Goal: Feedback & Contribution: Submit feedback/report problem

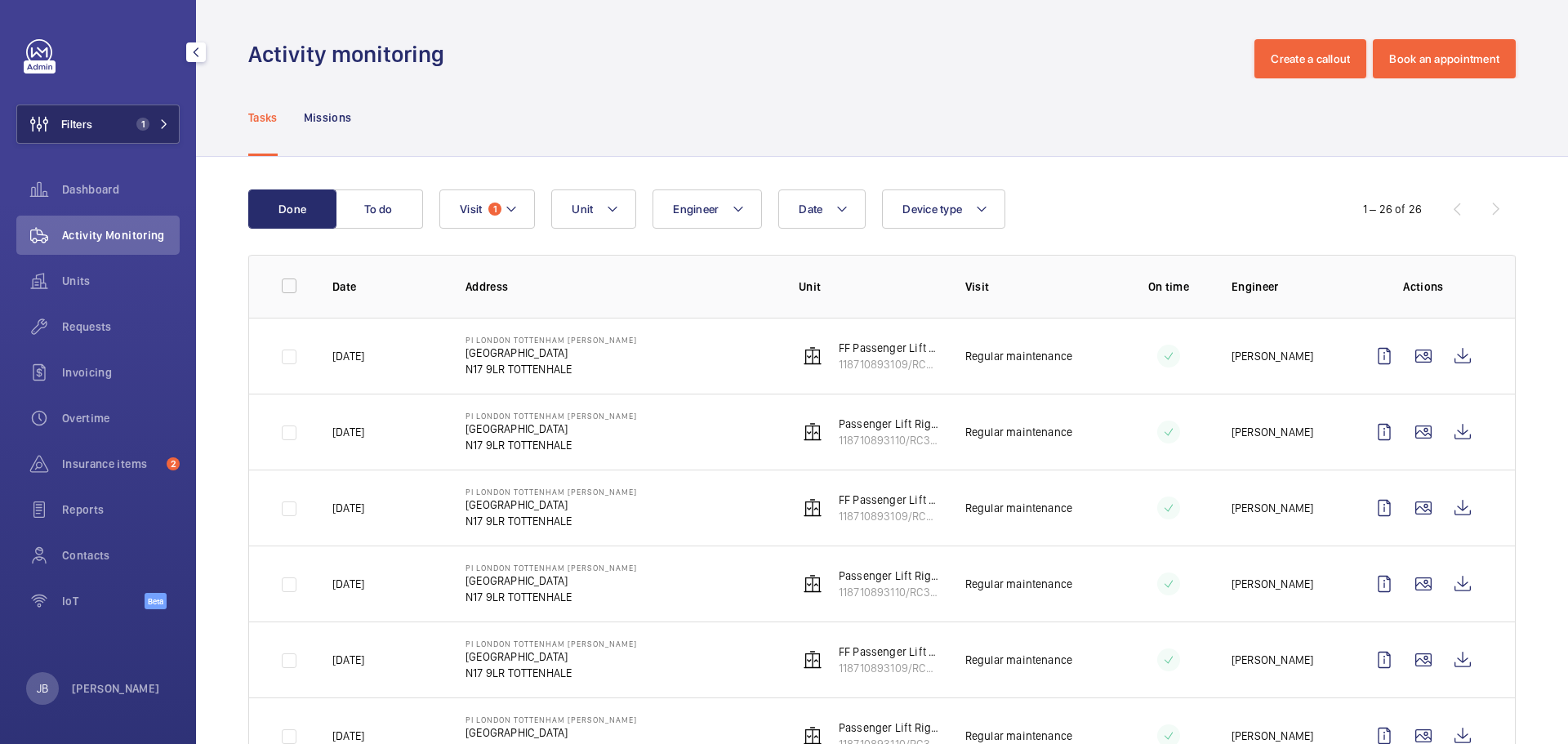
click at [110, 115] on button "Filters 1" at bounding box center [97, 124] width 163 height 40
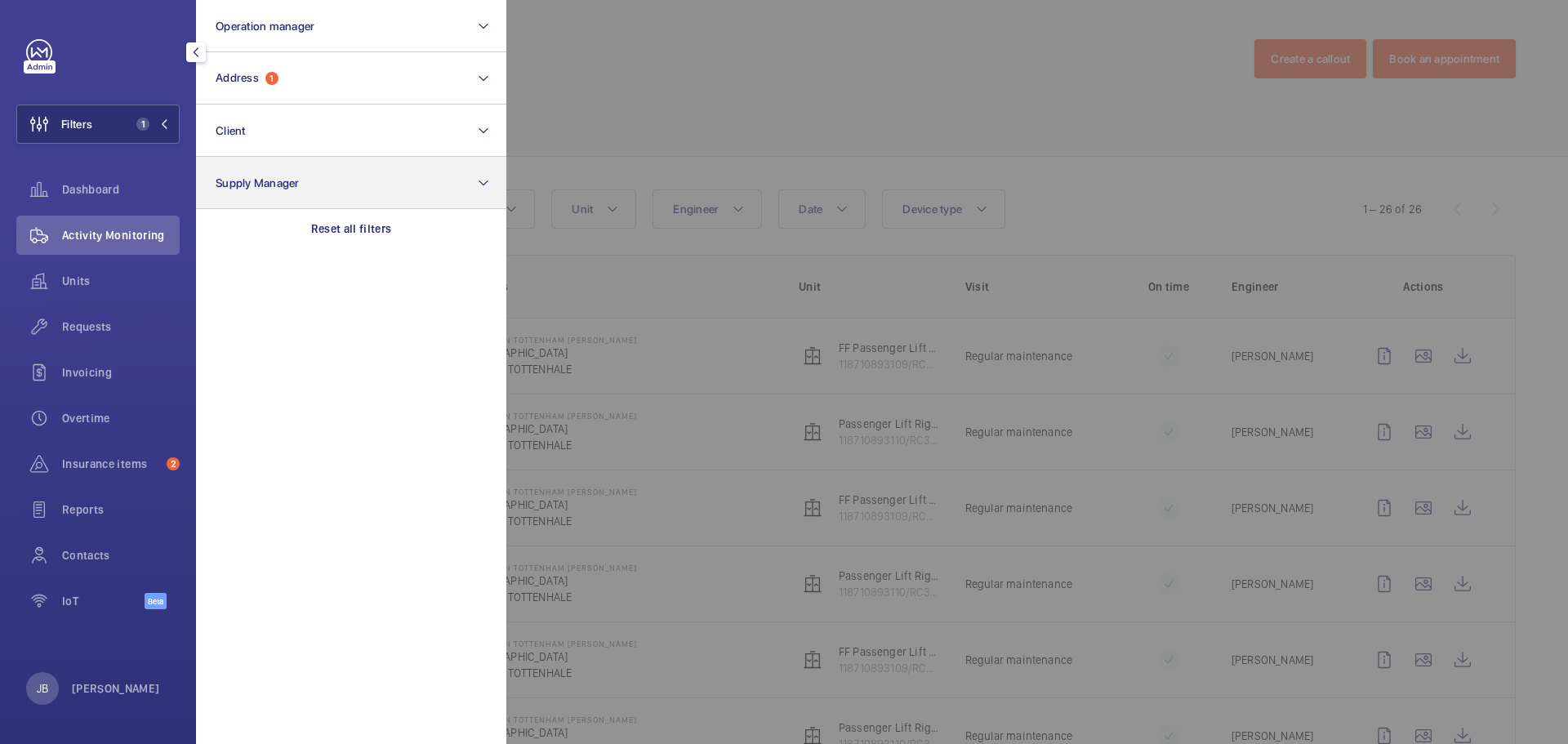
drag, startPoint x: 309, startPoint y: 228, endPoint x: 315, endPoint y: 200, distance: 28.6
click at [314, 222] on div "Reset all filters" at bounding box center [351, 229] width 310 height 40
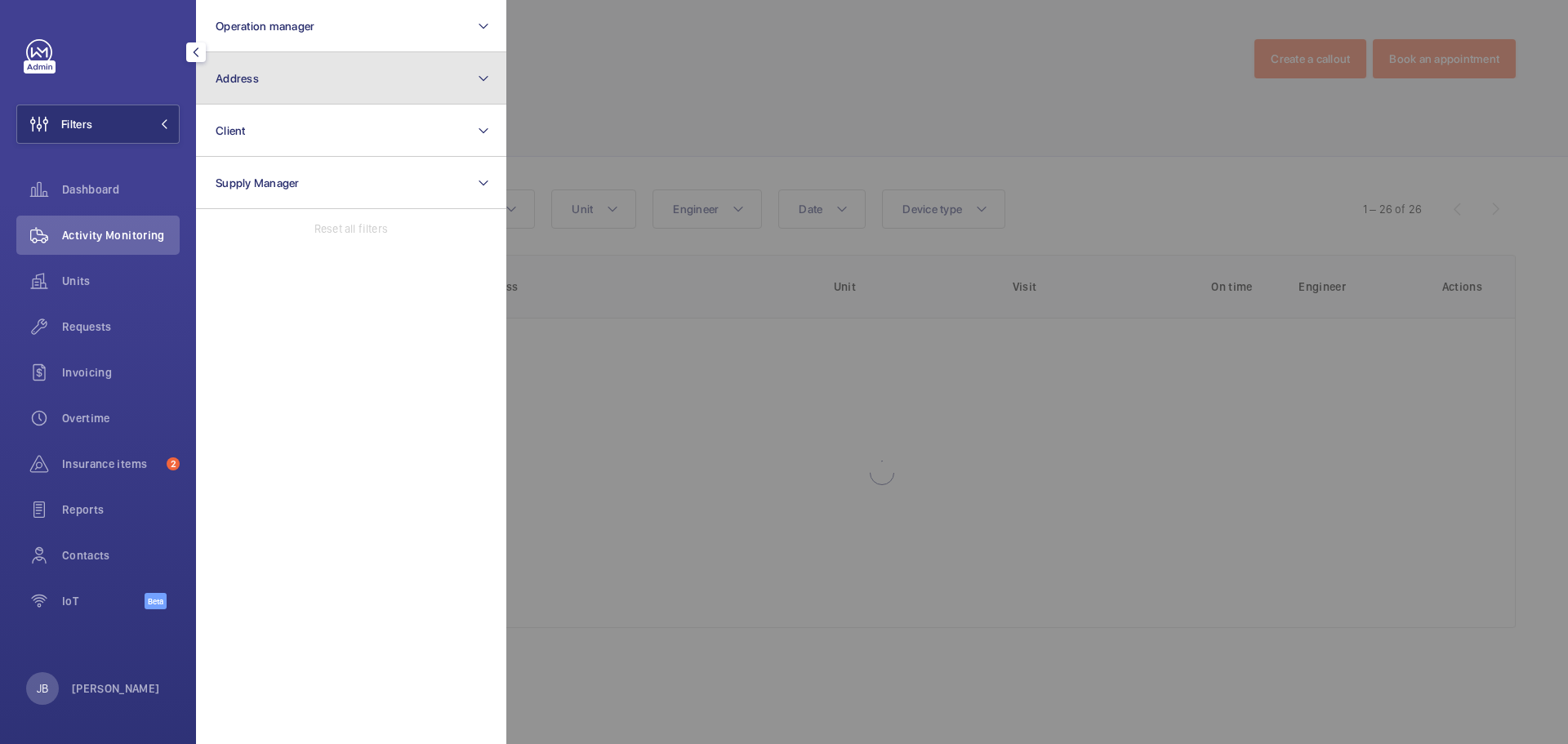
click at [334, 90] on button "Address" at bounding box center [351, 77] width 310 height 52
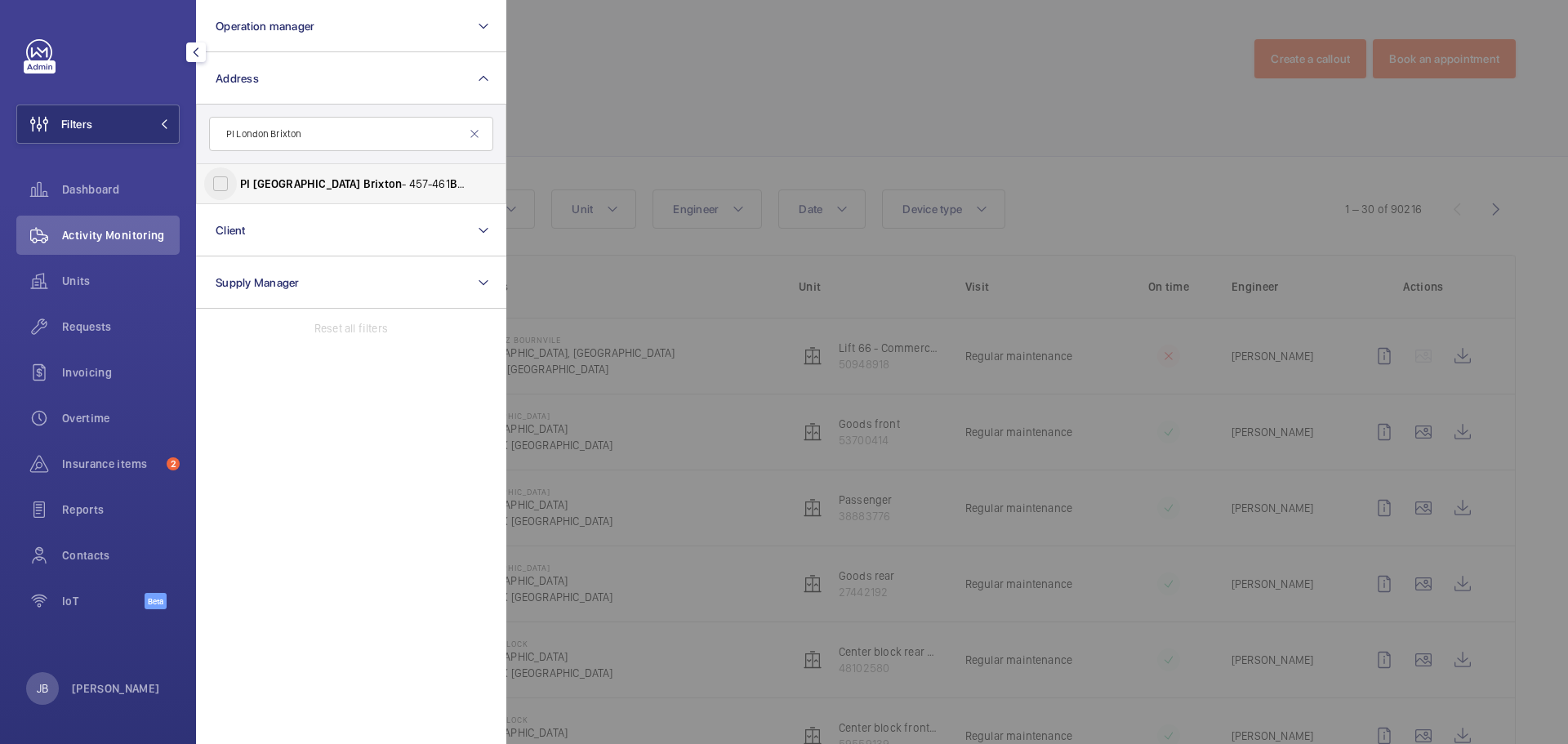
type input "PI London Brixton"
click at [223, 190] on input "PI London Brixton - 457-461 Brixton Road, BRIXTON SW9 8HH" at bounding box center [220, 184] width 33 height 33
checkbox input "true"
click at [838, 131] on div at bounding box center [1290, 372] width 1568 height 744
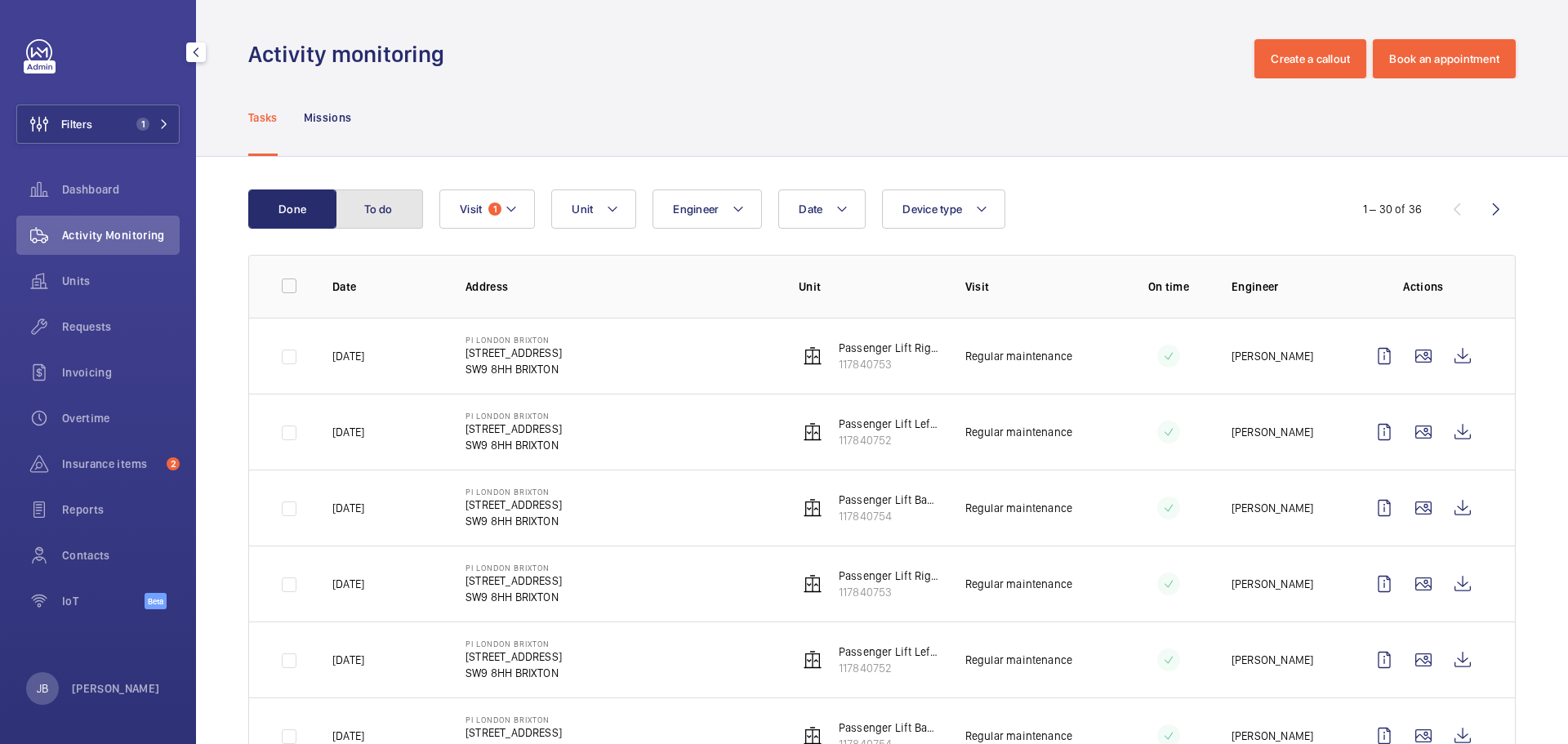
click at [404, 207] on button "To do" at bounding box center [379, 209] width 89 height 40
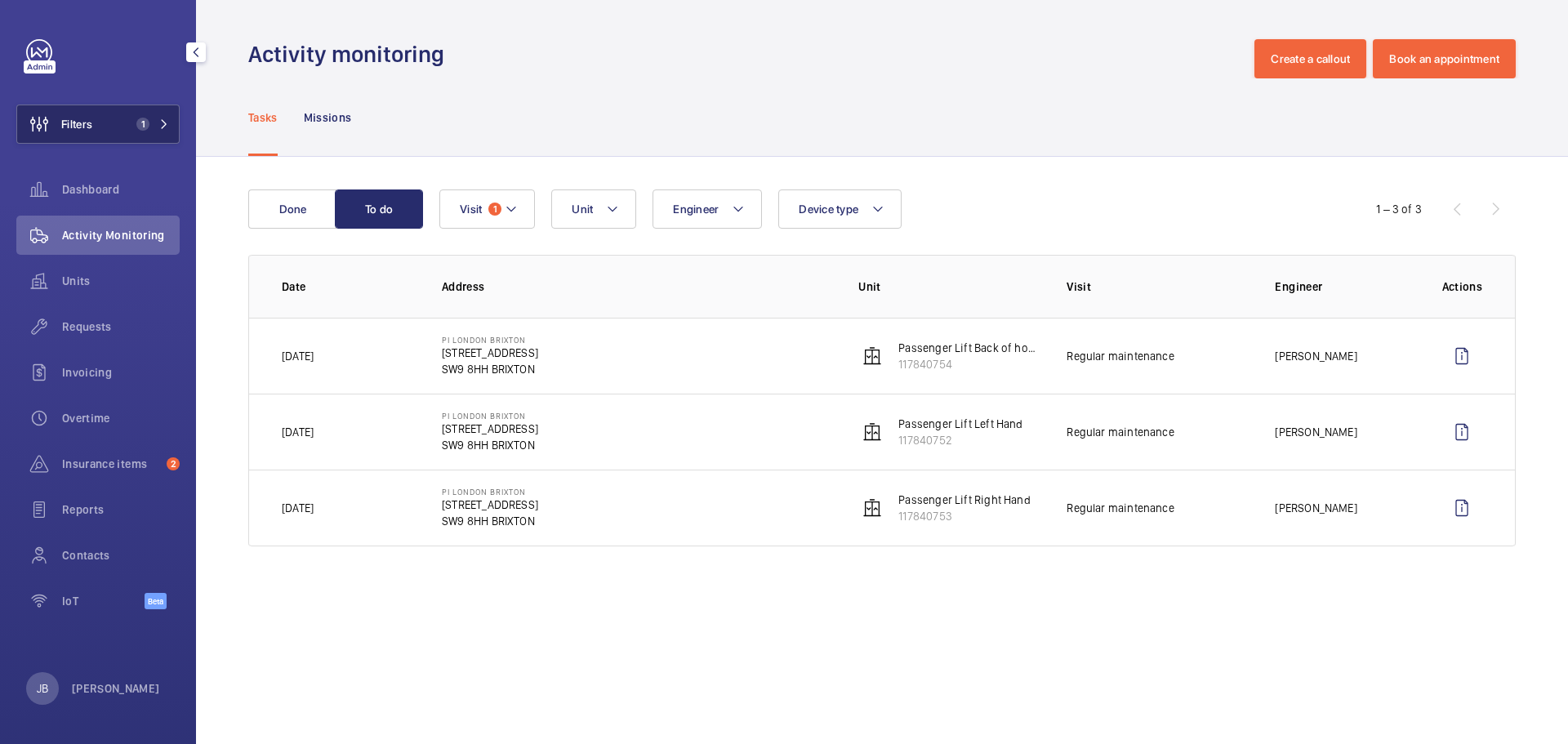
click at [124, 111] on button "Filters 1" at bounding box center [97, 124] width 163 height 40
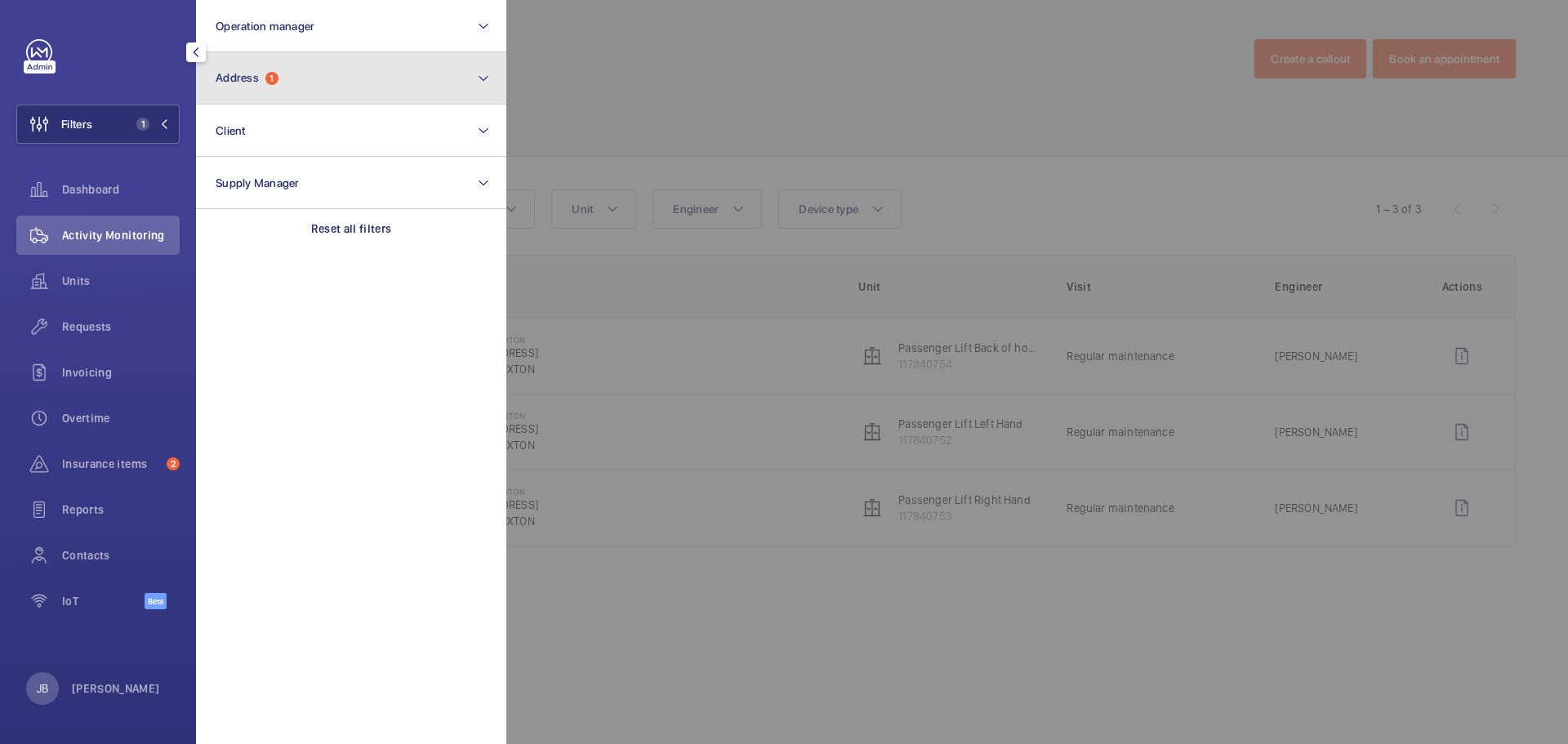
click at [272, 91] on button "Address 1" at bounding box center [351, 77] width 310 height 52
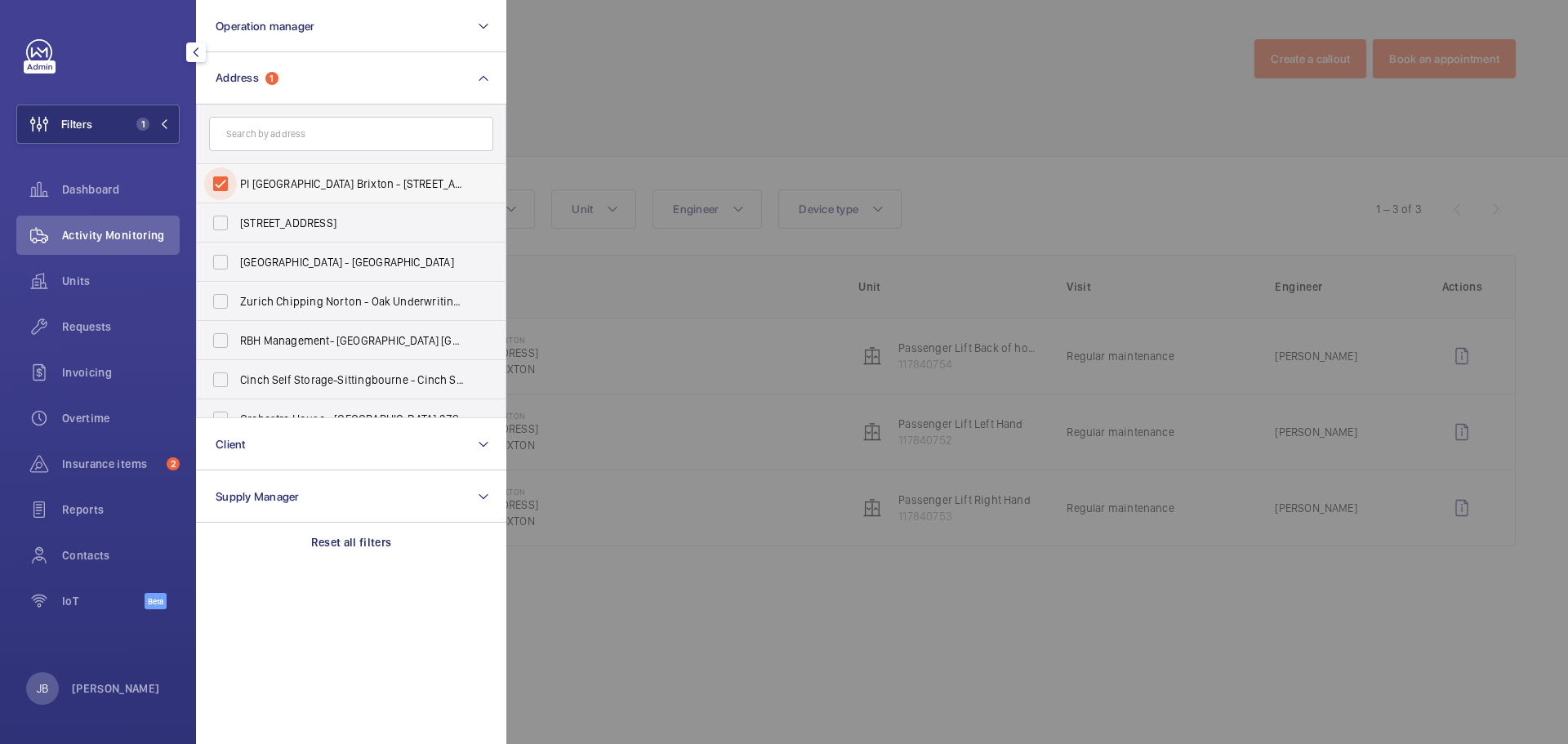
drag, startPoint x: 225, startPoint y: 193, endPoint x: 244, endPoint y: 166, distance: 33.0
click at [225, 192] on input "PI London Brixton - 457-461 Brixton Road, BRIXTON SW9 8HH" at bounding box center [220, 184] width 33 height 33
checkbox input "false"
paste input "PI London Chiswick"
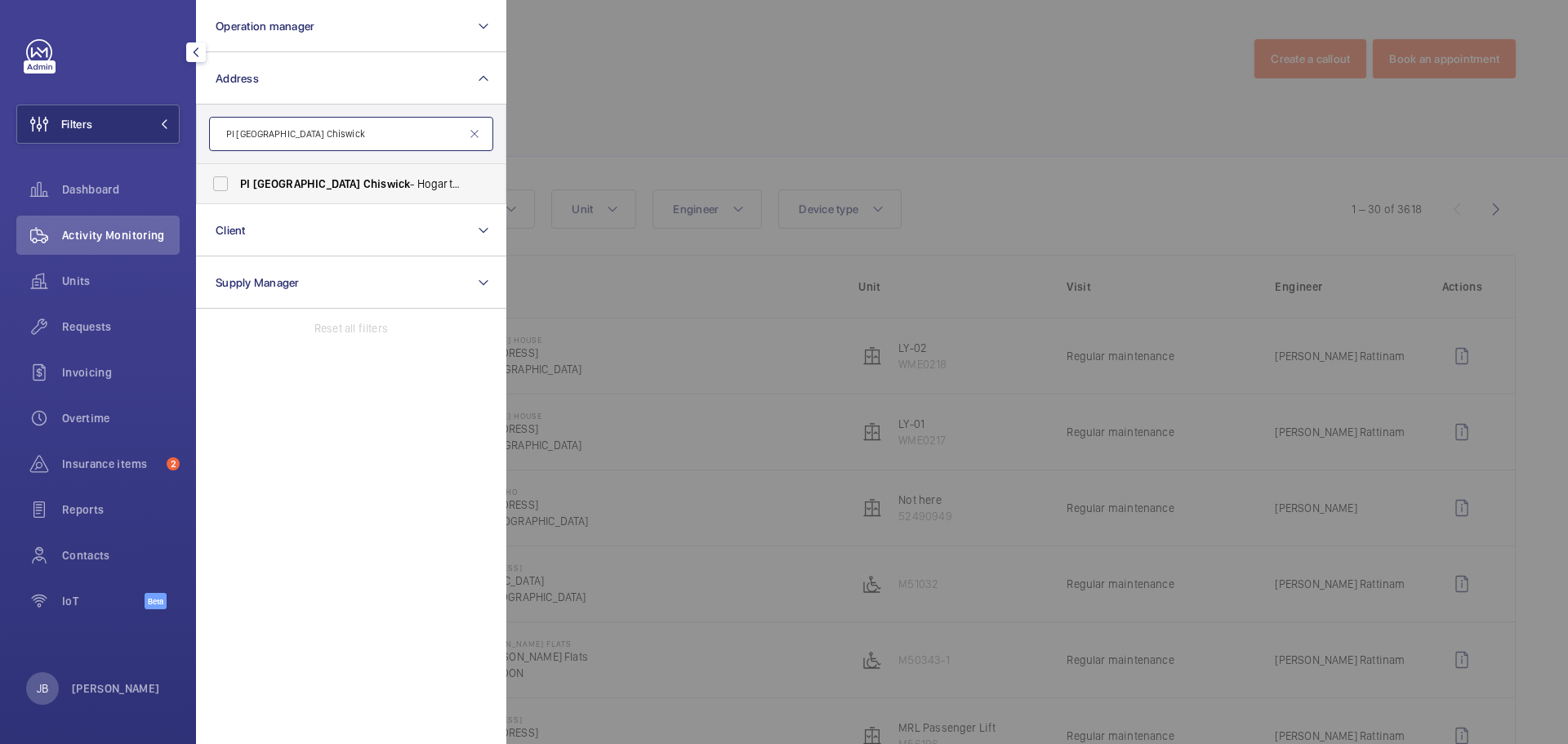
type input "PI London Chiswick"
click at [239, 178] on label "PI London Chiswick - Hogarth Roundabout, Great West Road, CHISWICK W4 2TH" at bounding box center [338, 184] width 284 height 40
click at [237, 178] on input "PI London Chiswick - Hogarth Roundabout, Great West Road, CHISWICK W4 2TH" at bounding box center [220, 184] width 33 height 33
checkbox input "true"
click at [697, 130] on div at bounding box center [1290, 372] width 1568 height 744
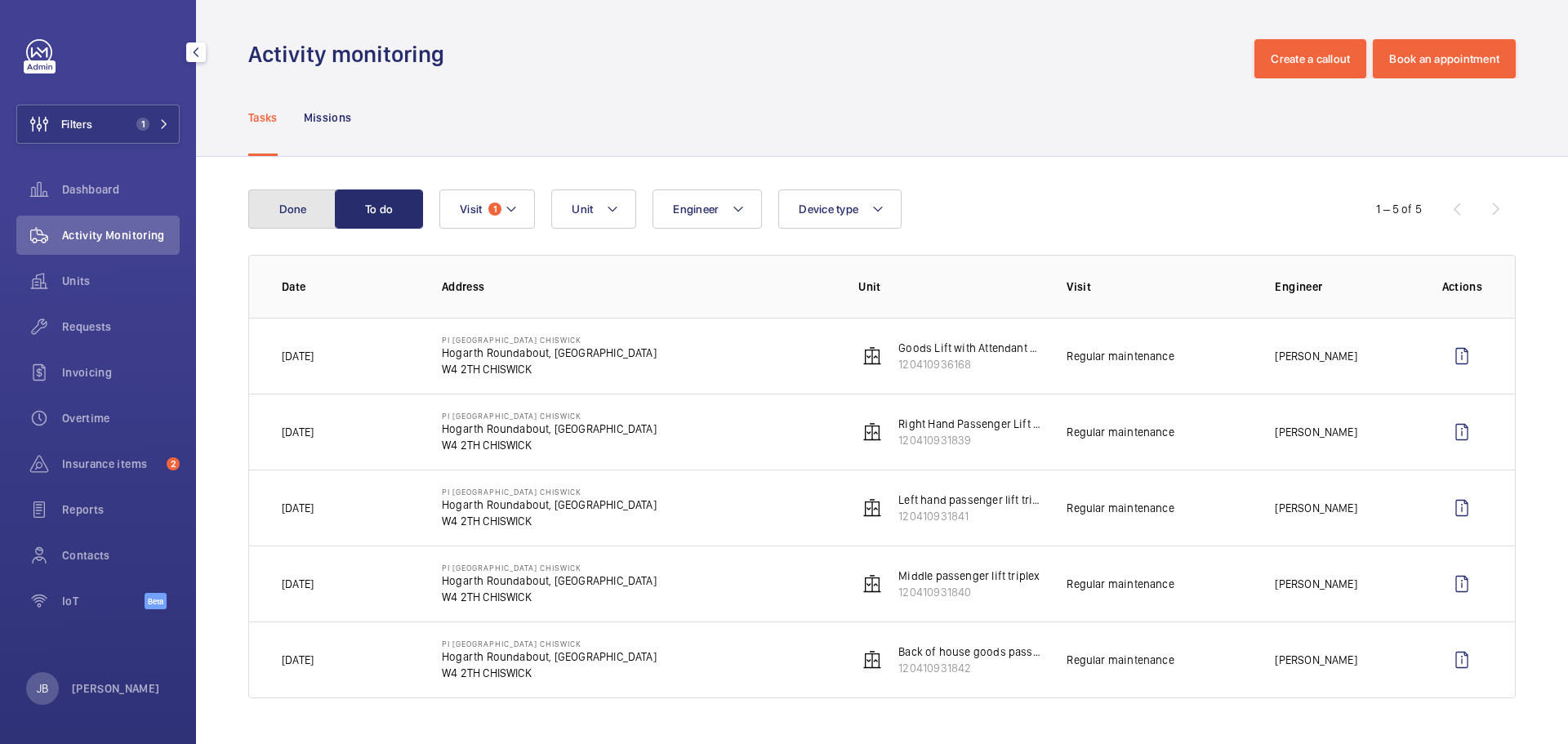
click at [301, 198] on button "Done" at bounding box center [292, 209] width 89 height 40
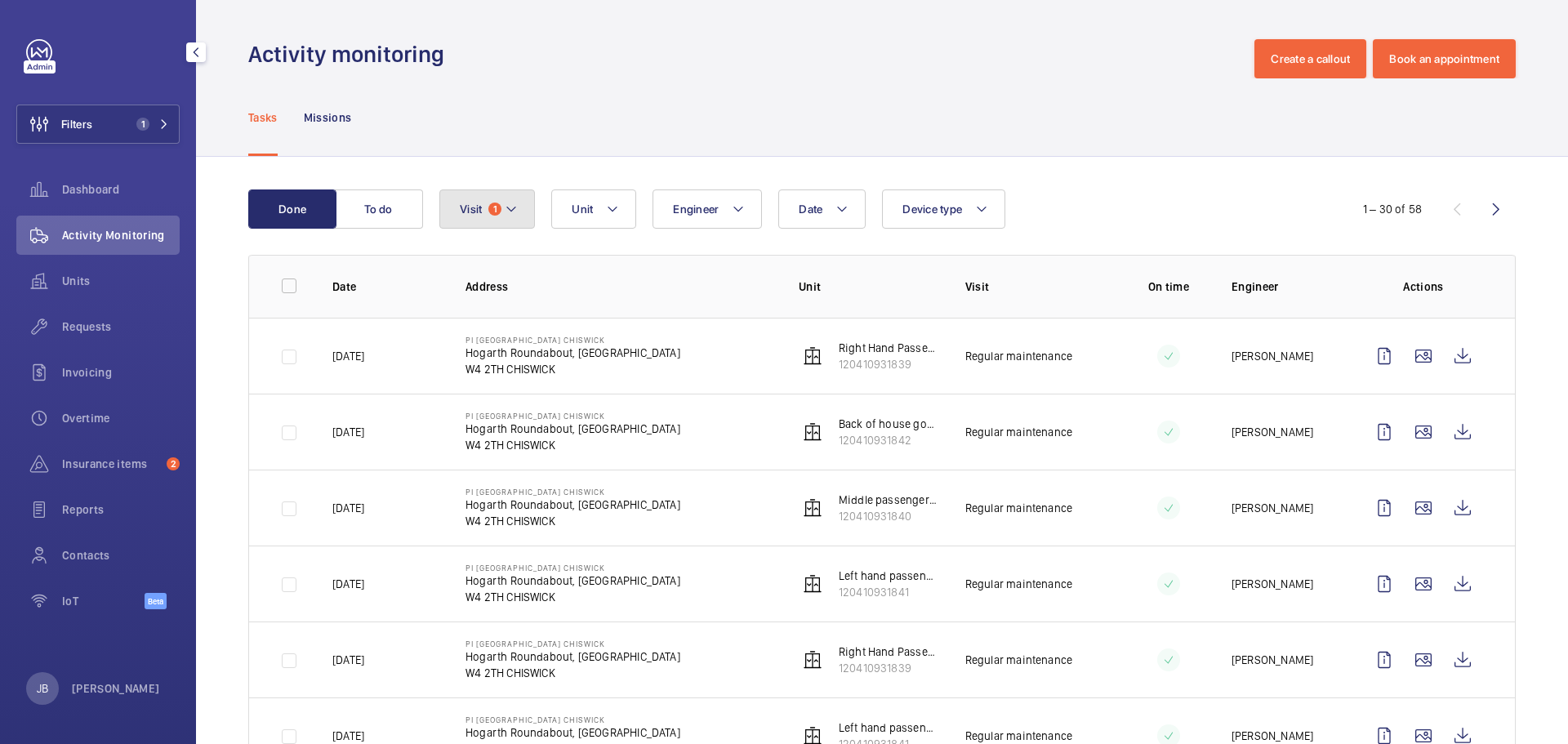
click at [503, 210] on button "Visit 1" at bounding box center [487, 209] width 95 height 40
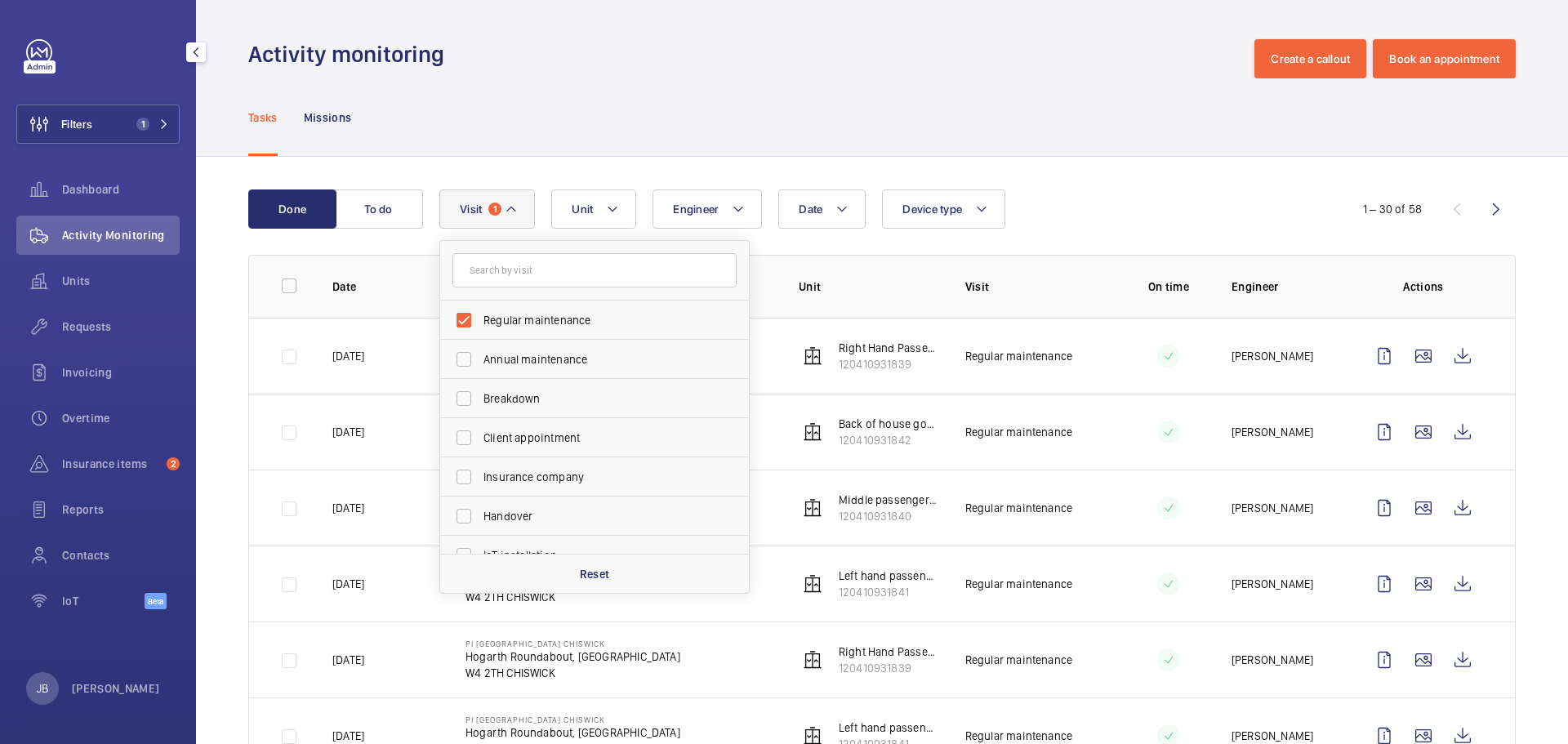
drag, startPoint x: 551, startPoint y: 106, endPoint x: 545, endPoint y: 143, distance: 37.5
click at [551, 104] on div "Tasks Missions" at bounding box center [882, 117] width 1267 height 77
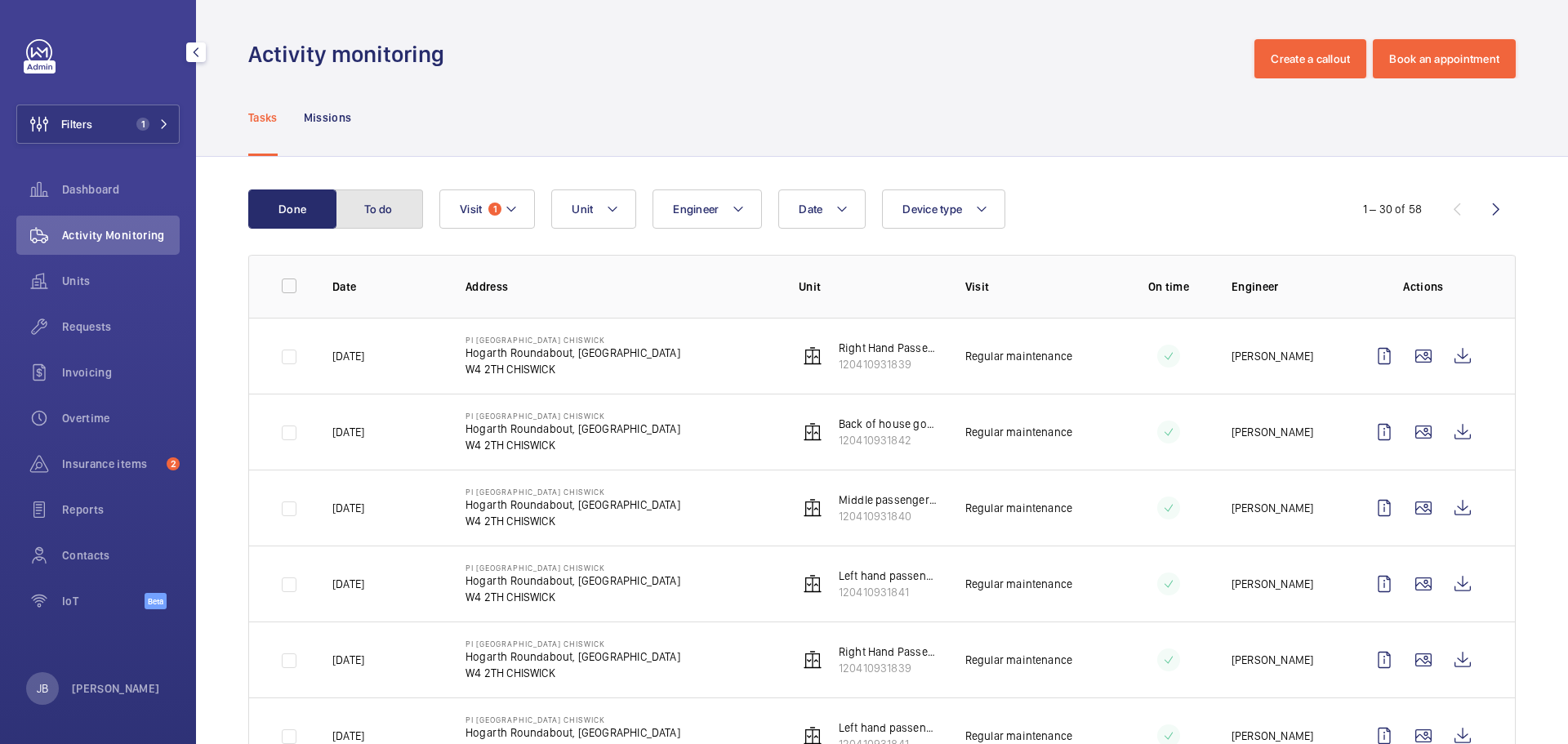
click at [375, 212] on button "To do" at bounding box center [379, 209] width 89 height 40
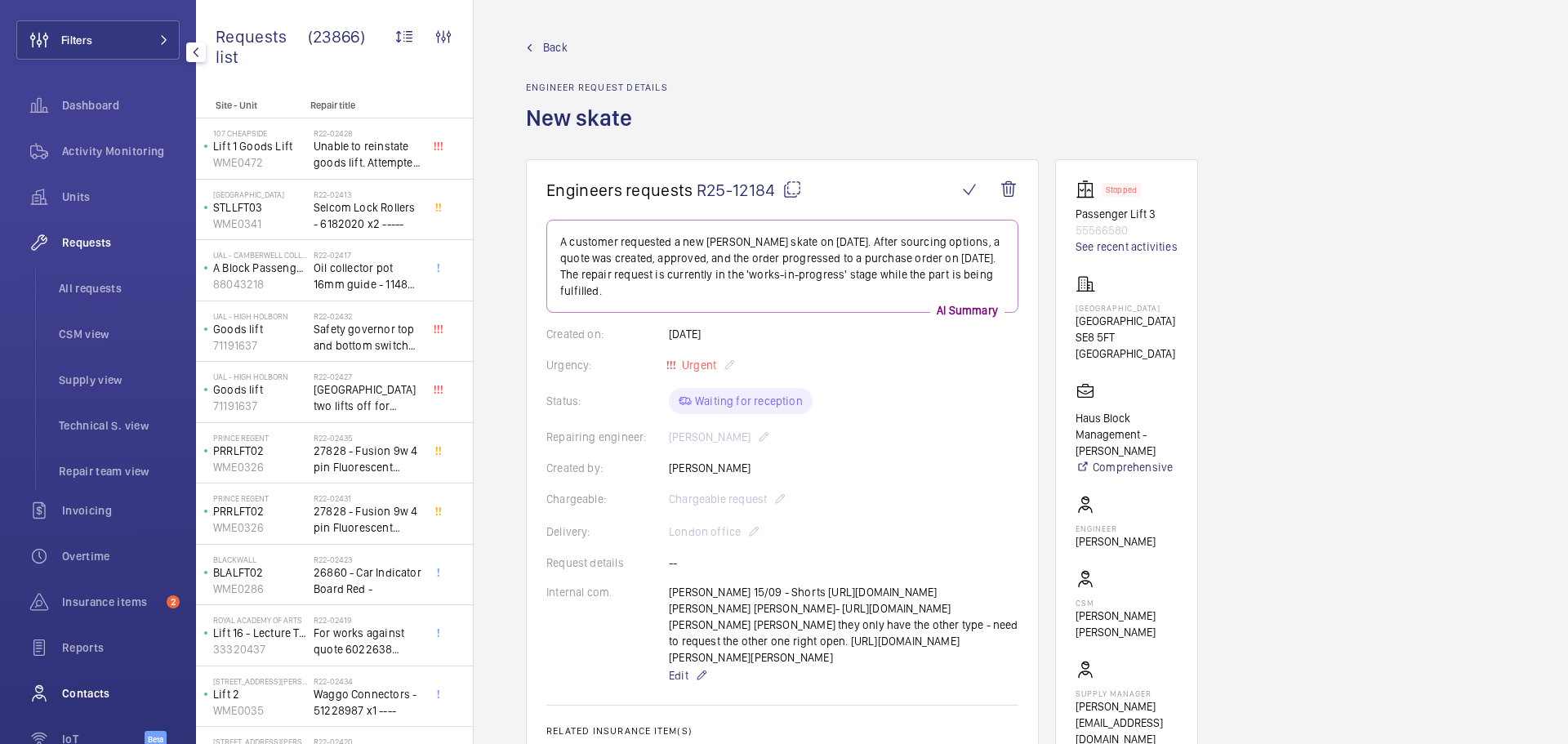
scroll to position [163, 0]
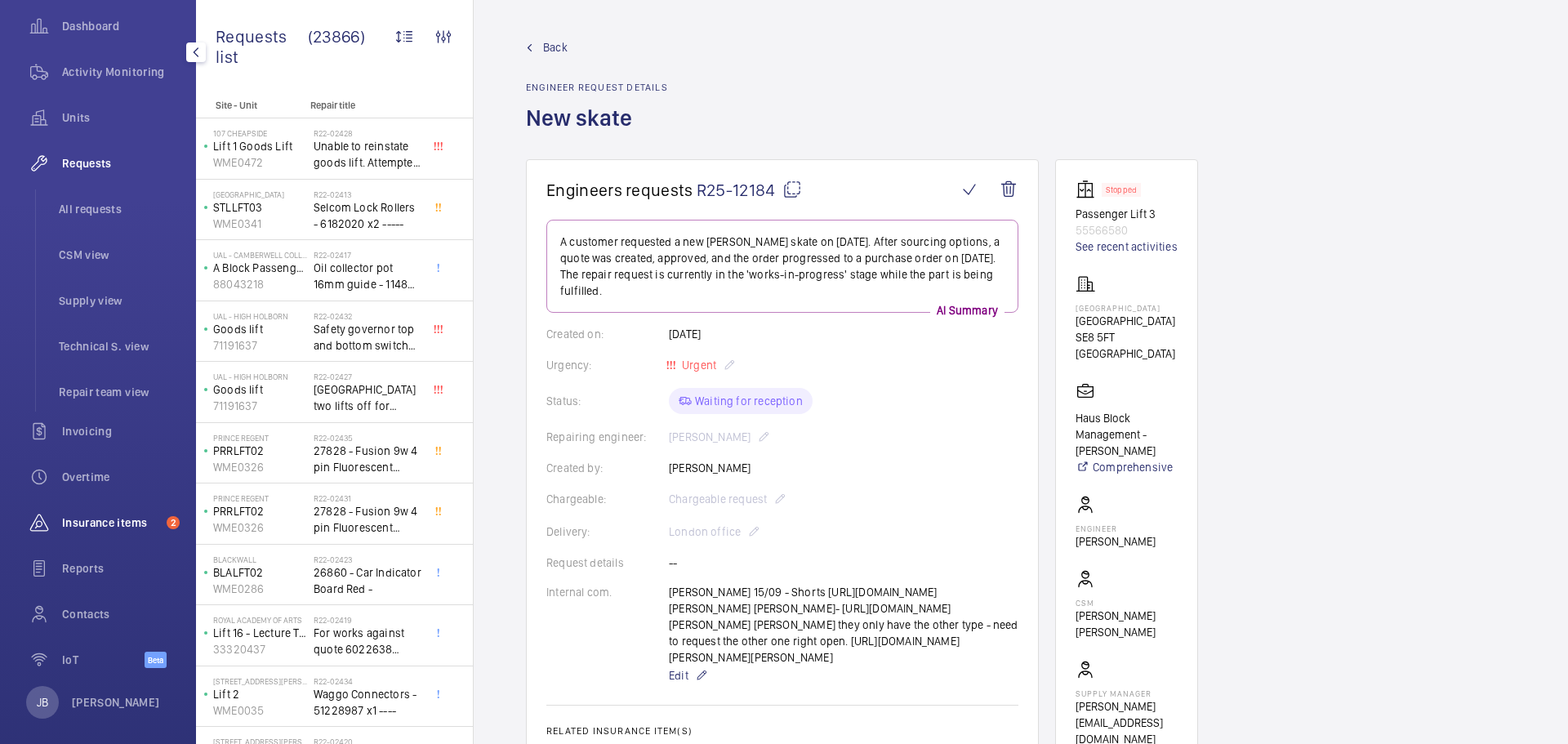
click at [96, 526] on span "Insurance items" at bounding box center [111, 522] width 98 height 16
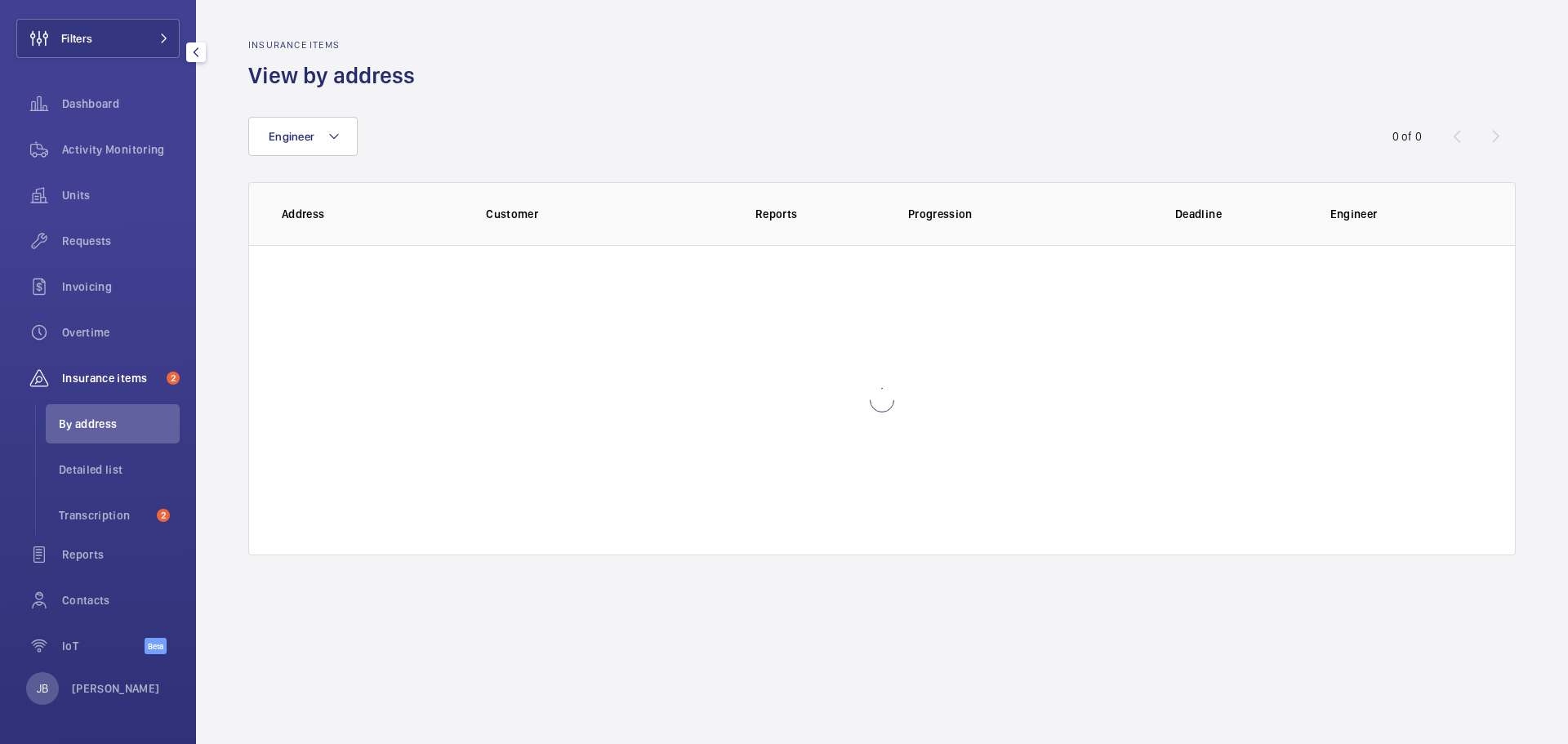
scroll to position [86, 0]
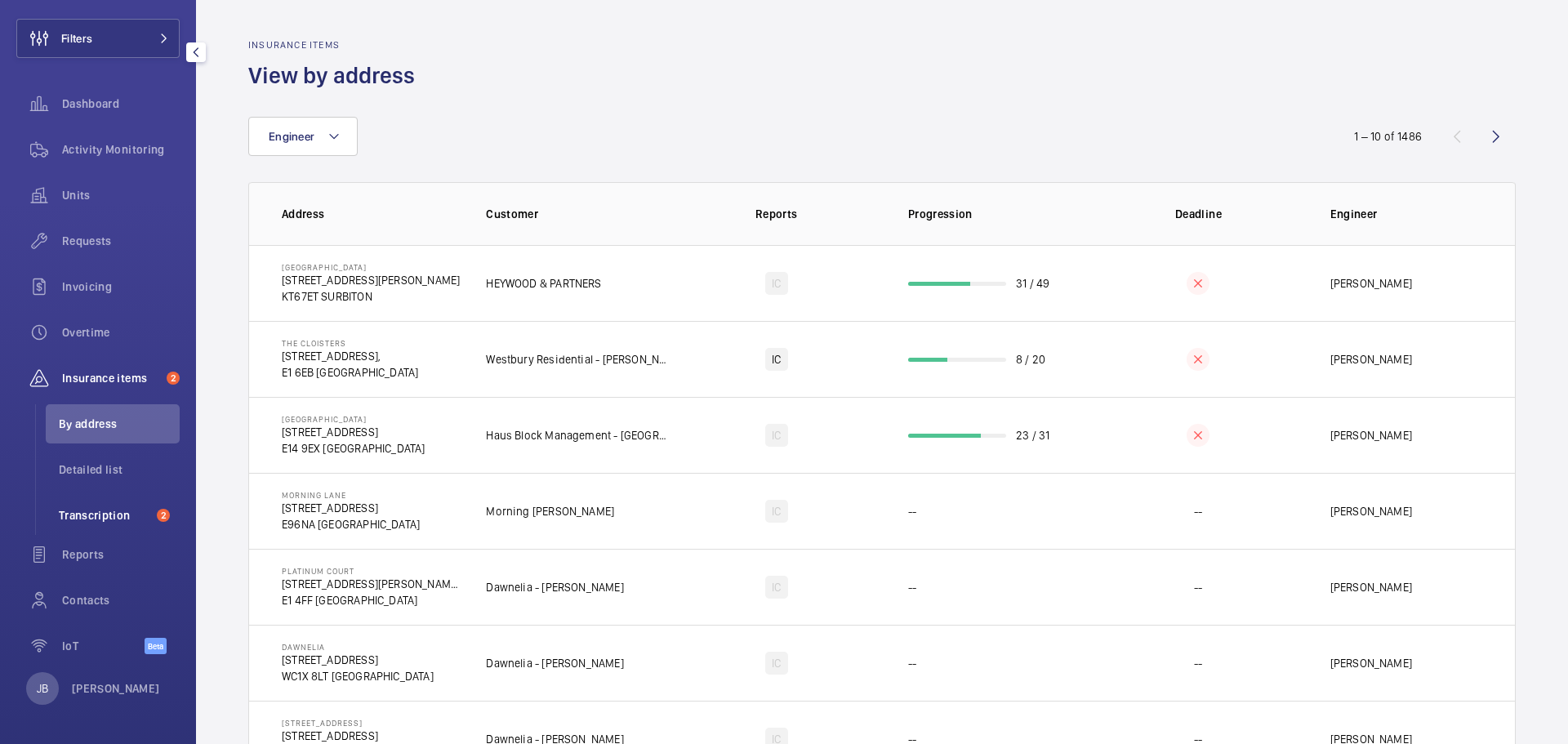
click at [97, 514] on span "Transcription" at bounding box center [104, 515] width 91 height 16
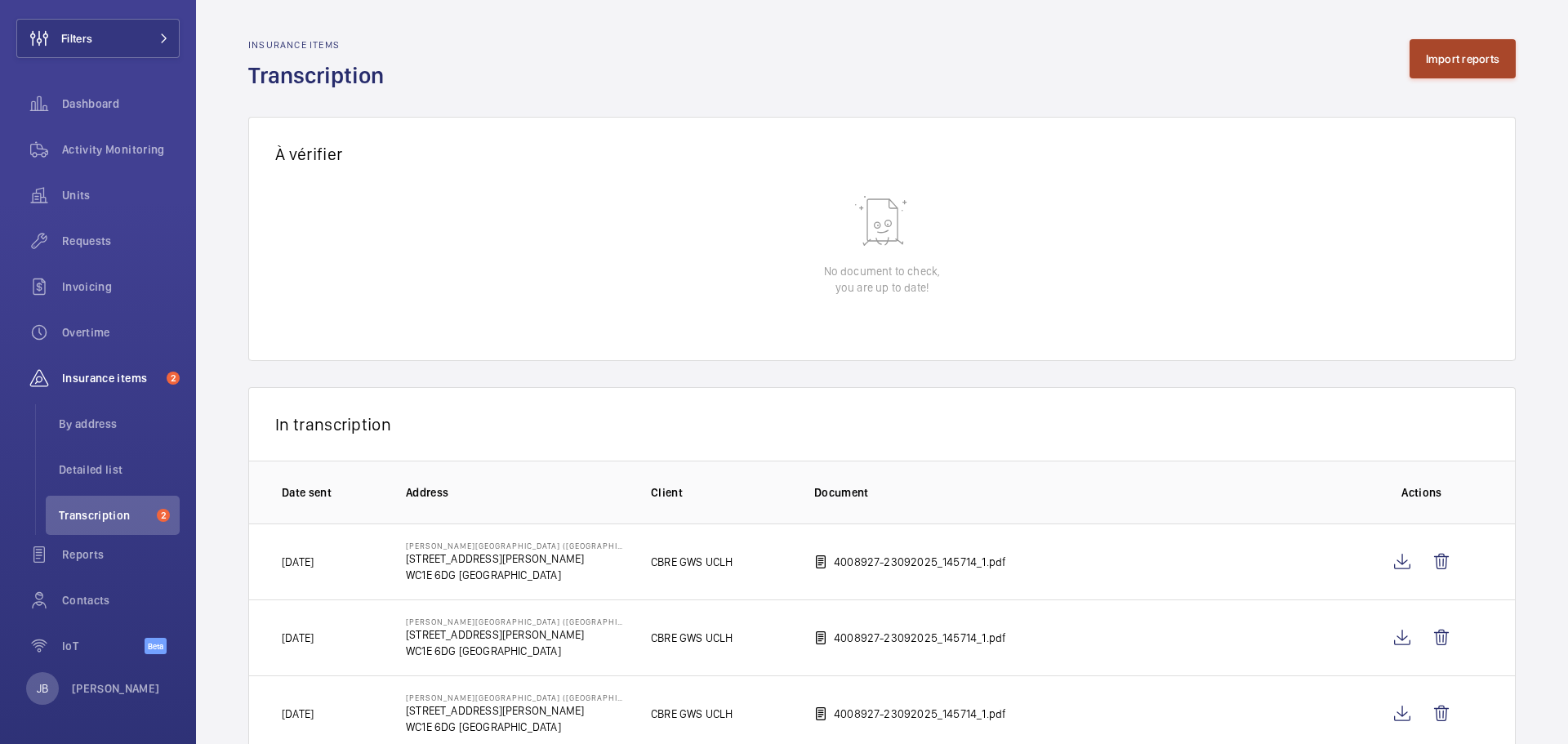
click at [1422, 63] on button "Import reports" at bounding box center [1462, 59] width 107 height 40
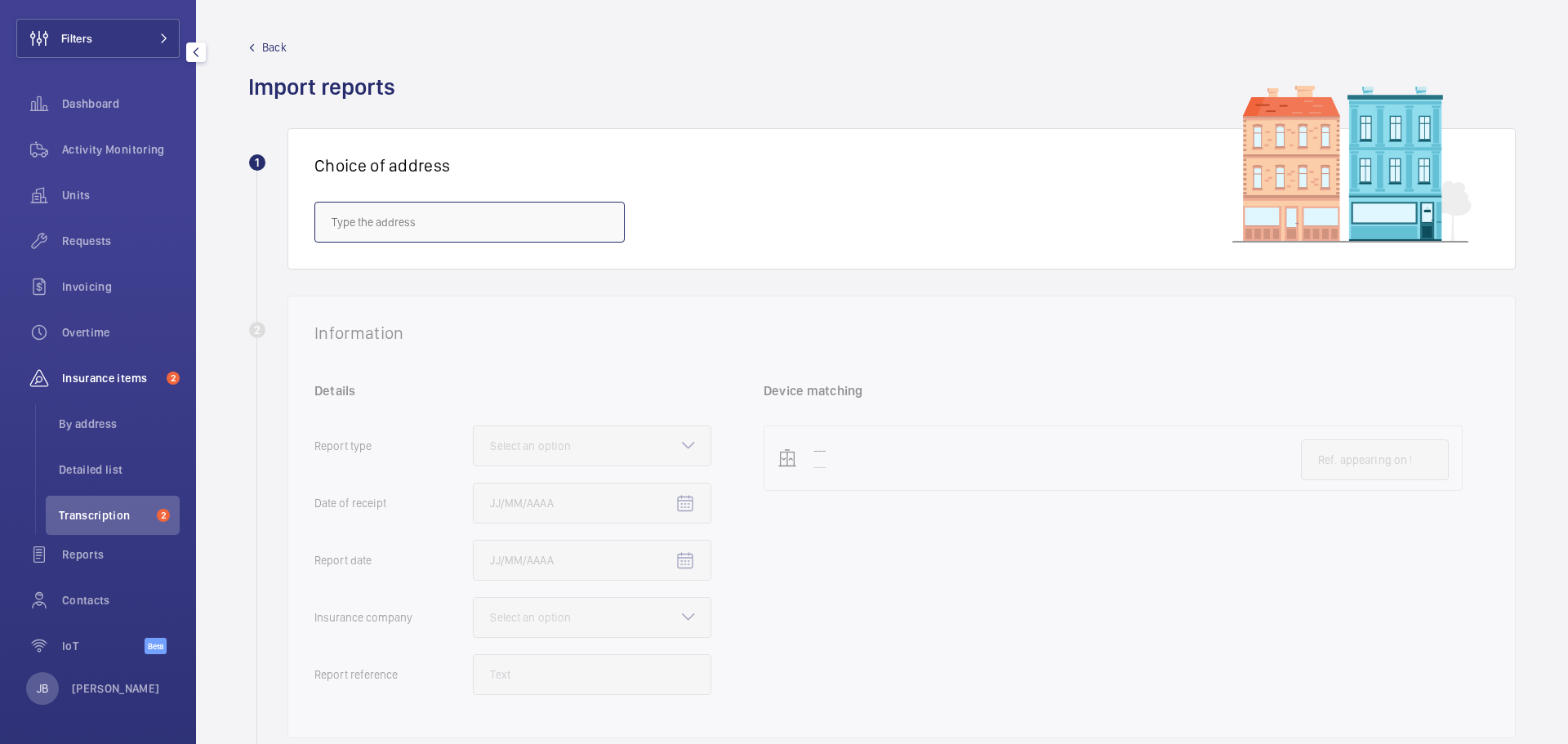
click at [367, 217] on input "text" at bounding box center [469, 222] width 310 height 41
paste input "5591592"
type input "5"
click at [397, 267] on span "101 Euston Road - 101 Euston Rd., LONDON NW1 2RA" at bounding box center [380, 271] width 96 height 16
type input "101 Euston Road - 101 Euston Rd., LONDON NW1 2RA"
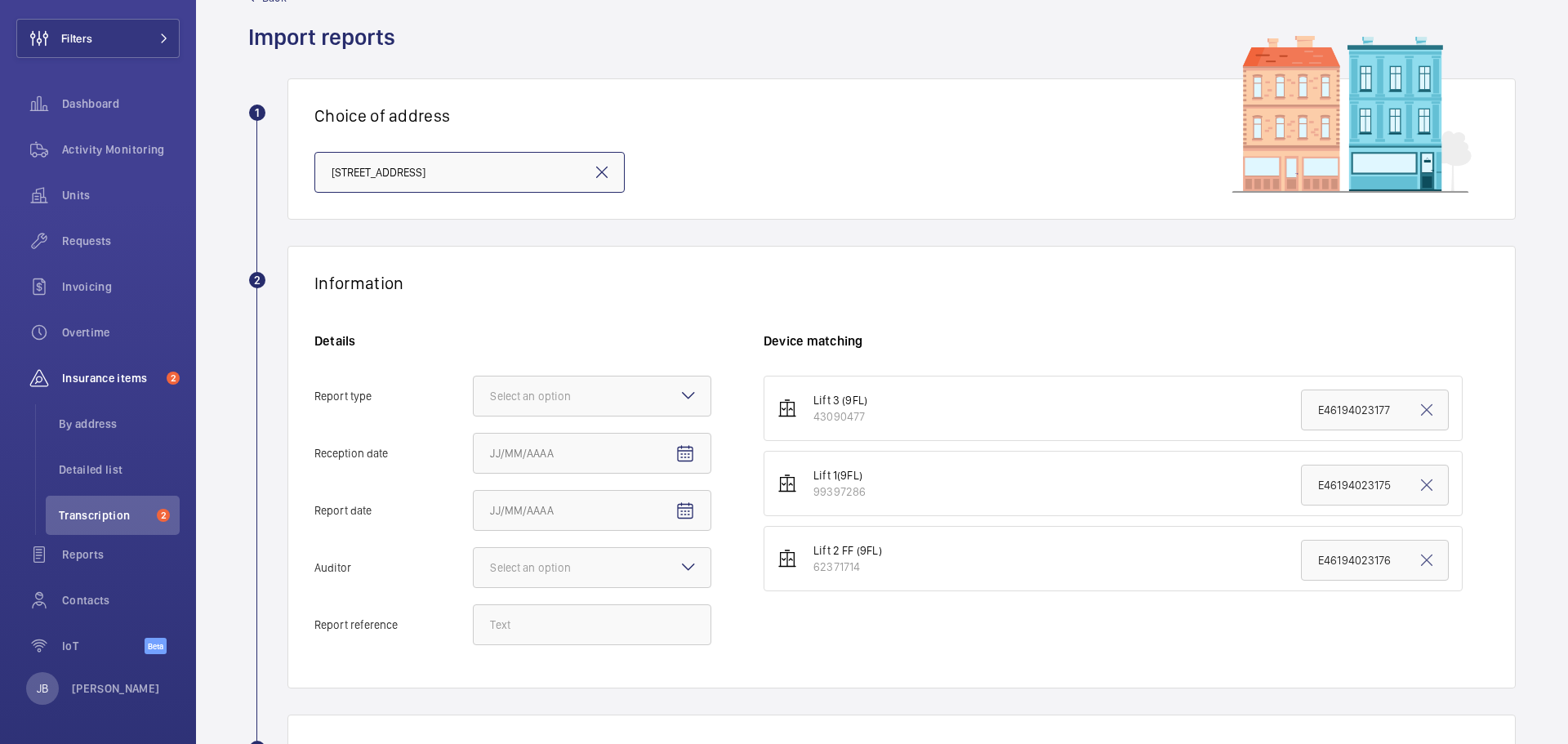
scroll to position [163, 0]
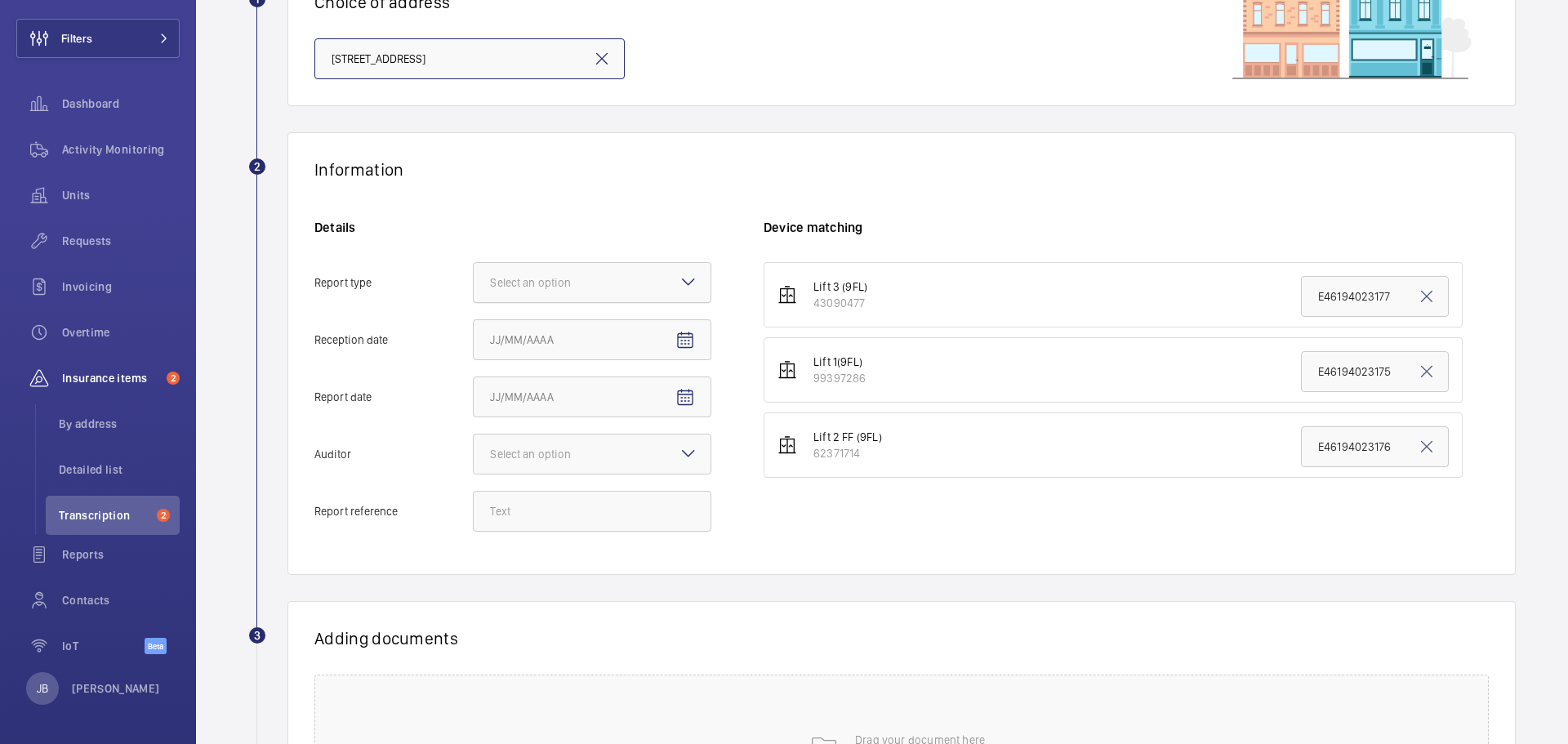
click at [658, 289] on div at bounding box center [591, 283] width 237 height 40
click at [473, 289] on input "Report type Select an option" at bounding box center [473, 283] width 0 height 40
click at [614, 329] on span "Insurance company" at bounding box center [592, 332] width 204 height 16
click at [473, 302] on input "Report type Select an option Insurance company Consultant" at bounding box center [473, 283] width 0 height 40
click at [687, 341] on mat-icon "Open calendar" at bounding box center [685, 340] width 20 height 20
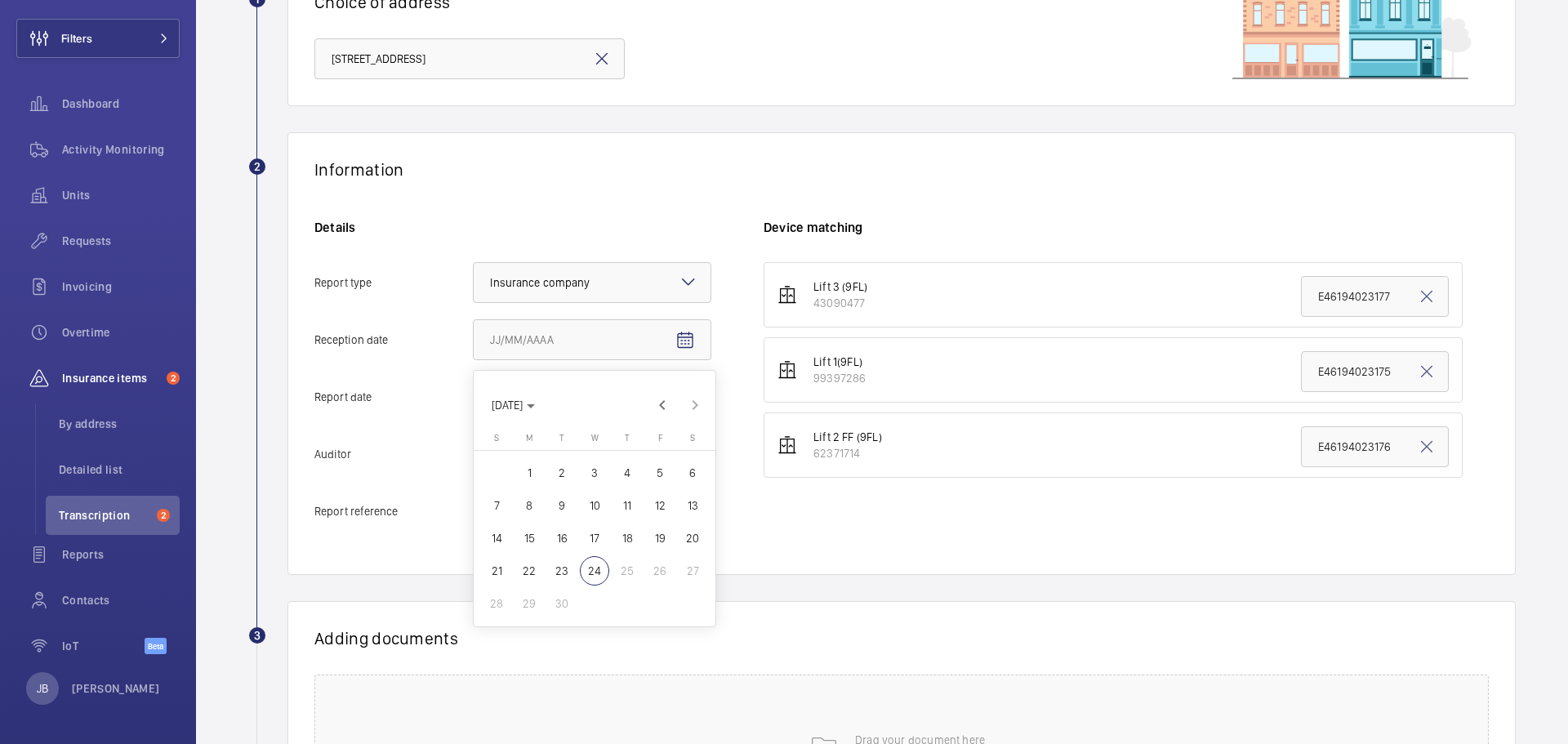
click at [523, 570] on span "22" at bounding box center [529, 570] width 29 height 29
type input "9/22/2025"
drag, startPoint x: 698, startPoint y: 388, endPoint x: 681, endPoint y: 401, distance: 21.4
click at [681, 401] on button "Report date" at bounding box center [685, 398] width 40 height 40
click at [659, 592] on span "19" at bounding box center [659, 595] width 29 height 29
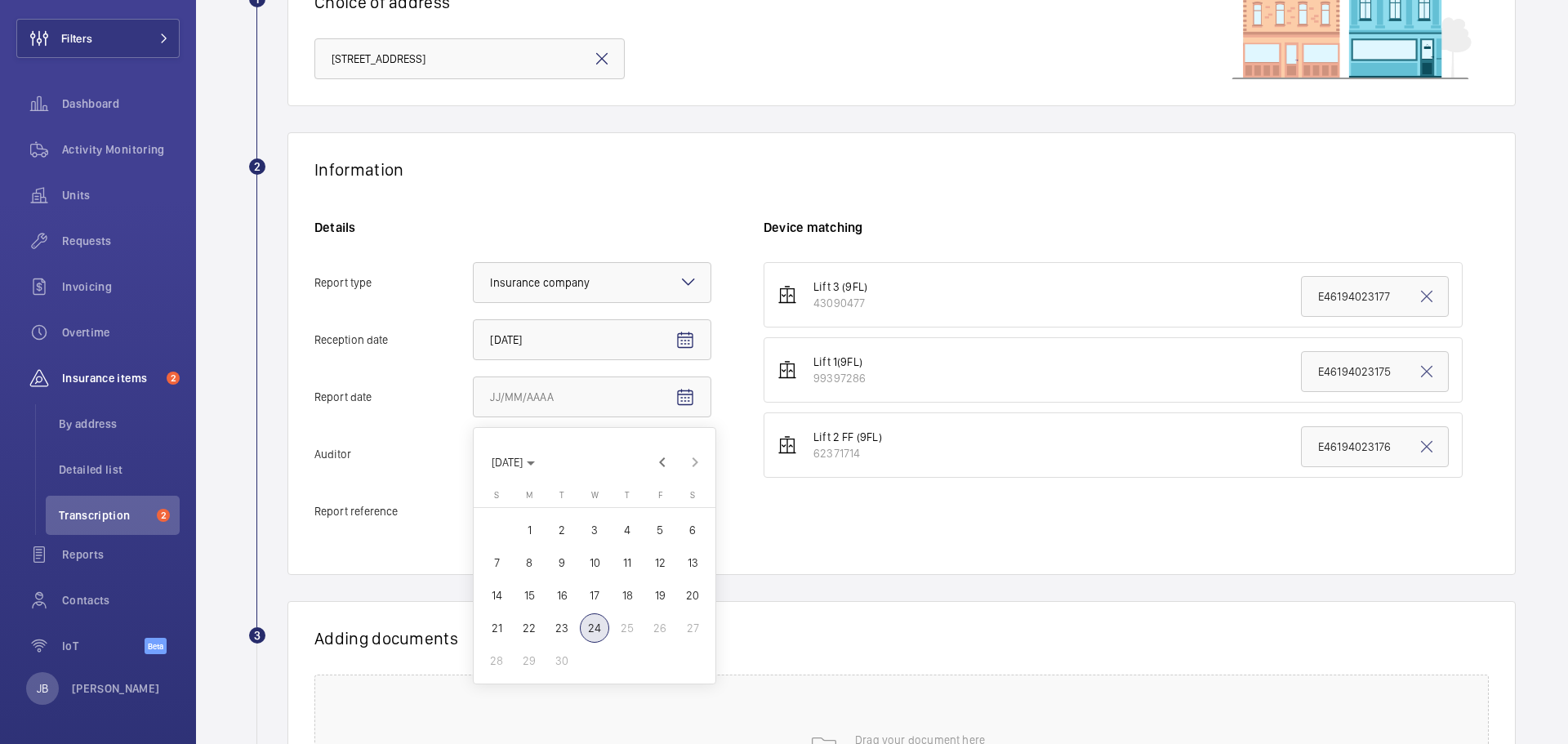
type input "9/19/2025"
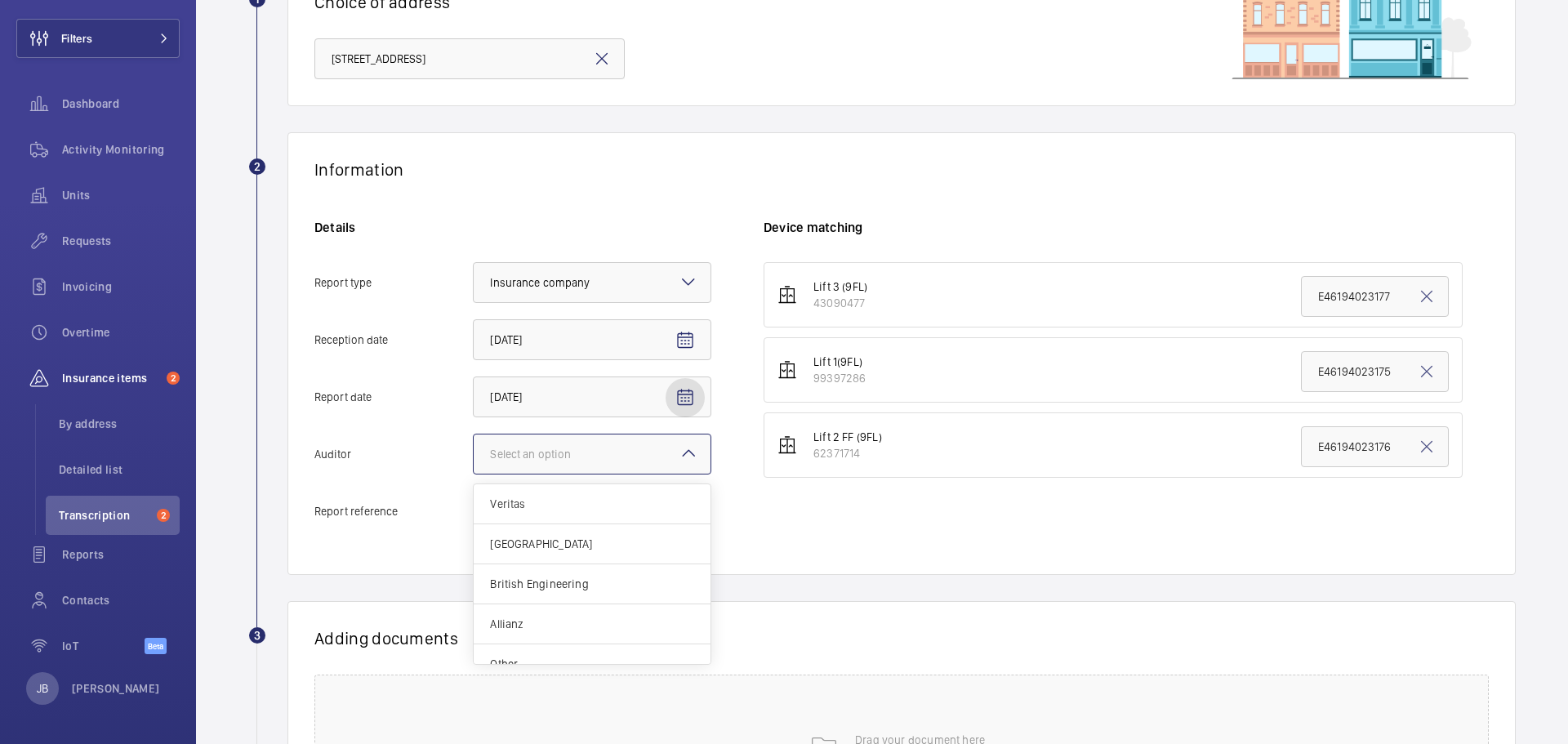
click at [661, 458] on div at bounding box center [591, 455] width 237 height 40
click at [473, 458] on input "Auditor Select an option Veritas Zurich British Engineering Allianz Other" at bounding box center [473, 455] width 0 height 40
click at [548, 623] on span "Allianz" at bounding box center [592, 623] width 204 height 16
click at [473, 473] on input "Auditor Select an option Veritas Zurich British Engineering Allianz Other" at bounding box center [473, 455] width 0 height 40
click at [498, 504] on input "Report reference" at bounding box center [591, 510] width 239 height 41
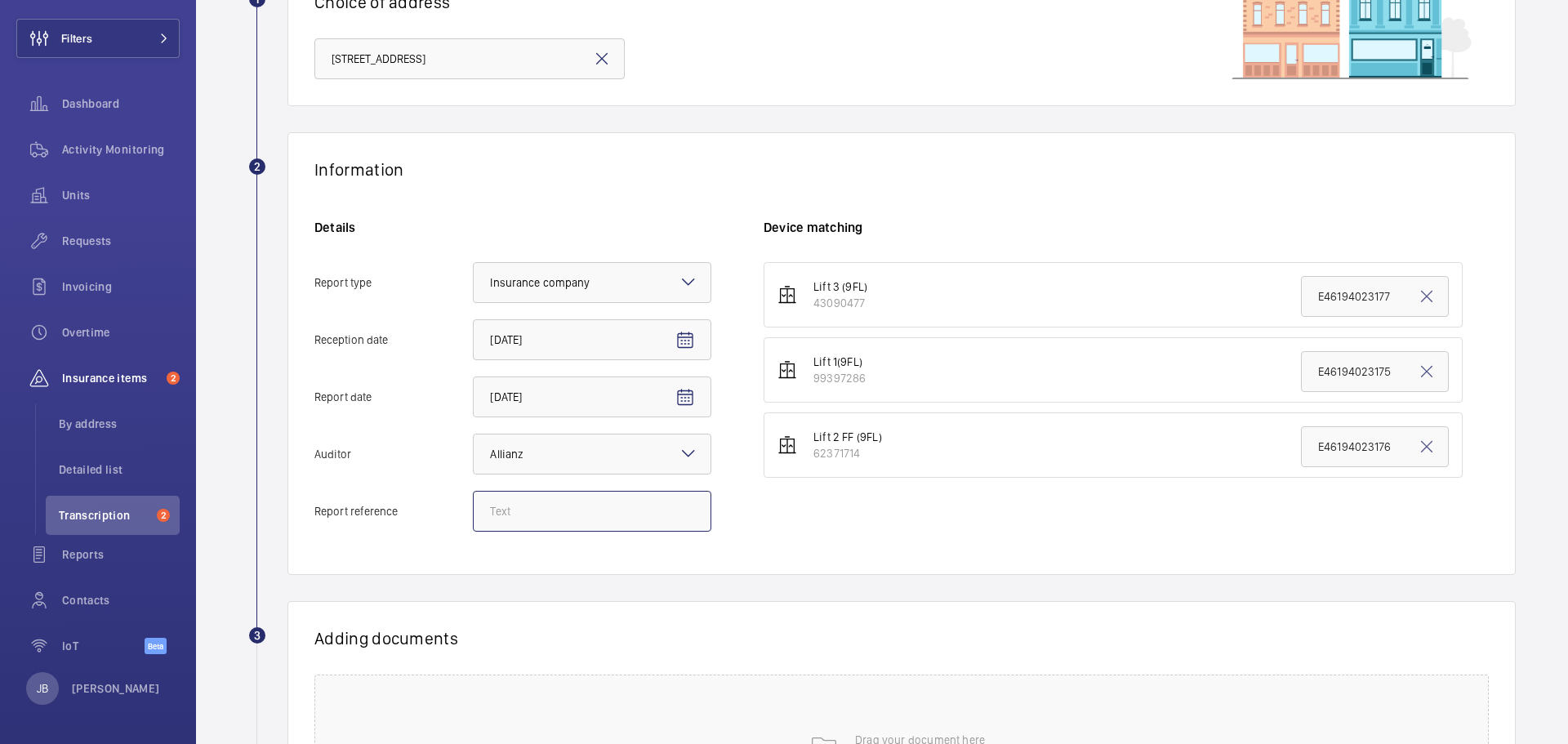
paste input "E52829002182"
type input "E52829002182"
drag, startPoint x: 1386, startPoint y: 369, endPoint x: 1271, endPoint y: 375, distance: 115.2
click at [1271, 375] on li "Lift 1(9FL) 99397286 E46194023175" at bounding box center [1113, 370] width 699 height 65
paste input "52829002182"
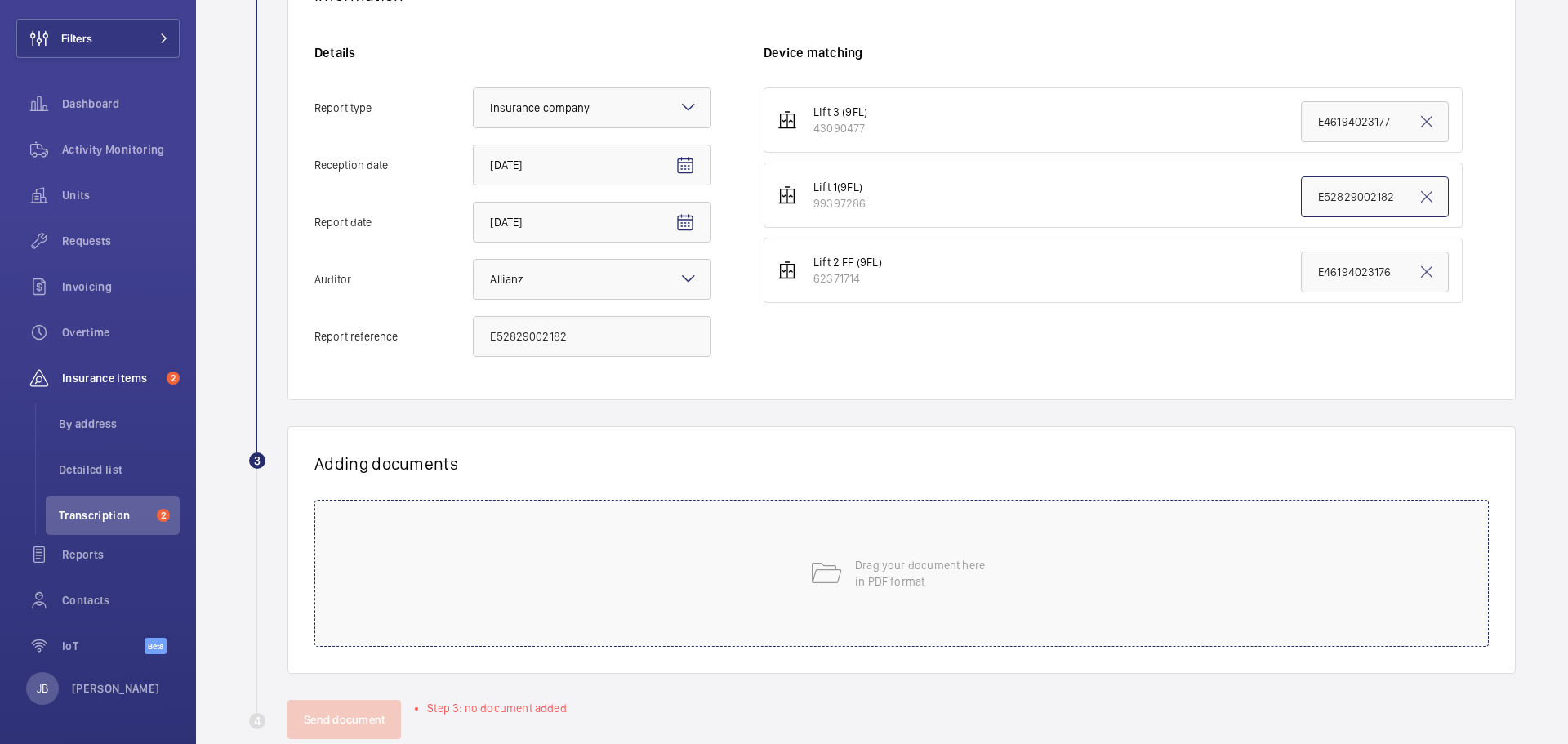
scroll to position [372, 0]
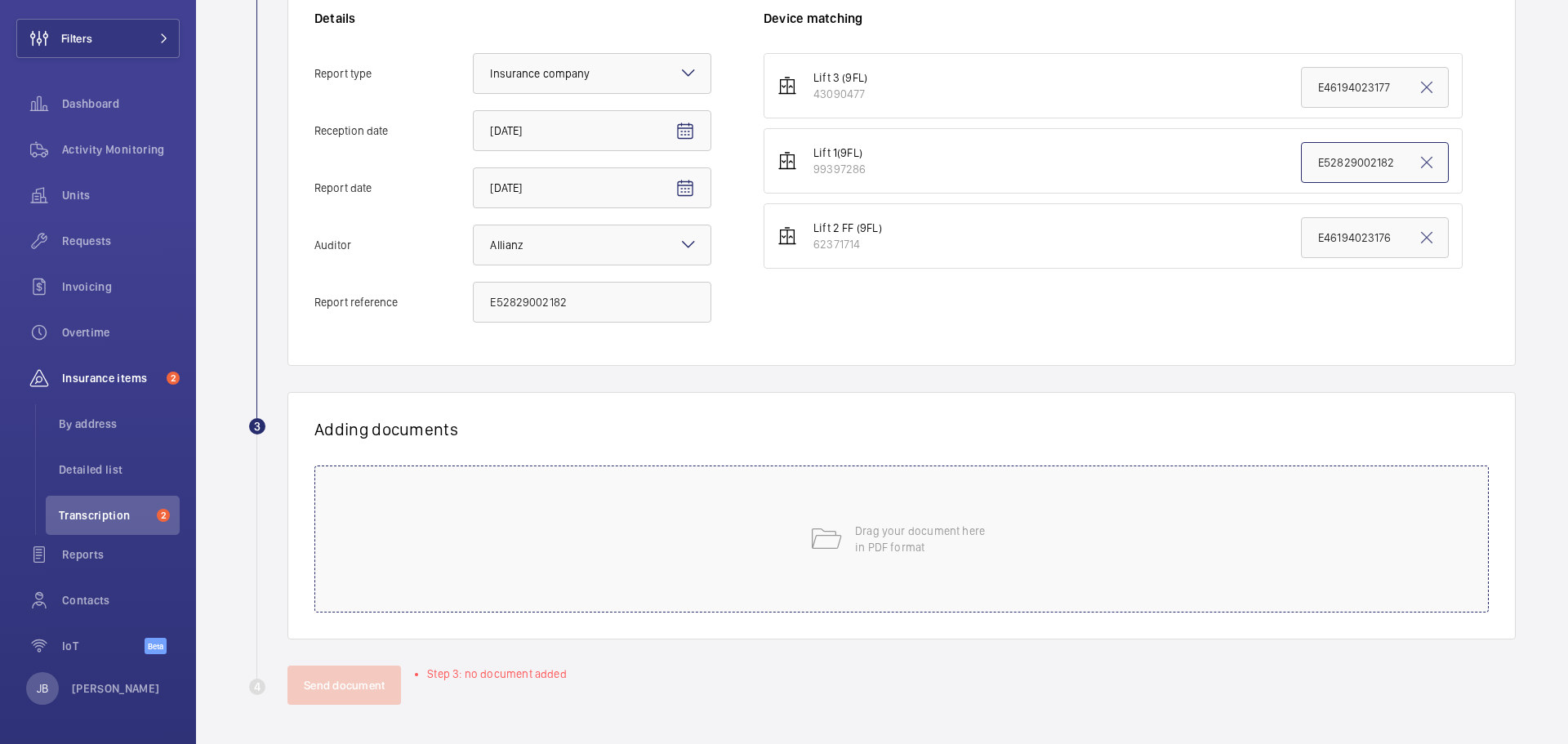
type input "E52829002182"
click at [963, 549] on p "Drag your document here in PDF format" at bounding box center [924, 538] width 139 height 33
click at [765, 525] on div "Drag your document here in PDF format" at bounding box center [900, 539] width 1174 height 147
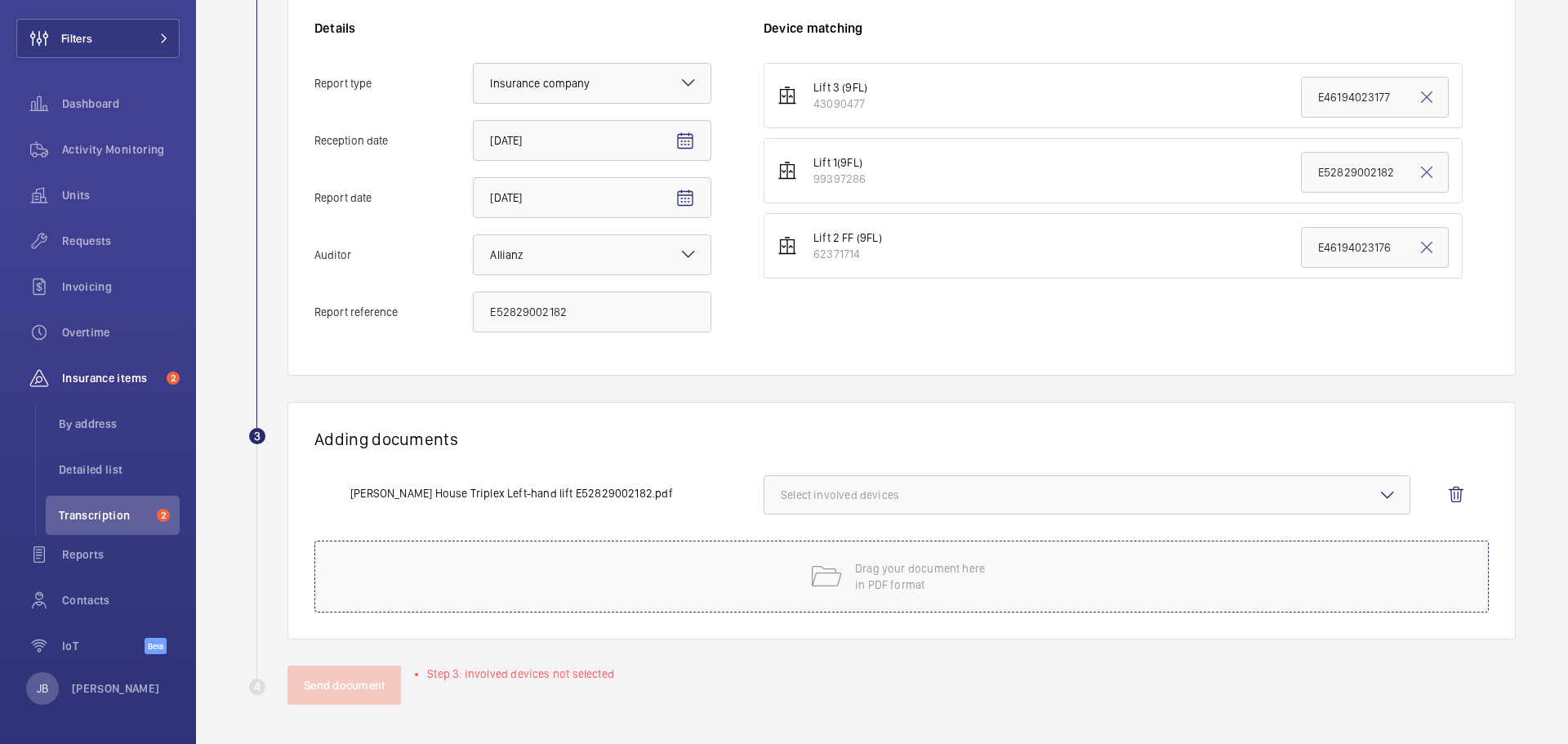
scroll to position [363, 0]
click at [1017, 500] on span "Select involved devices" at bounding box center [1086, 494] width 612 height 16
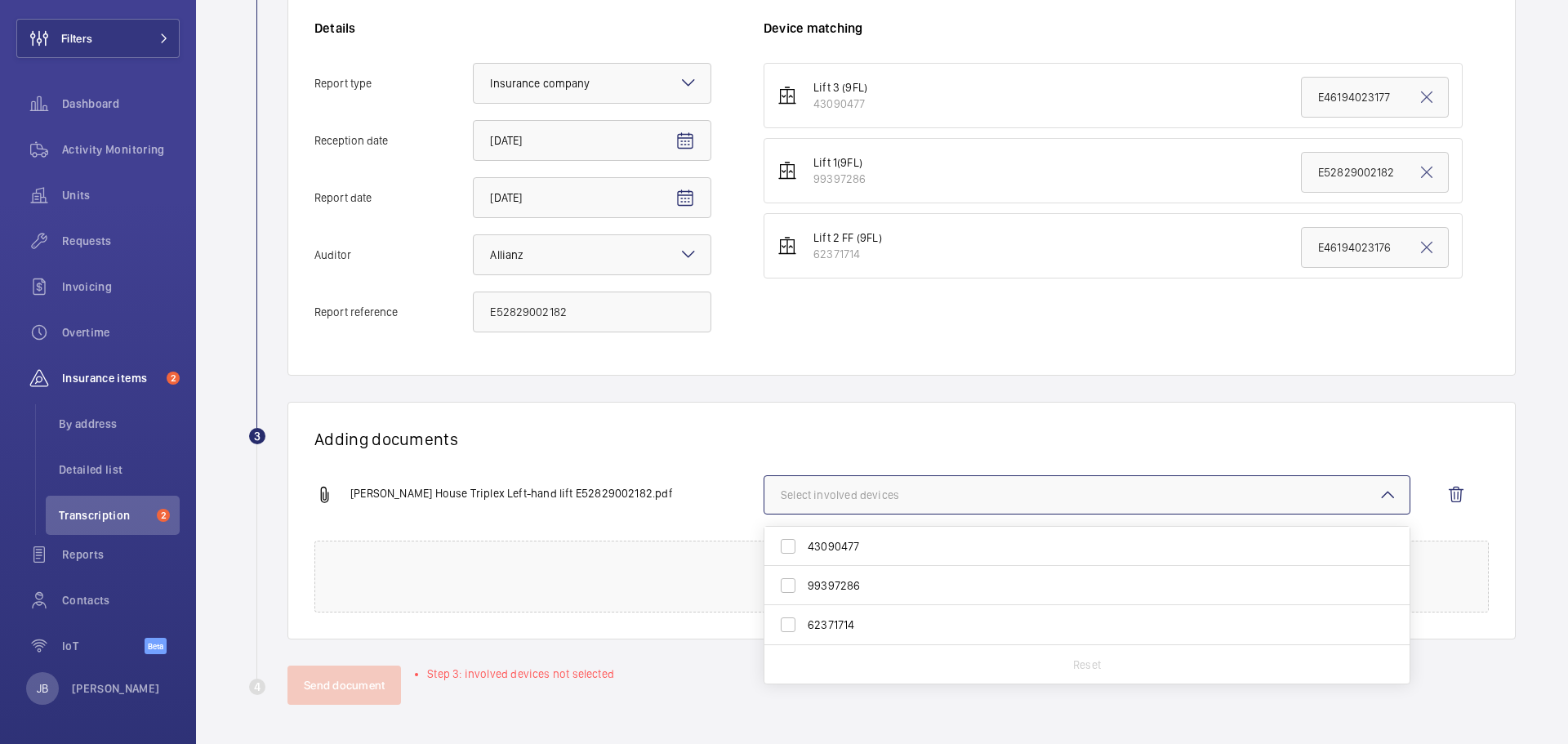
click at [820, 586] on span "99397286" at bounding box center [1087, 585] width 561 height 16
click at [804, 586] on input "99397286" at bounding box center [787, 586] width 33 height 33
checkbox input "true"
click at [356, 680] on button "Send document" at bounding box center [344, 686] width 113 height 40
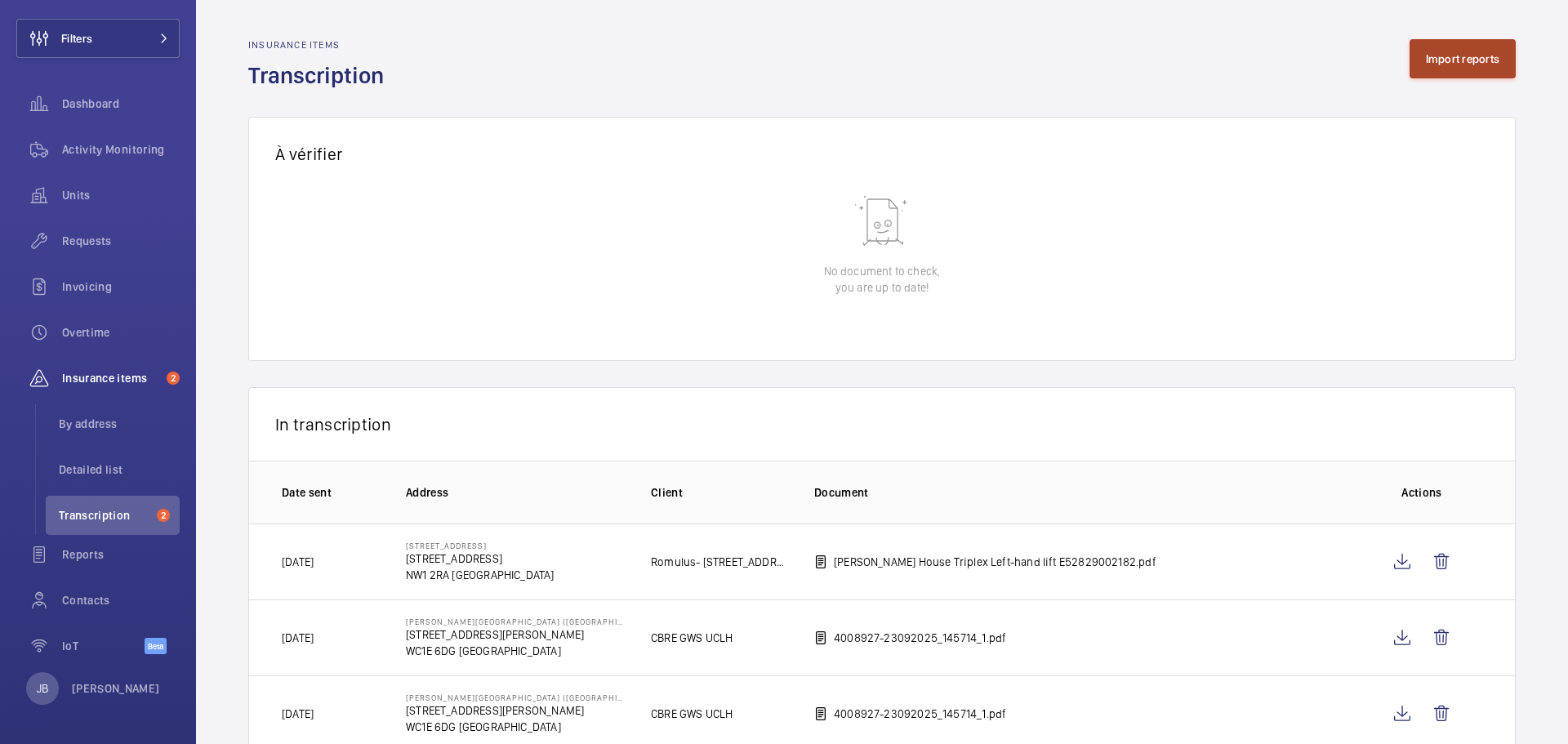
click at [1448, 62] on button "Import reports" at bounding box center [1462, 59] width 107 height 40
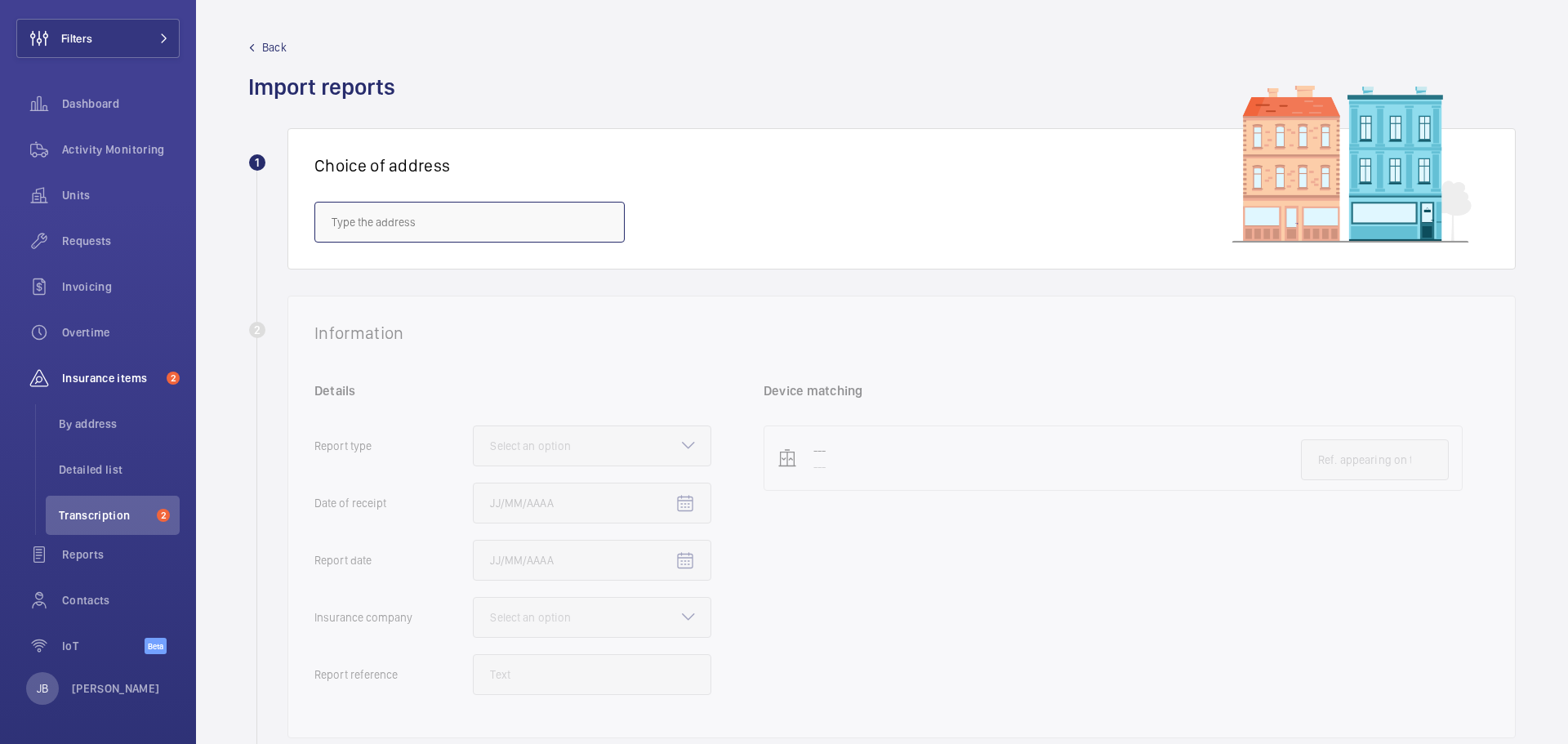
click at [466, 213] on input "text" at bounding box center [469, 222] width 310 height 41
click at [440, 258] on mat-option "101 Euston Road - 101 Euston Rd., LONDON NW1 2RA" at bounding box center [469, 272] width 308 height 40
type input "101 Euston Road - 101 Euston Rd., LONDON NW1 2RA"
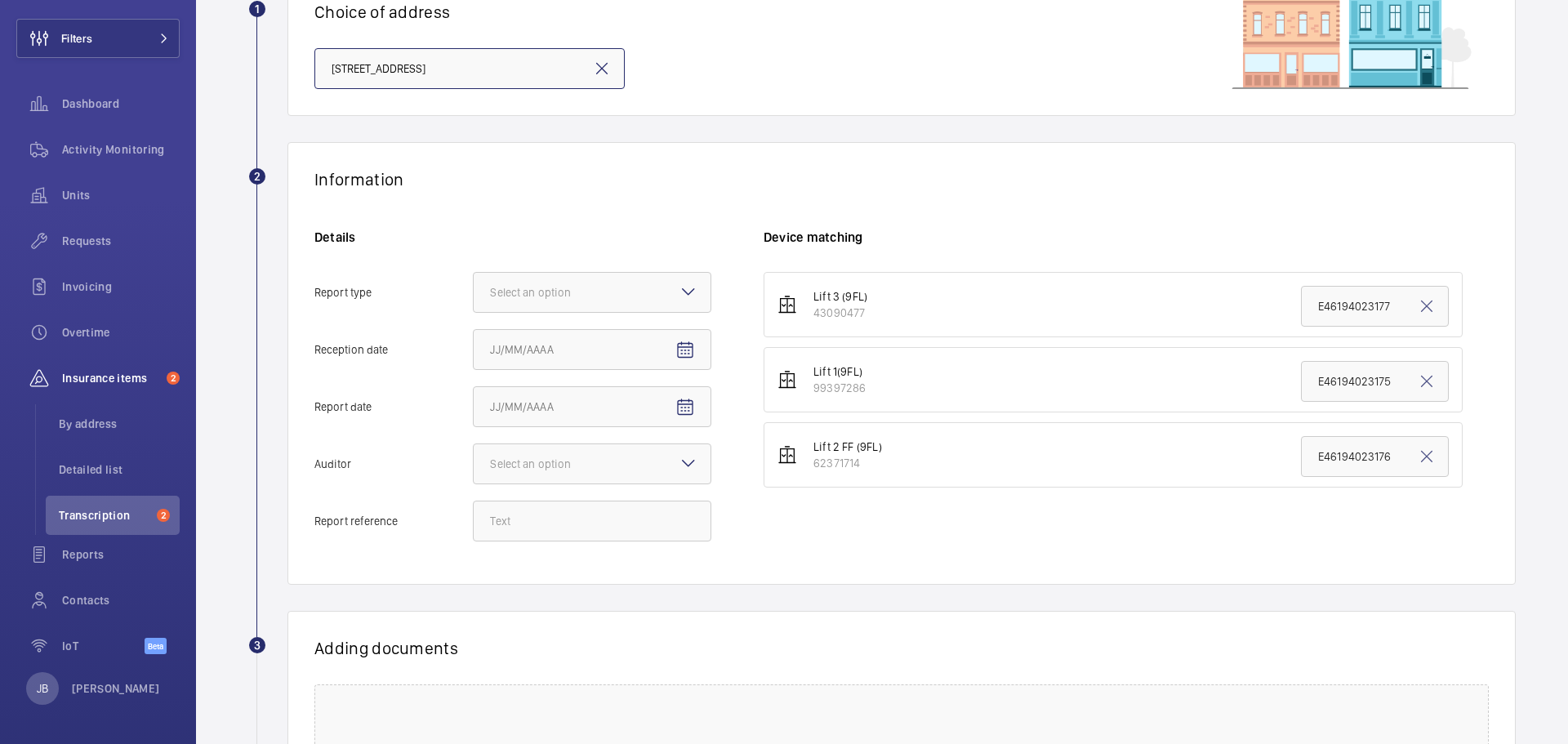
scroll to position [163, 0]
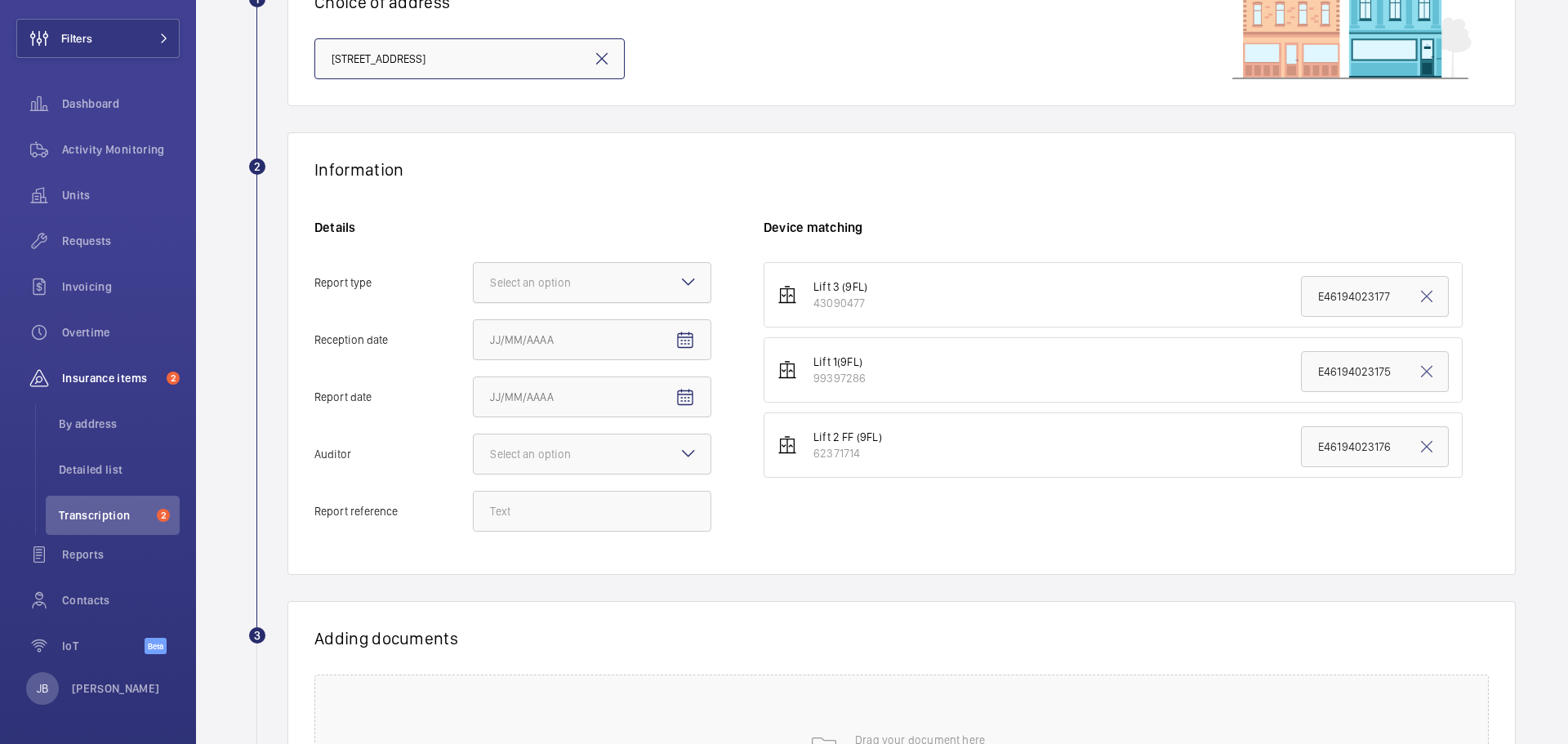
click at [602, 267] on div at bounding box center [591, 283] width 237 height 40
click at [473, 267] on input "Report type Select an option" at bounding box center [473, 283] width 0 height 40
click at [553, 335] on span "Insurance company" at bounding box center [592, 332] width 204 height 16
click at [473, 302] on input "Report type Select an option Insurance company Consultant" at bounding box center [473, 283] width 0 height 40
click at [681, 340] on mat-icon "Open calendar" at bounding box center [685, 340] width 20 height 20
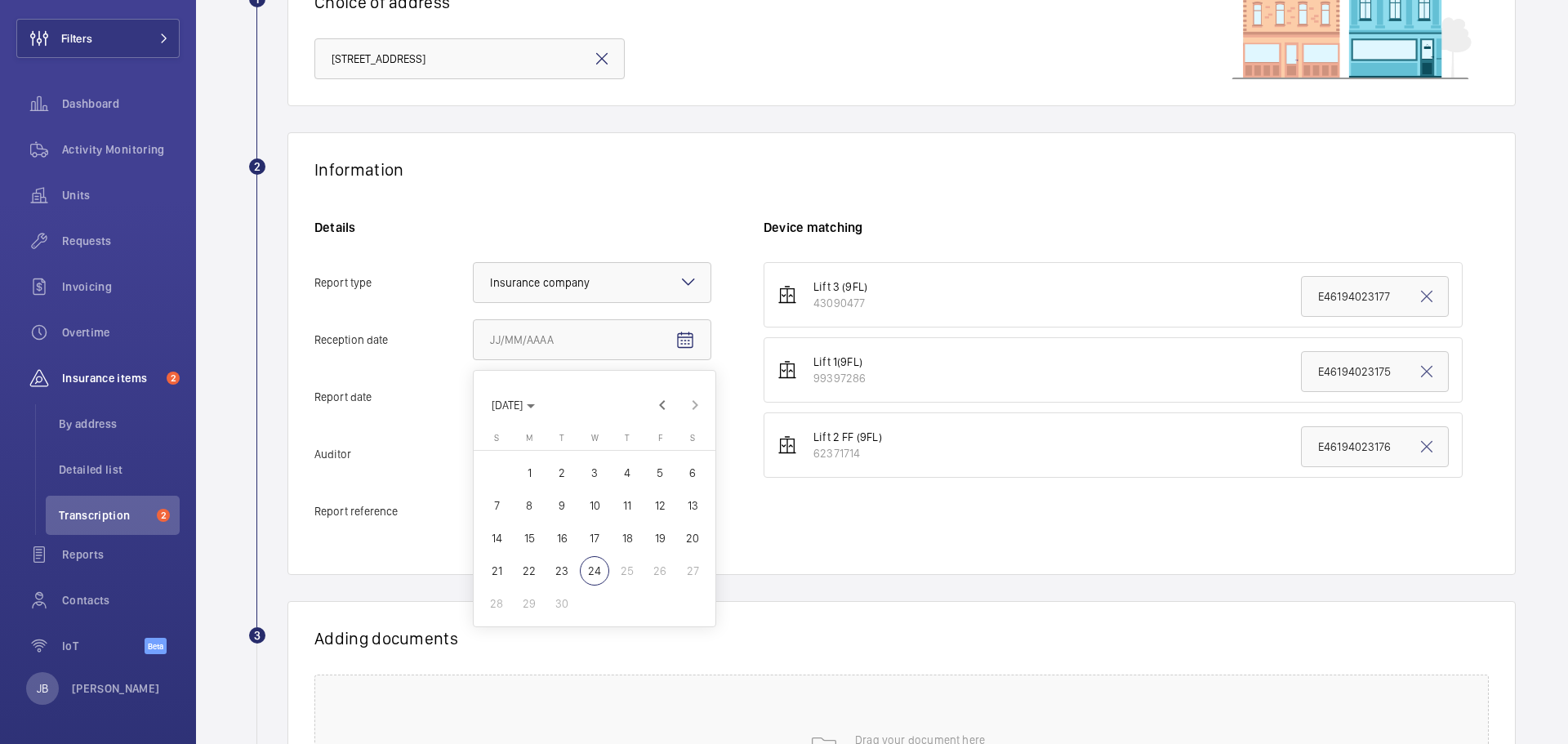
click at [655, 534] on span "19" at bounding box center [659, 537] width 29 height 29
type input "9/19/2025"
click at [684, 393] on mat-icon "Open calendar" at bounding box center [685, 397] width 20 height 20
click at [524, 626] on span "22" at bounding box center [529, 627] width 29 height 29
type input "9/22/2025"
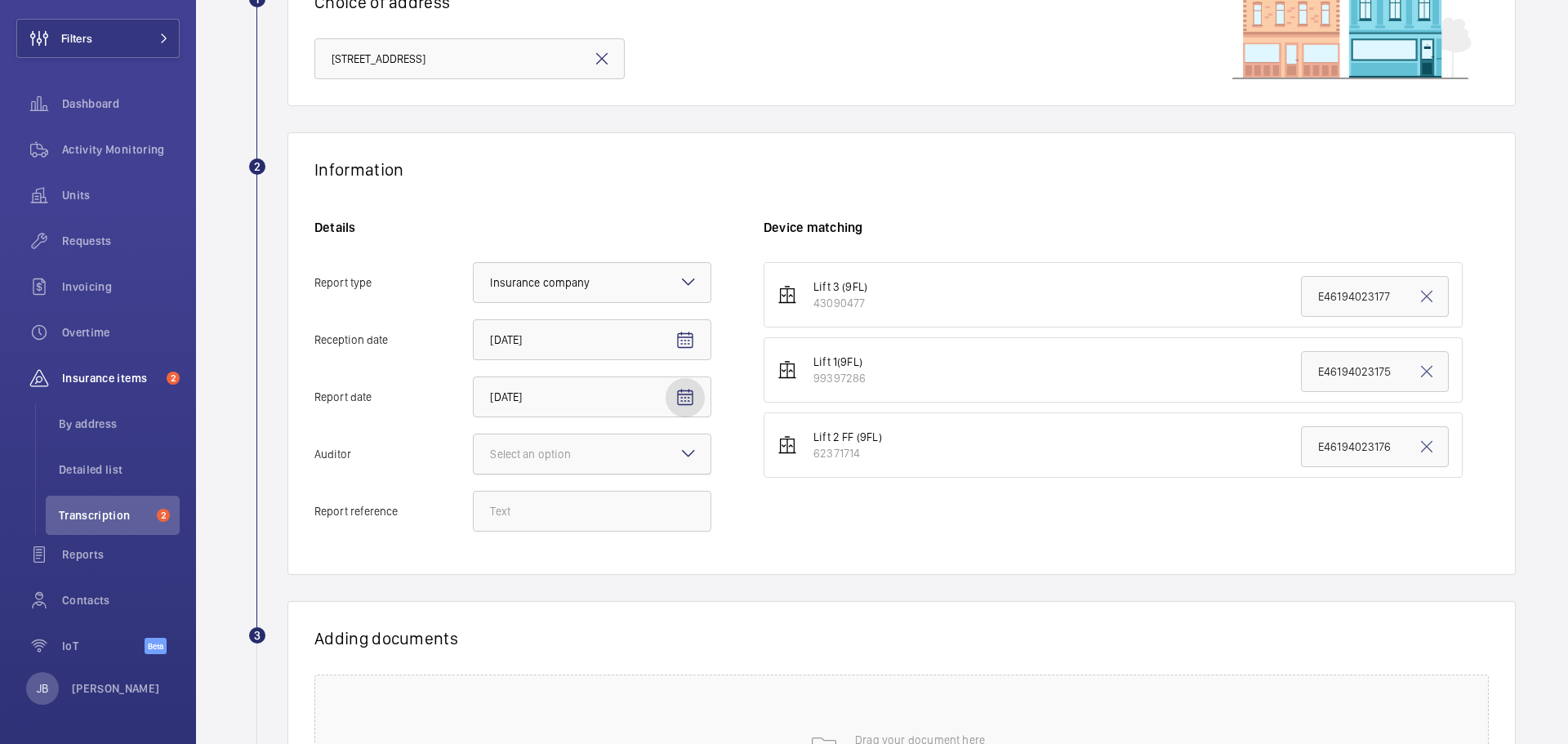
click at [680, 463] on div at bounding box center [591, 455] width 237 height 40
click at [473, 463] on input "Auditor Select an option" at bounding box center [473, 455] width 0 height 40
click at [547, 629] on span "Allianz" at bounding box center [592, 623] width 204 height 16
click at [473, 473] on input "Auditor Select an option Veritas Zurich British Engineering Allianz Other" at bounding box center [473, 455] width 0 height 40
click at [532, 518] on input "Report reference" at bounding box center [591, 510] width 239 height 41
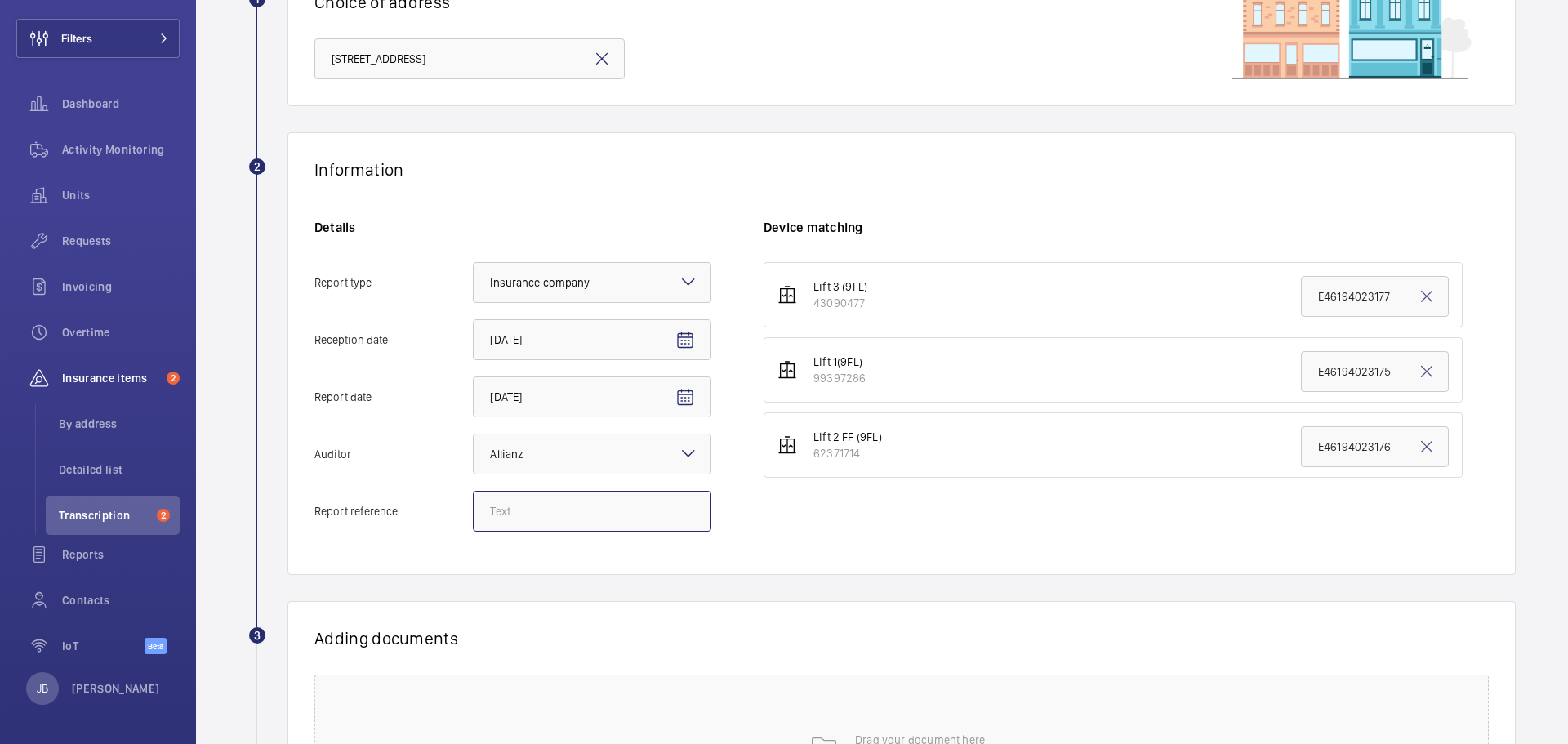
paste input "E52829002183"
type input "E52829002183"
drag, startPoint x: 1382, startPoint y: 446, endPoint x: 1255, endPoint y: 452, distance: 127.1
click at [1255, 452] on li "Lift 2 FF (9FL) 62371714 E46194023176" at bounding box center [1113, 444] width 699 height 65
paste input "E52829002183"
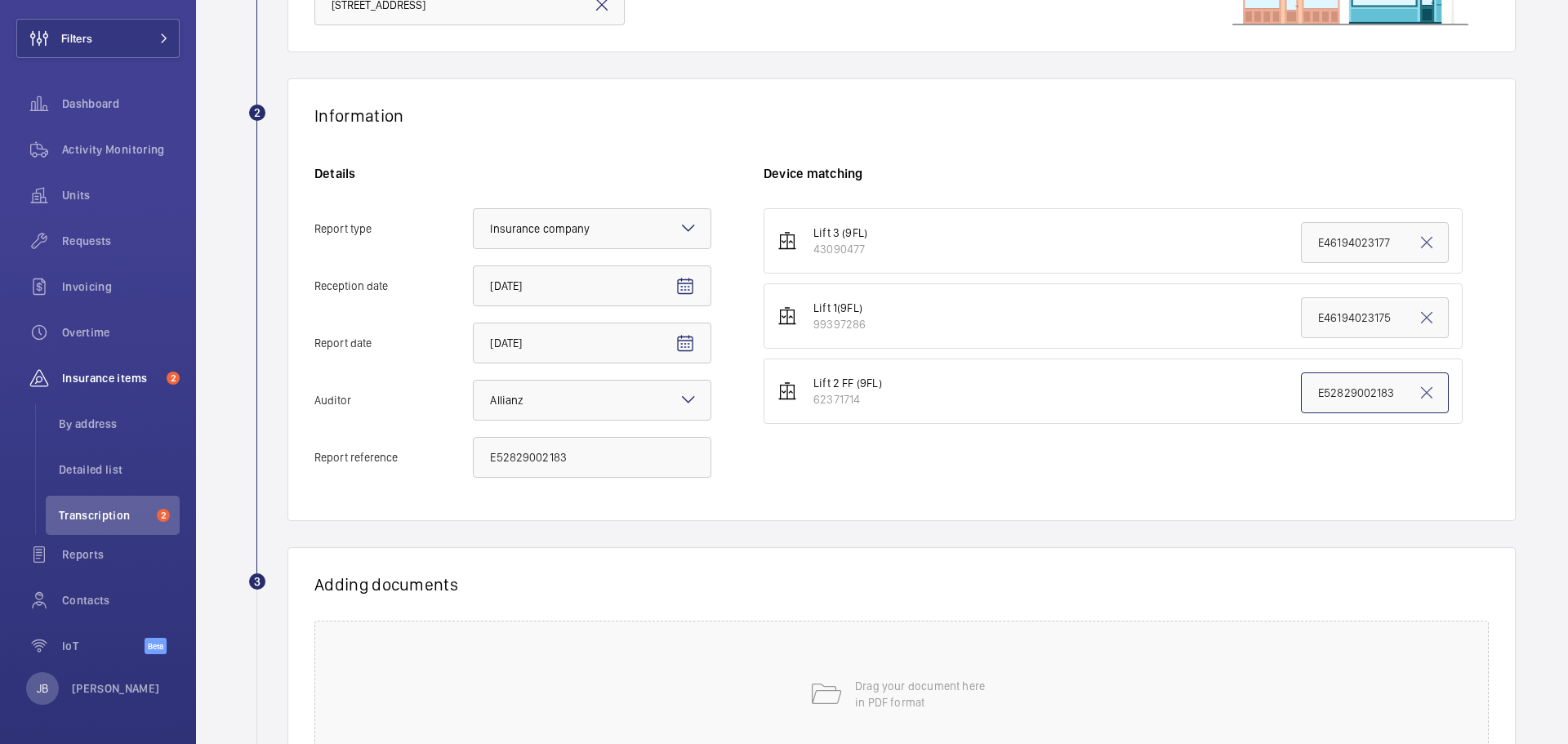
scroll to position [245, 0]
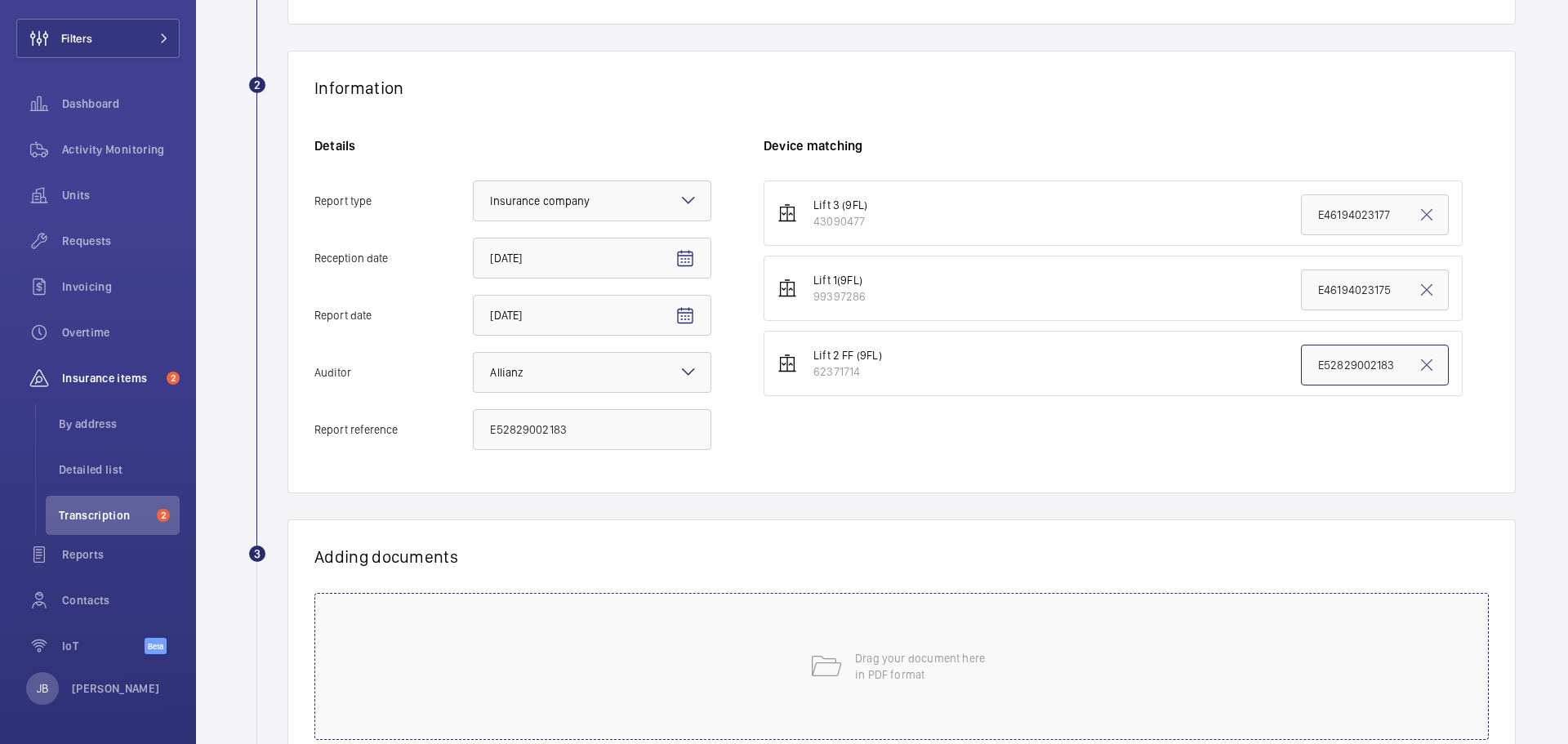
type input "E52829002183"
click at [824, 680] on mat-icon at bounding box center [825, 666] width 33 height 33
click at [1057, 620] on button "Select involved devices" at bounding box center [1087, 613] width 647 height 40
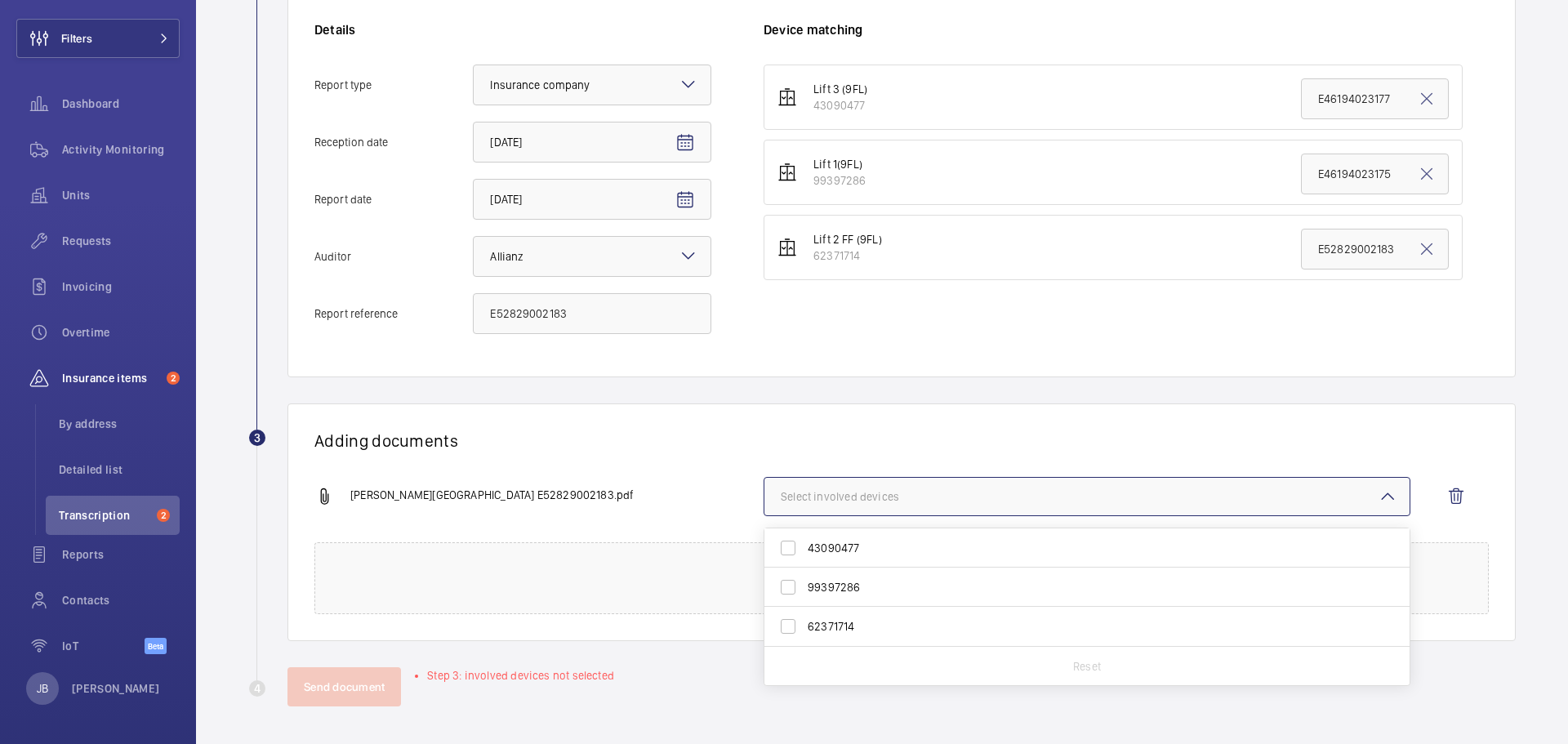
scroll to position [363, 0]
click at [793, 631] on input "62371714" at bounding box center [787, 624] width 33 height 33
checkbox input "true"
click at [354, 685] on button "Send document" at bounding box center [344, 686] width 113 height 40
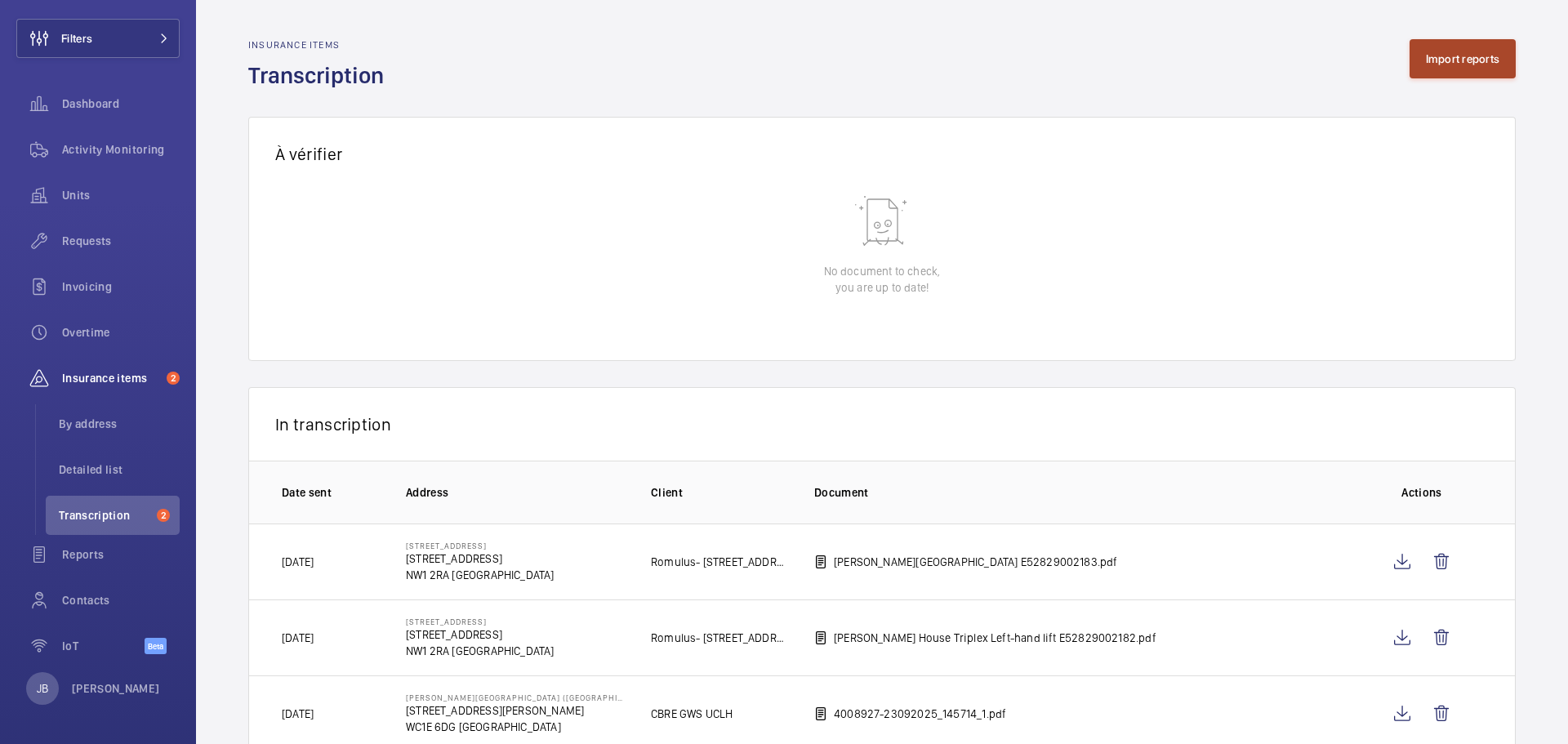
click at [1441, 65] on button "Import reports" at bounding box center [1462, 59] width 107 height 40
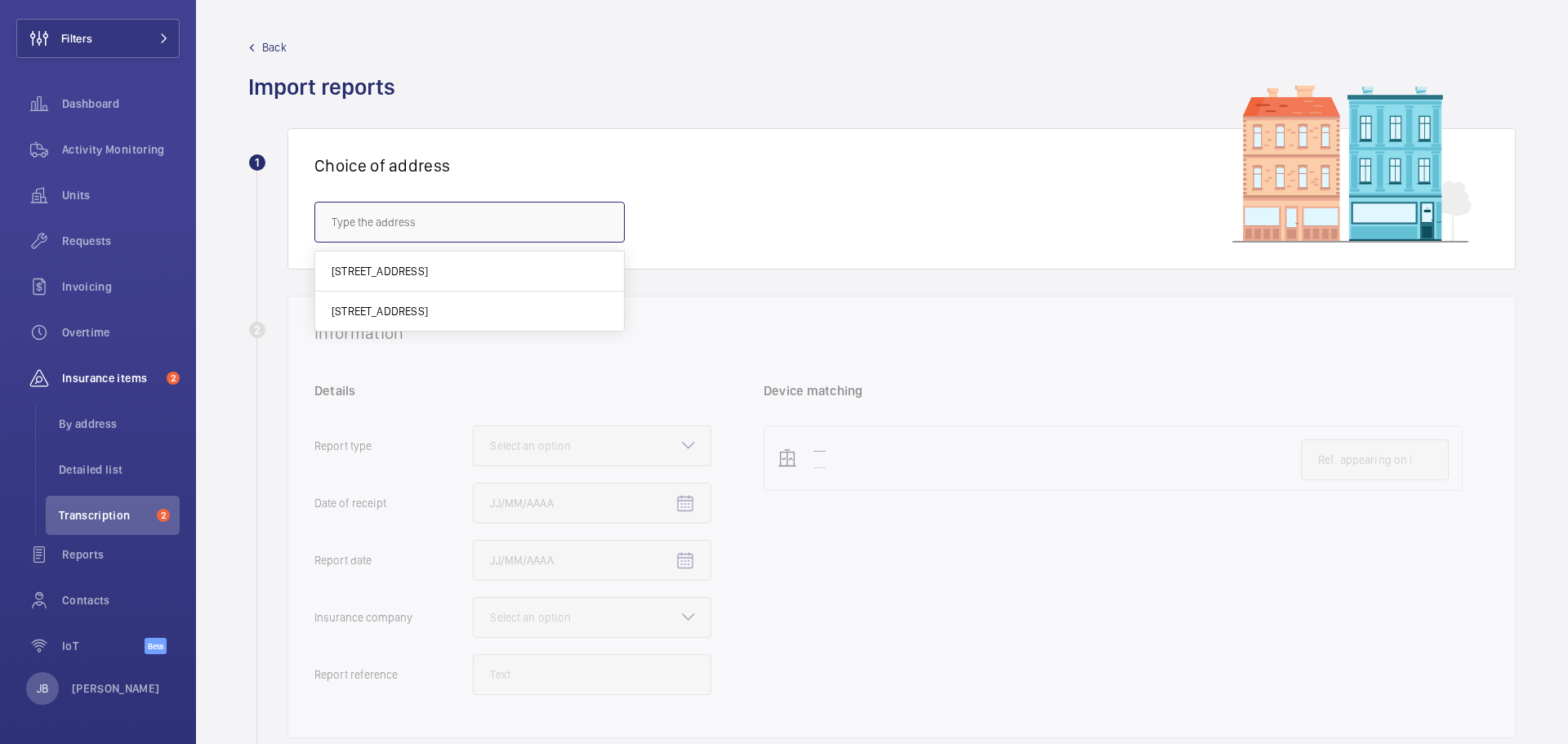
click at [520, 233] on input "text" at bounding box center [469, 222] width 310 height 41
click at [442, 262] on mat-option "101 Euston Road - 101 Euston Rd., LONDON NW1 2RA" at bounding box center [469, 272] width 308 height 40
type input "101 Euston Road - 101 Euston Rd., LONDON NW1 2RA"
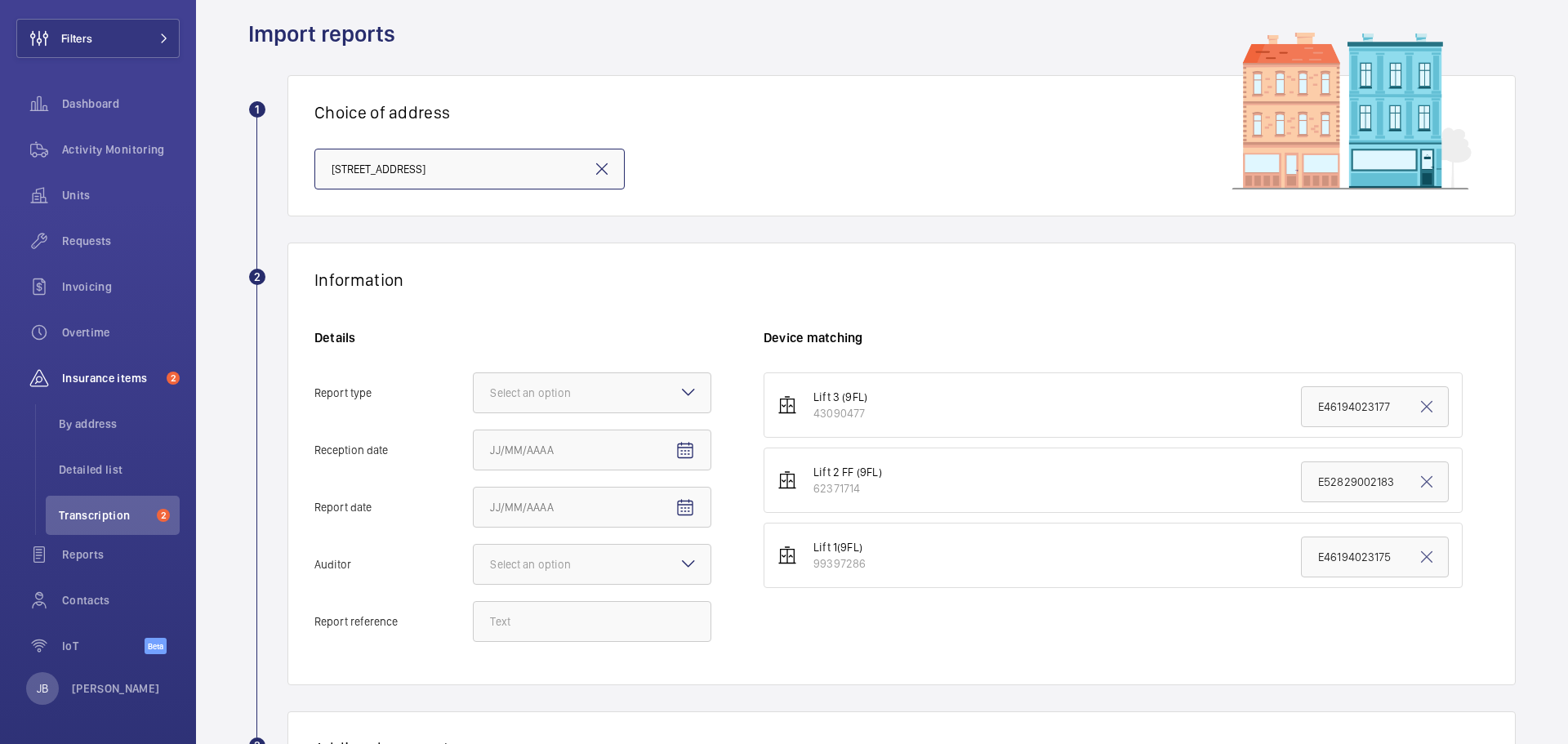
scroll to position [82, 0]
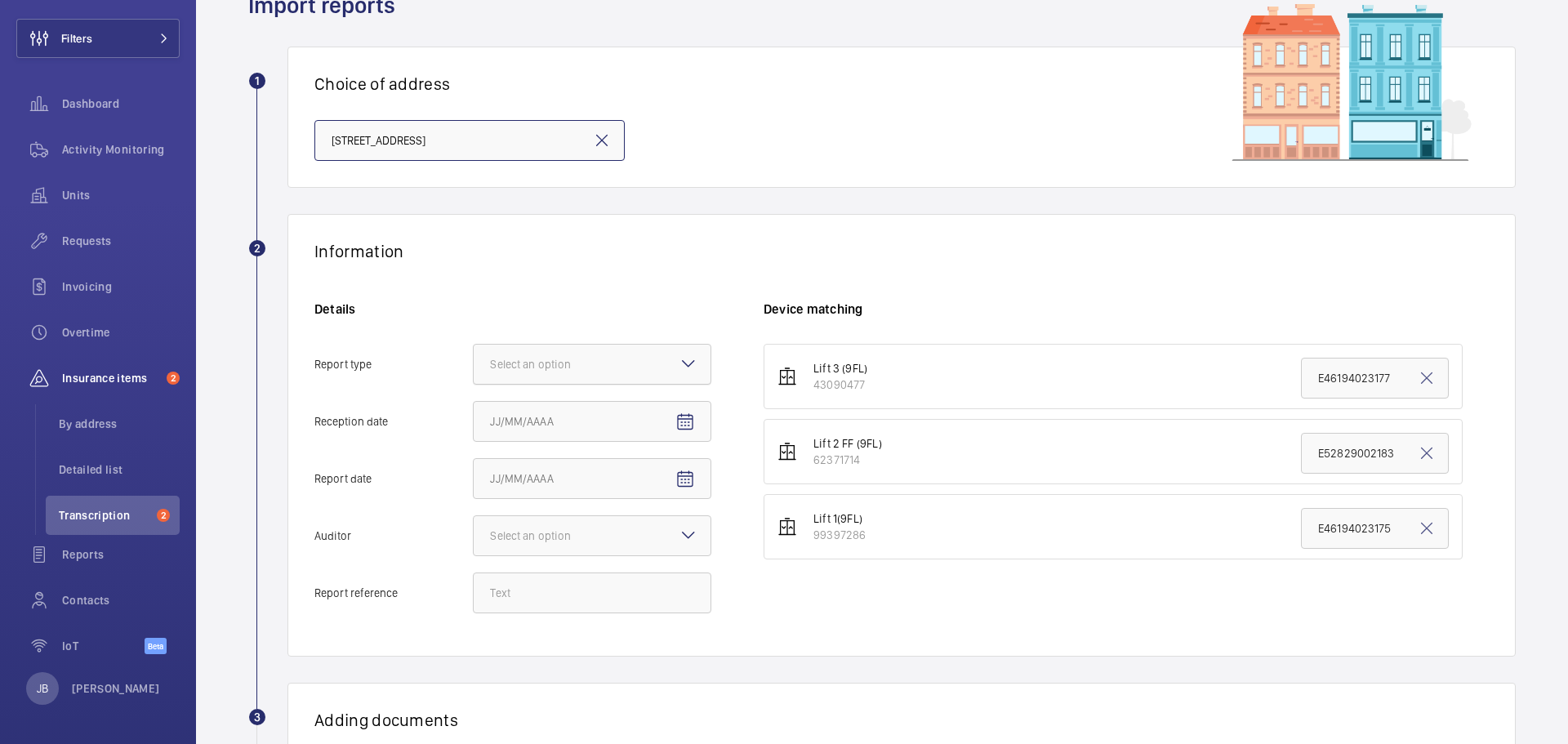
click at [612, 366] on div at bounding box center [591, 364] width 237 height 40
click at [473, 366] on input "Report type Select an option" at bounding box center [473, 364] width 0 height 40
click at [586, 407] on span "Insurance company" at bounding box center [592, 413] width 204 height 16
click at [473, 384] on input "Report type Select an option Insurance company Consultant" at bounding box center [473, 364] width 0 height 40
click at [682, 414] on mat-icon "Open calendar" at bounding box center [685, 422] width 20 height 20
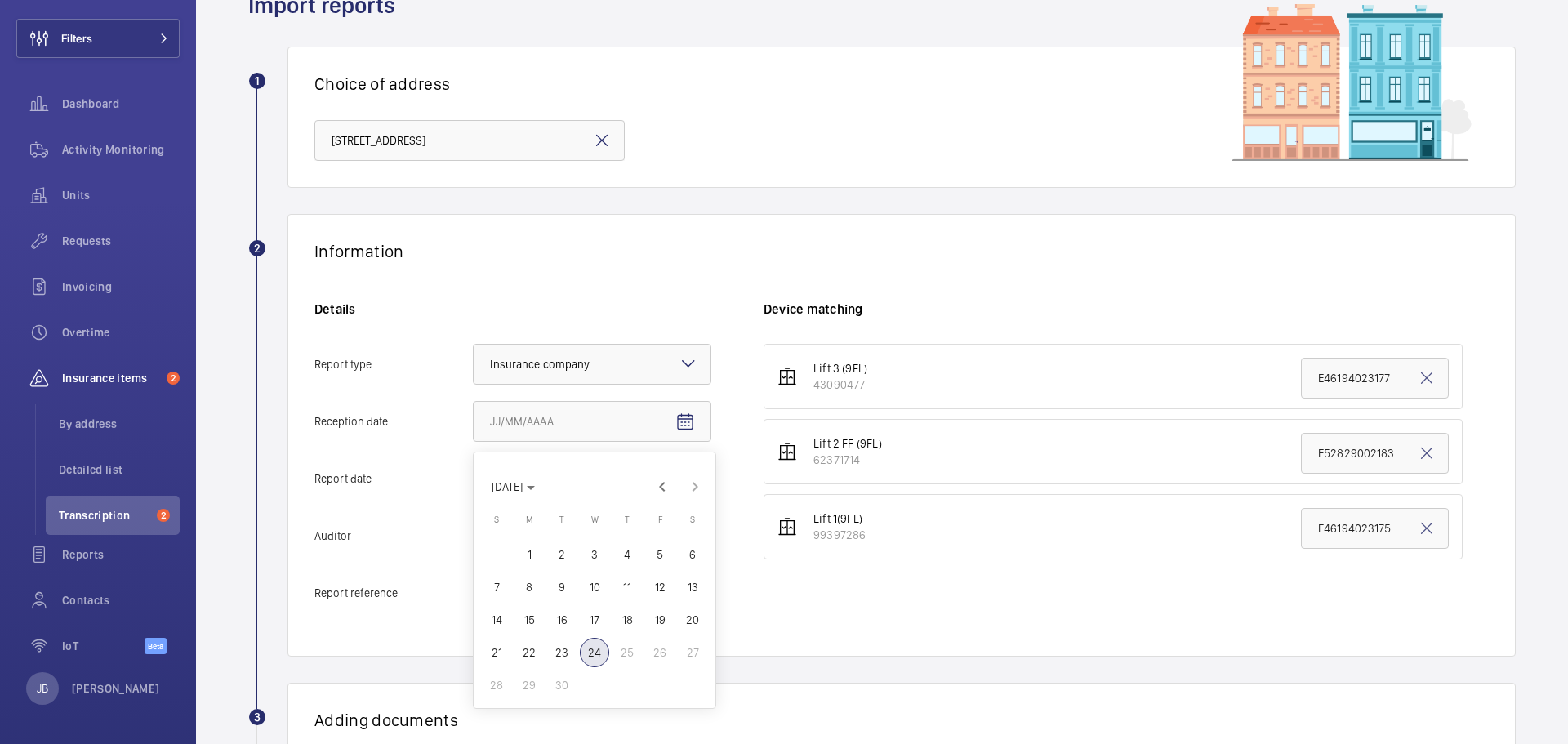
click at [664, 617] on span "19" at bounding box center [659, 620] width 29 height 29
type input "9/19/2025"
click at [676, 479] on mat-icon "Open calendar" at bounding box center [685, 479] width 20 height 20
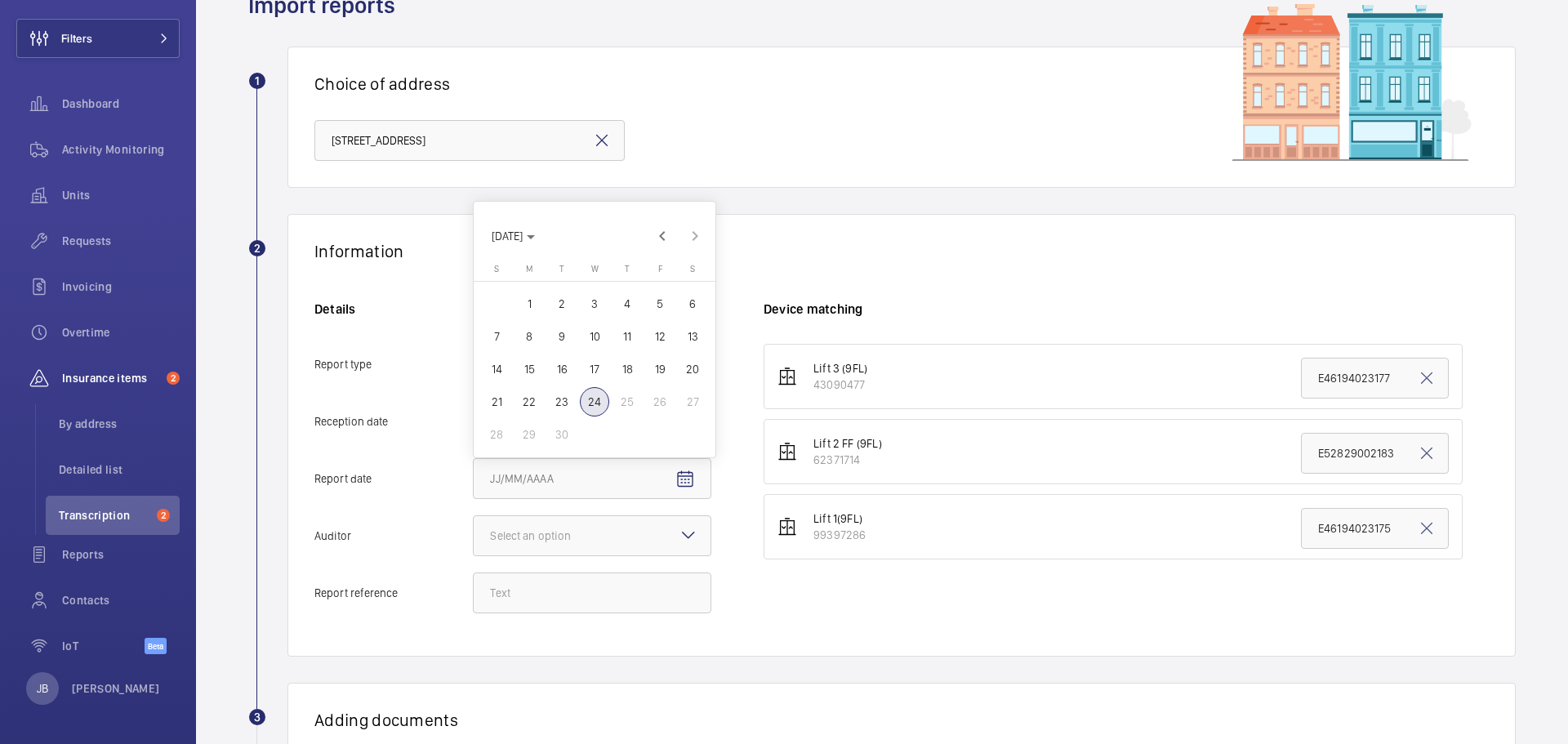
click at [522, 407] on span "22" at bounding box center [529, 401] width 29 height 29
type input "9/22/2025"
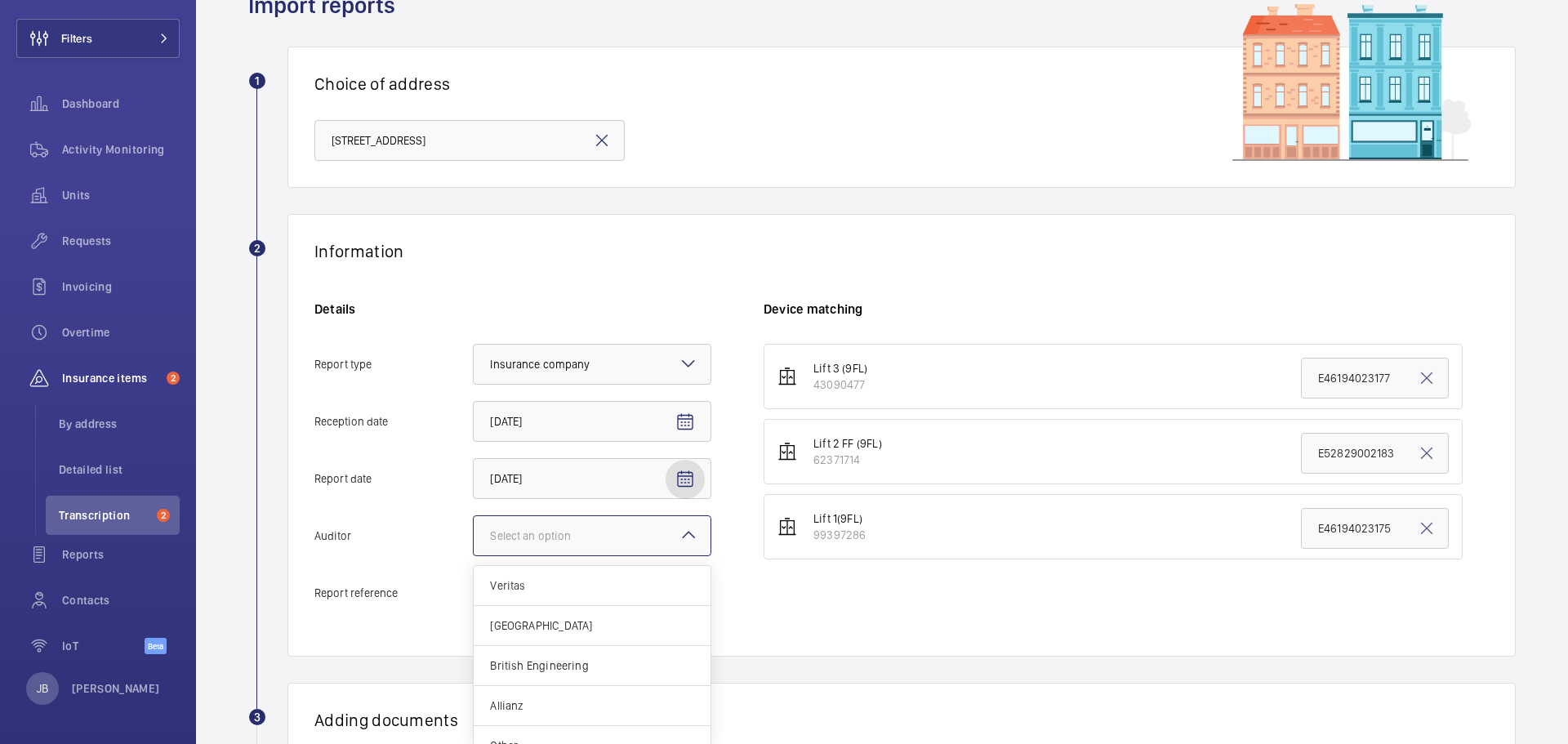
click at [611, 533] on div "Select an option" at bounding box center [551, 535] width 122 height 16
click at [473, 533] on input "Auditor Select an option Veritas Zurich British Engineering Allianz Other" at bounding box center [473, 536] width 0 height 40
click at [499, 698] on div "Allianz" at bounding box center [591, 686] width 237 height 40
click at [473, 555] on input "Auditor Select an option Veritas Zurich British Engineering Allianz Other" at bounding box center [473, 536] width 0 height 40
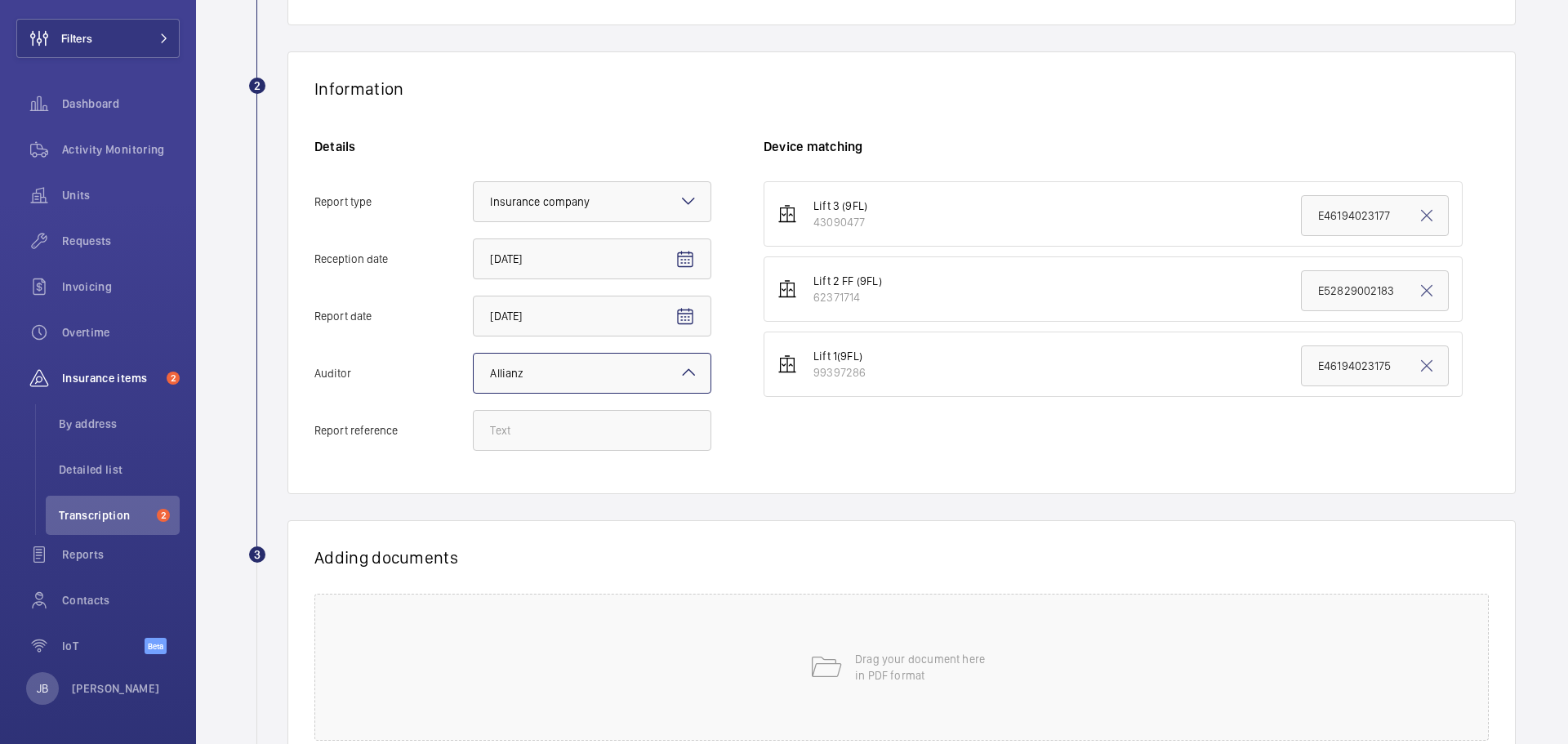
scroll to position [245, 0]
click at [575, 426] on input "Report reference" at bounding box center [591, 429] width 239 height 41
paste input "E52829002184"
type input "E52829002184"
drag, startPoint x: 1313, startPoint y: 219, endPoint x: 1265, endPoint y: 221, distance: 48.0
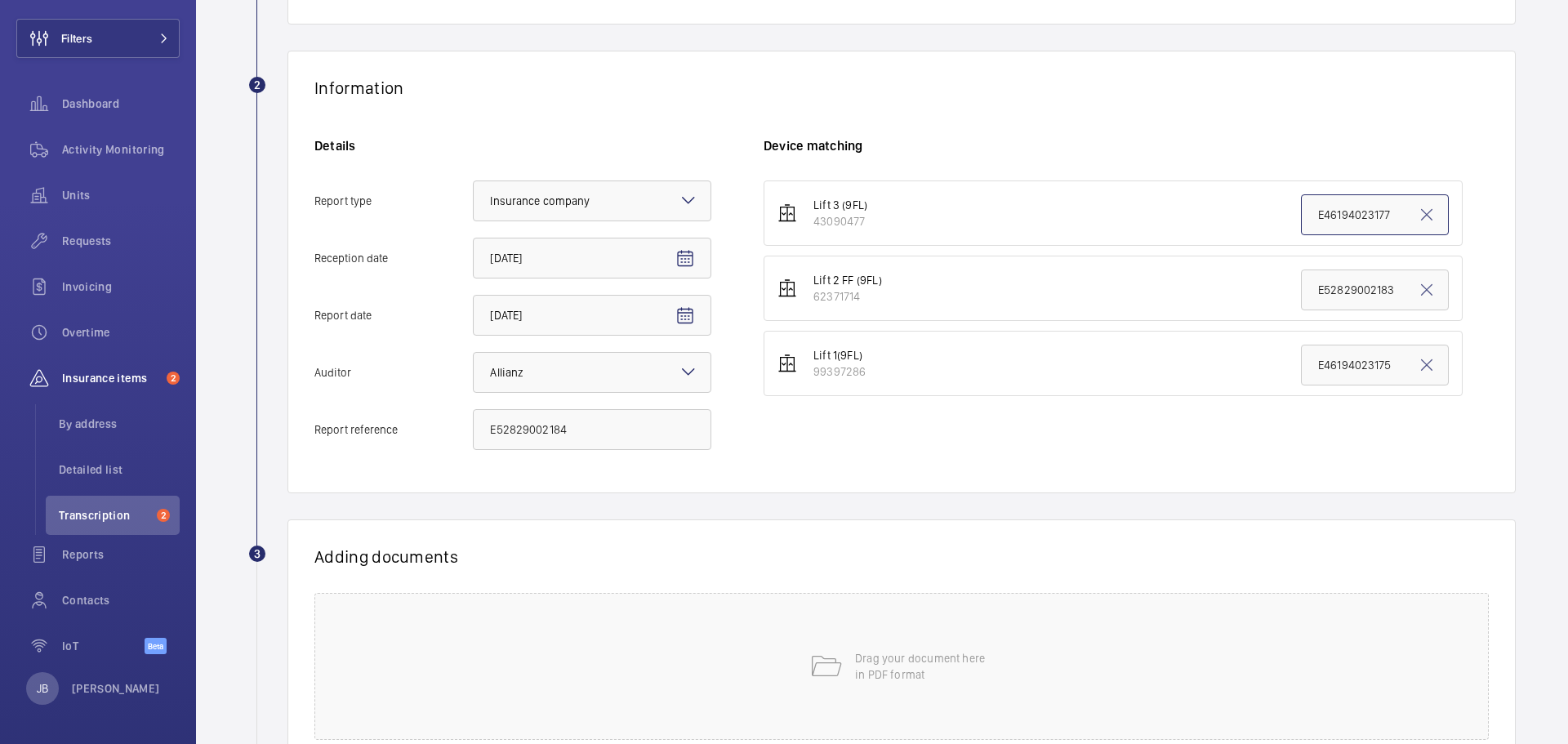
click at [1265, 221] on li "Lift 3 (9FL) 43090477 E46194023177" at bounding box center [1113, 212] width 699 height 65
drag, startPoint x: 1387, startPoint y: 217, endPoint x: 1317, endPoint y: 221, distance: 70.1
click at [1305, 223] on input "E46194023177" at bounding box center [1375, 214] width 148 height 41
paste input "E52829002184"
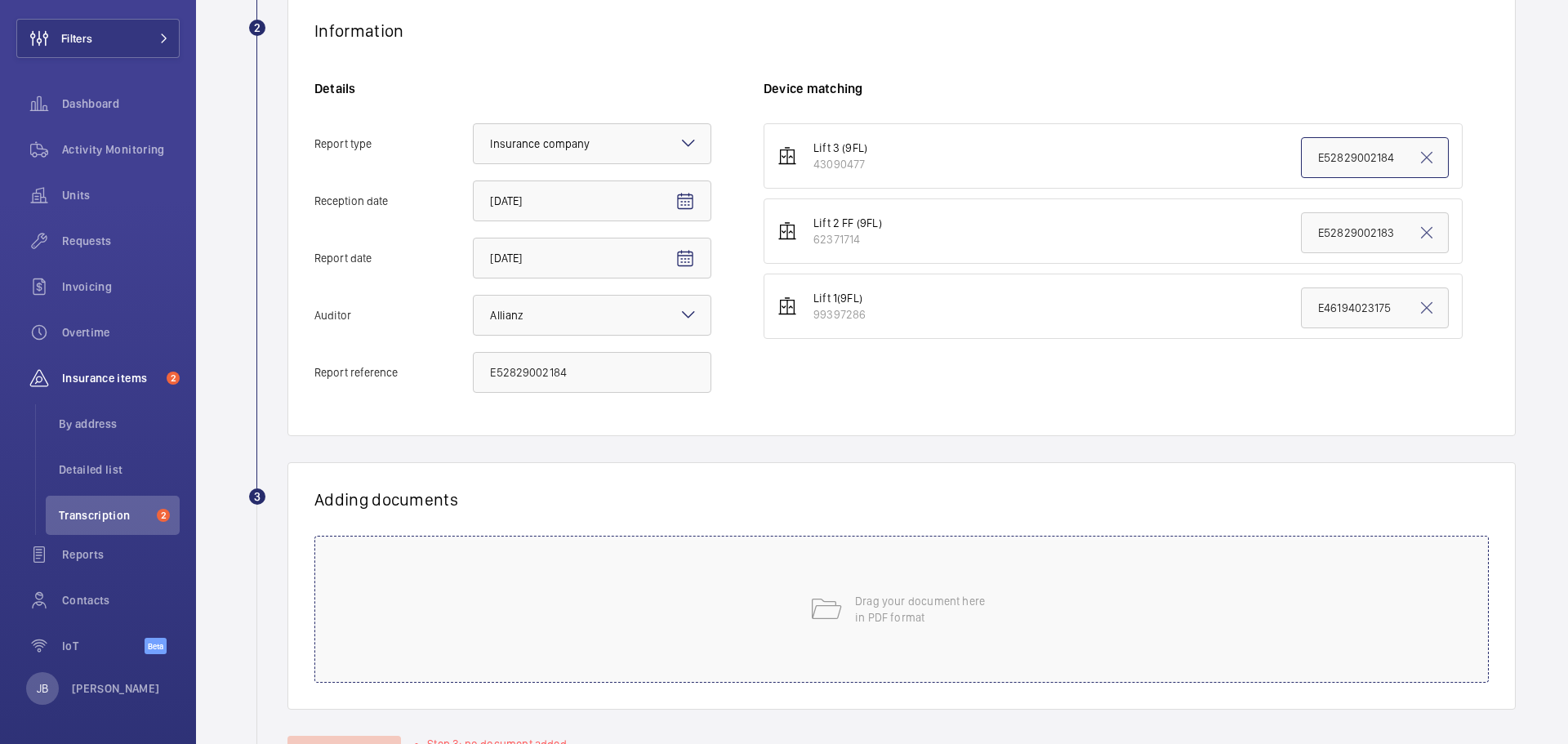
scroll to position [372, 0]
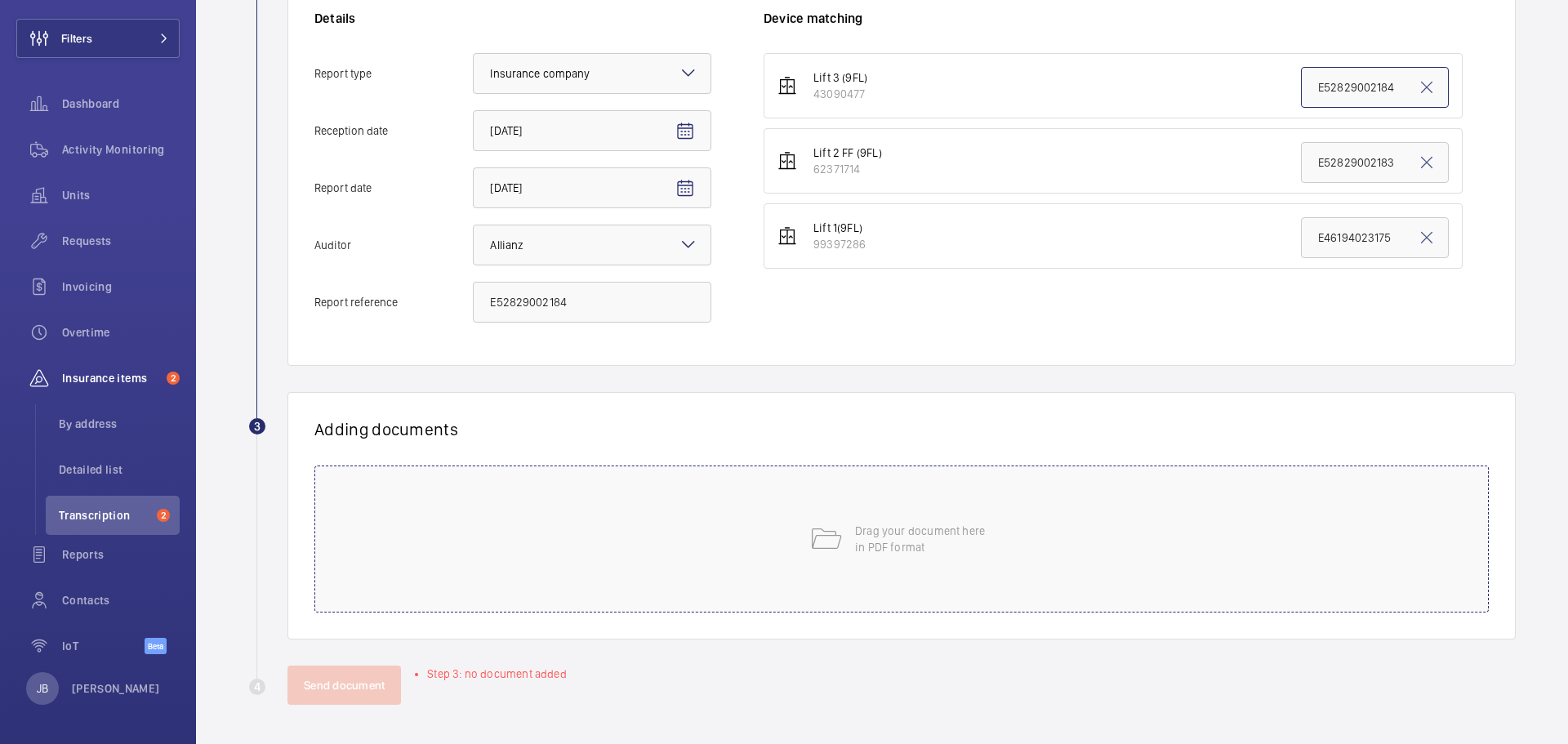
type input "E52829002184"
click at [801, 545] on div "Drag your document here in PDF format" at bounding box center [900, 539] width 1174 height 147
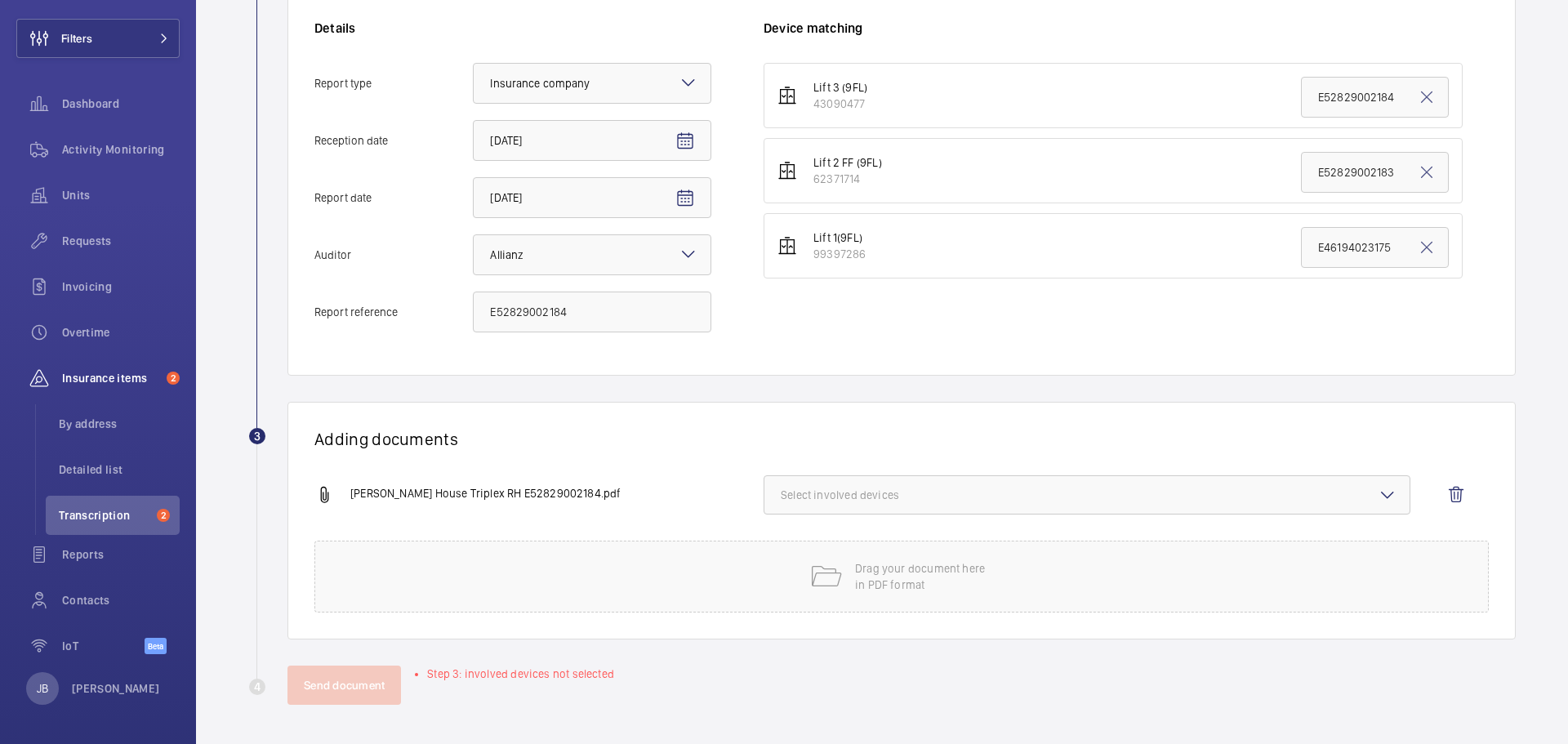
click at [903, 504] on button "Select involved devices" at bounding box center [1087, 495] width 647 height 40
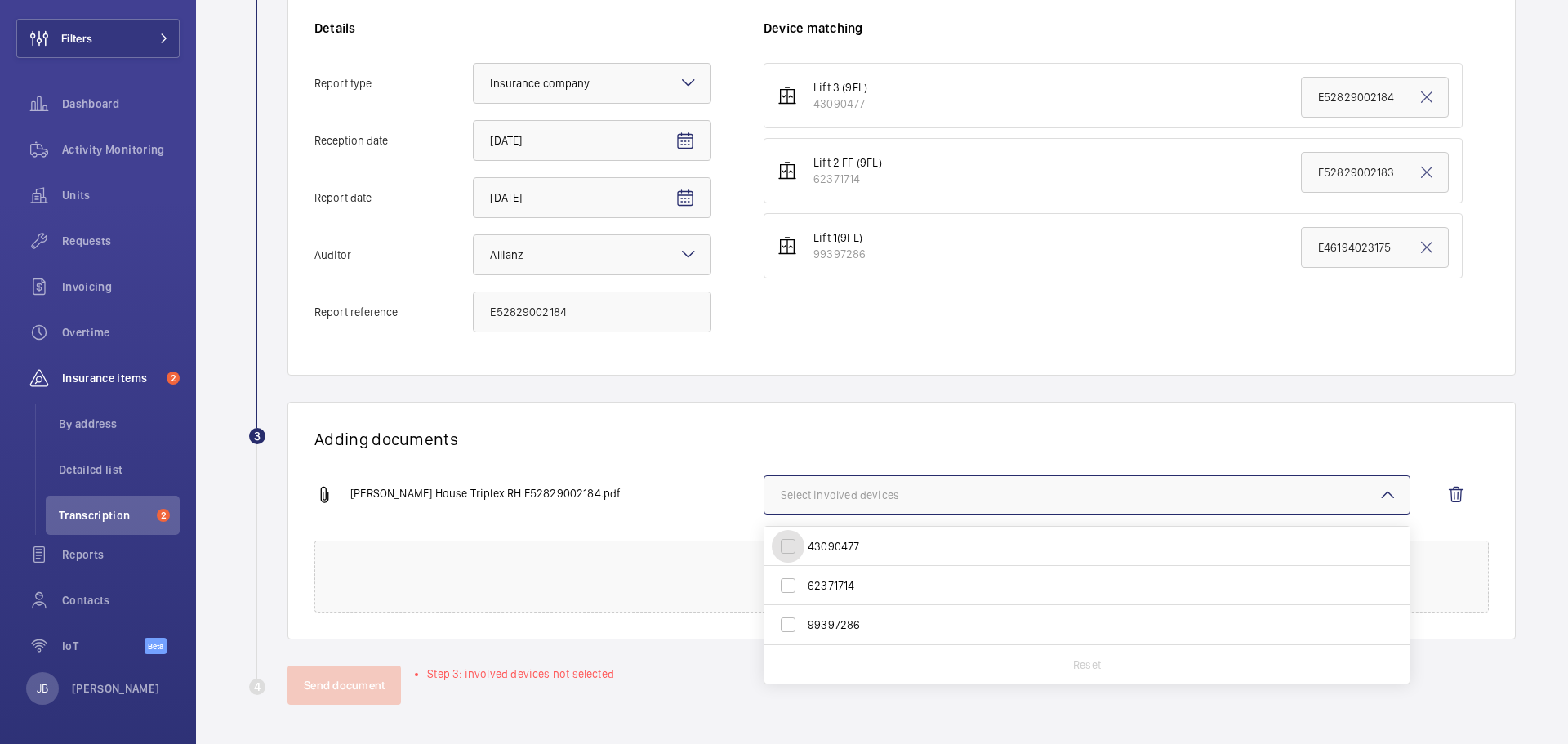
click at [786, 539] on input "43090477" at bounding box center [787, 546] width 33 height 33
checkbox input "true"
click at [356, 675] on button "Send document" at bounding box center [344, 686] width 113 height 40
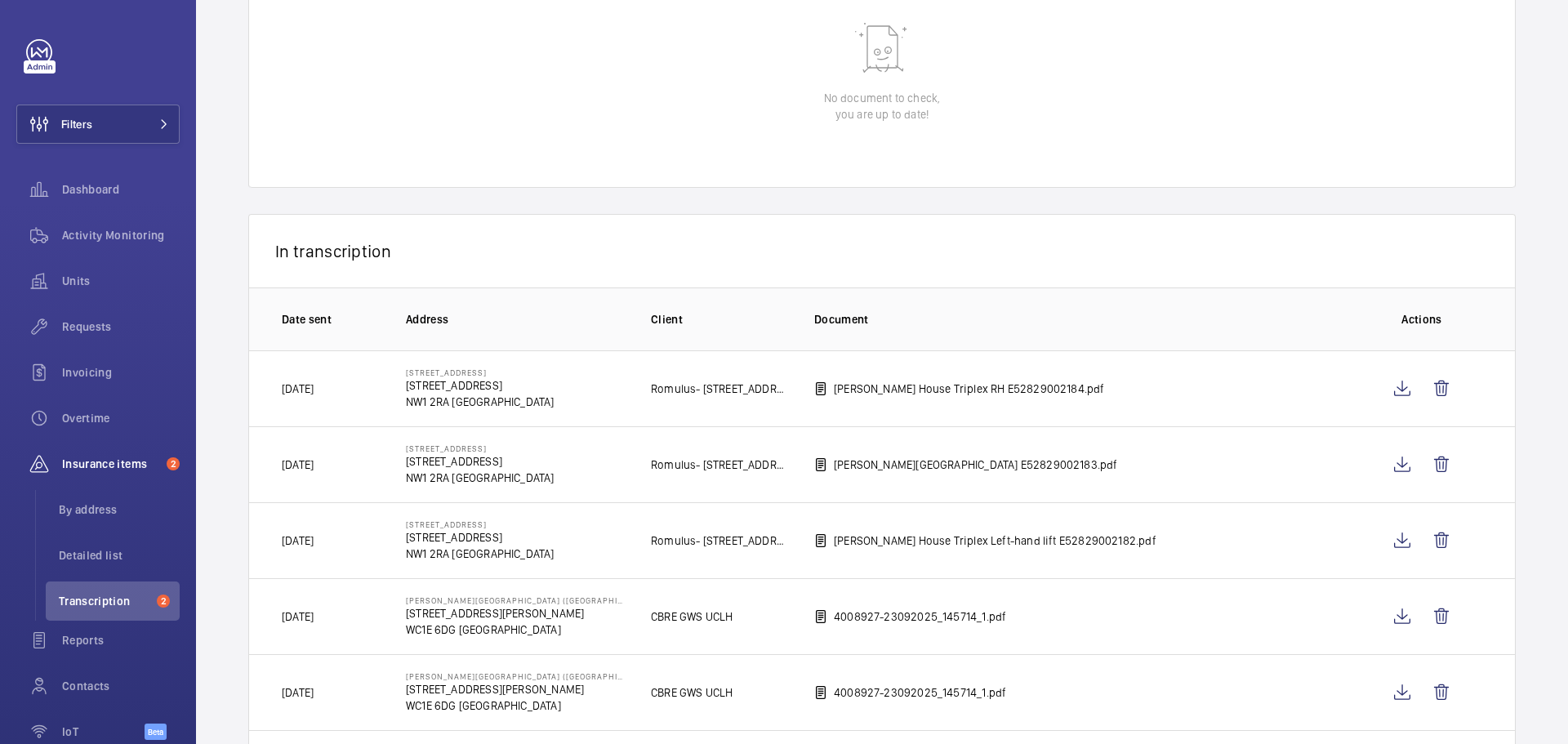
scroll to position [163, 0]
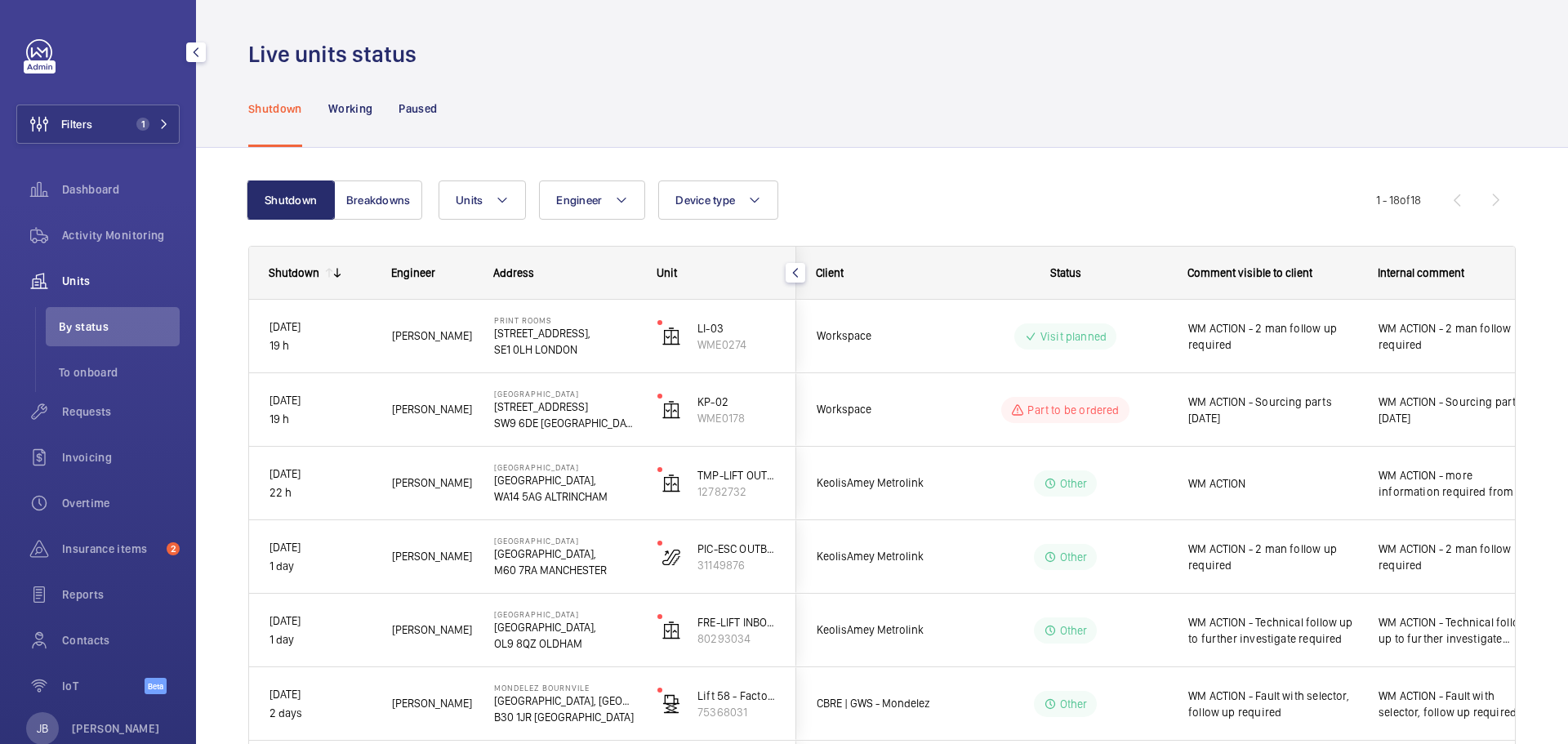
click at [74, 136] on span "Filters" at bounding box center [55, 124] width 75 height 40
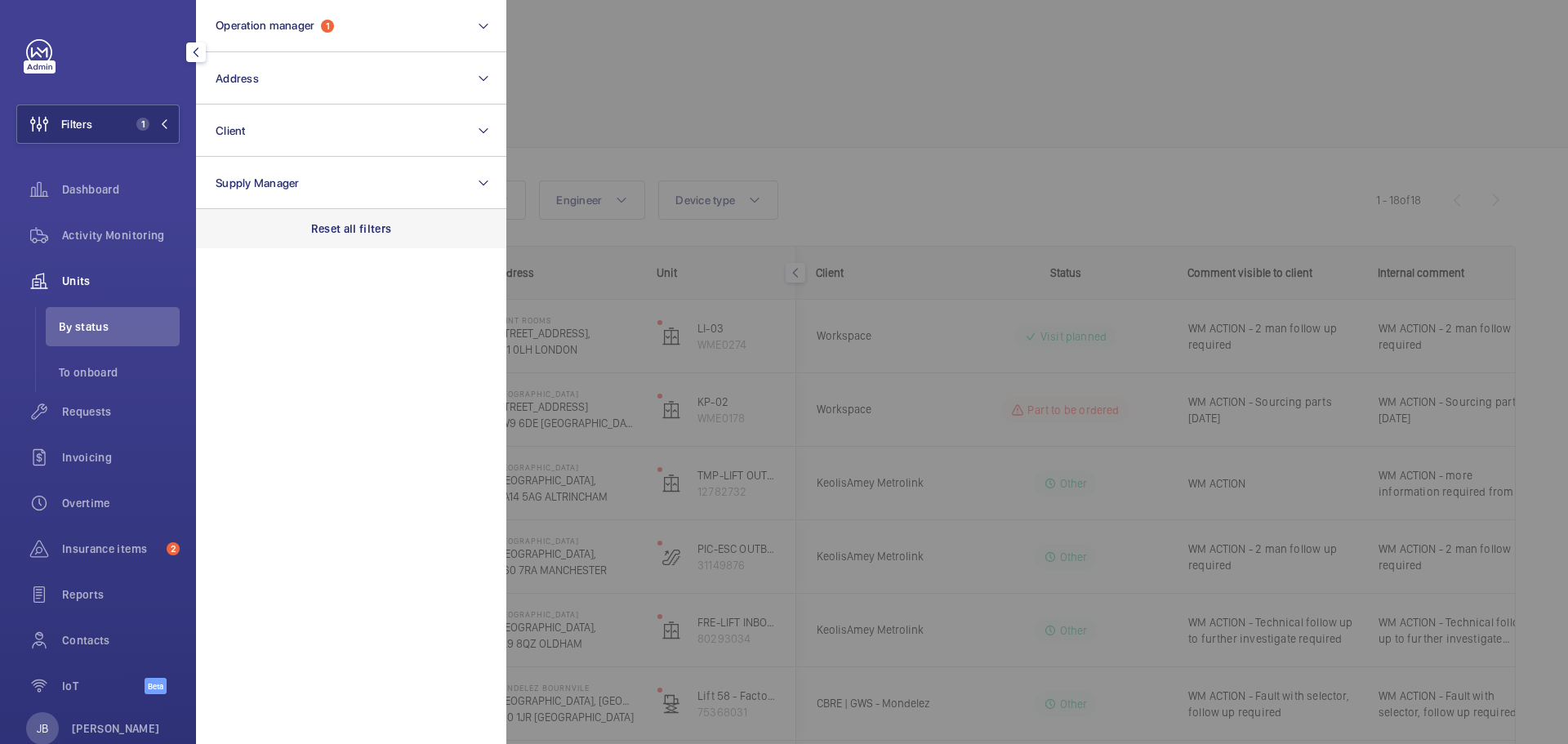
click at [337, 219] on div "Reset all filters" at bounding box center [351, 229] width 310 height 40
click at [660, 126] on div at bounding box center [1290, 372] width 1568 height 744
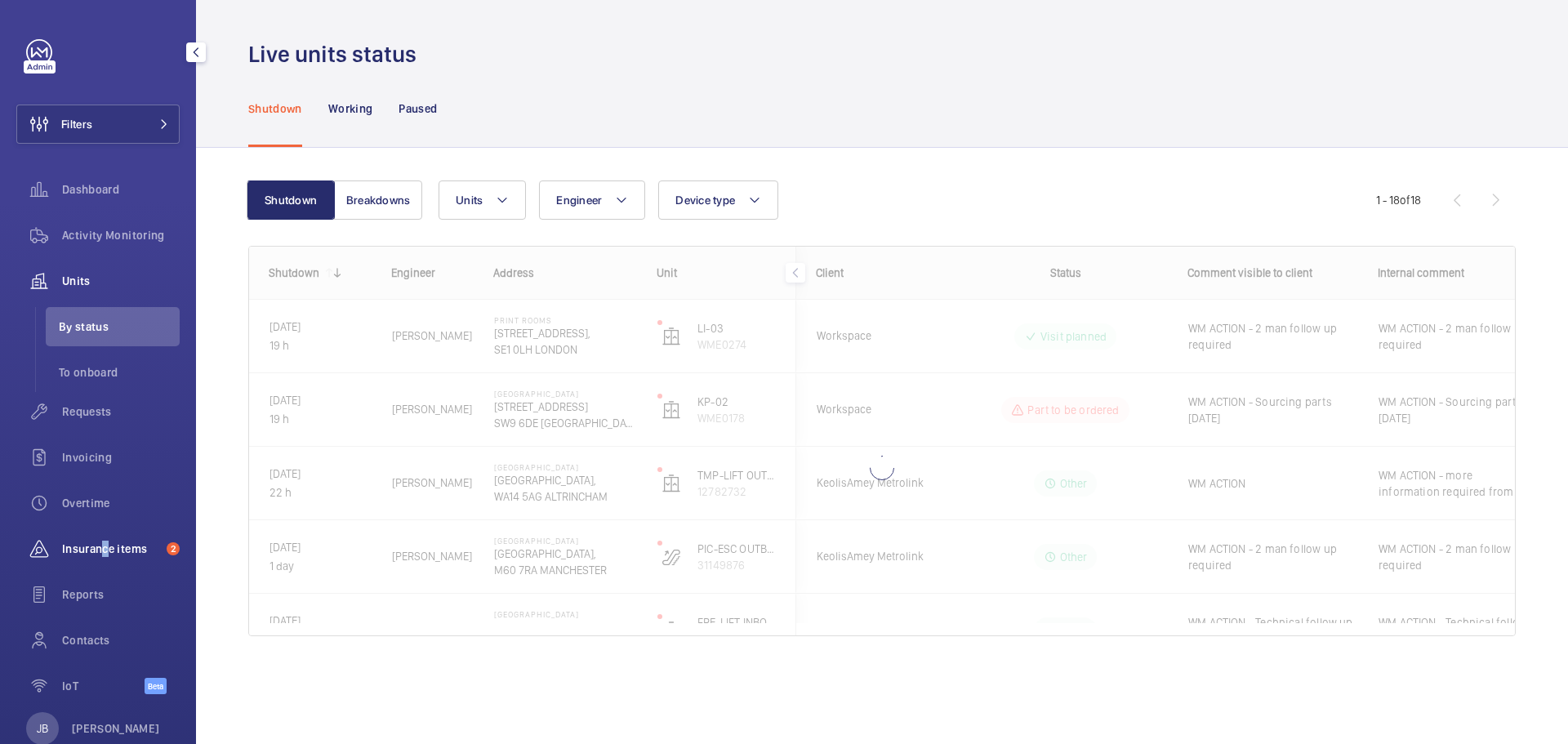
click at [100, 549] on span "Insurance items" at bounding box center [111, 548] width 98 height 16
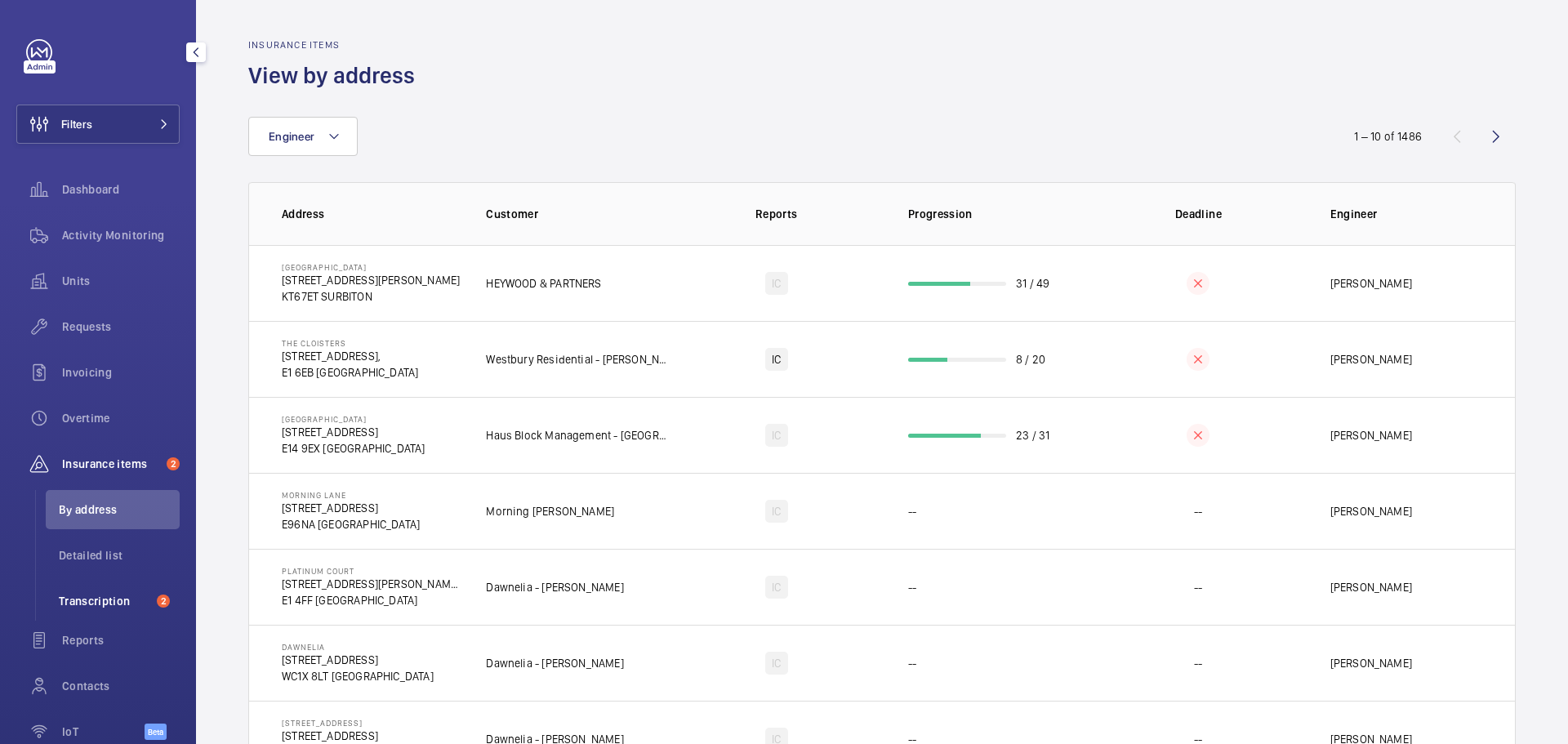
click at [82, 601] on span "Transcription" at bounding box center [104, 601] width 91 height 16
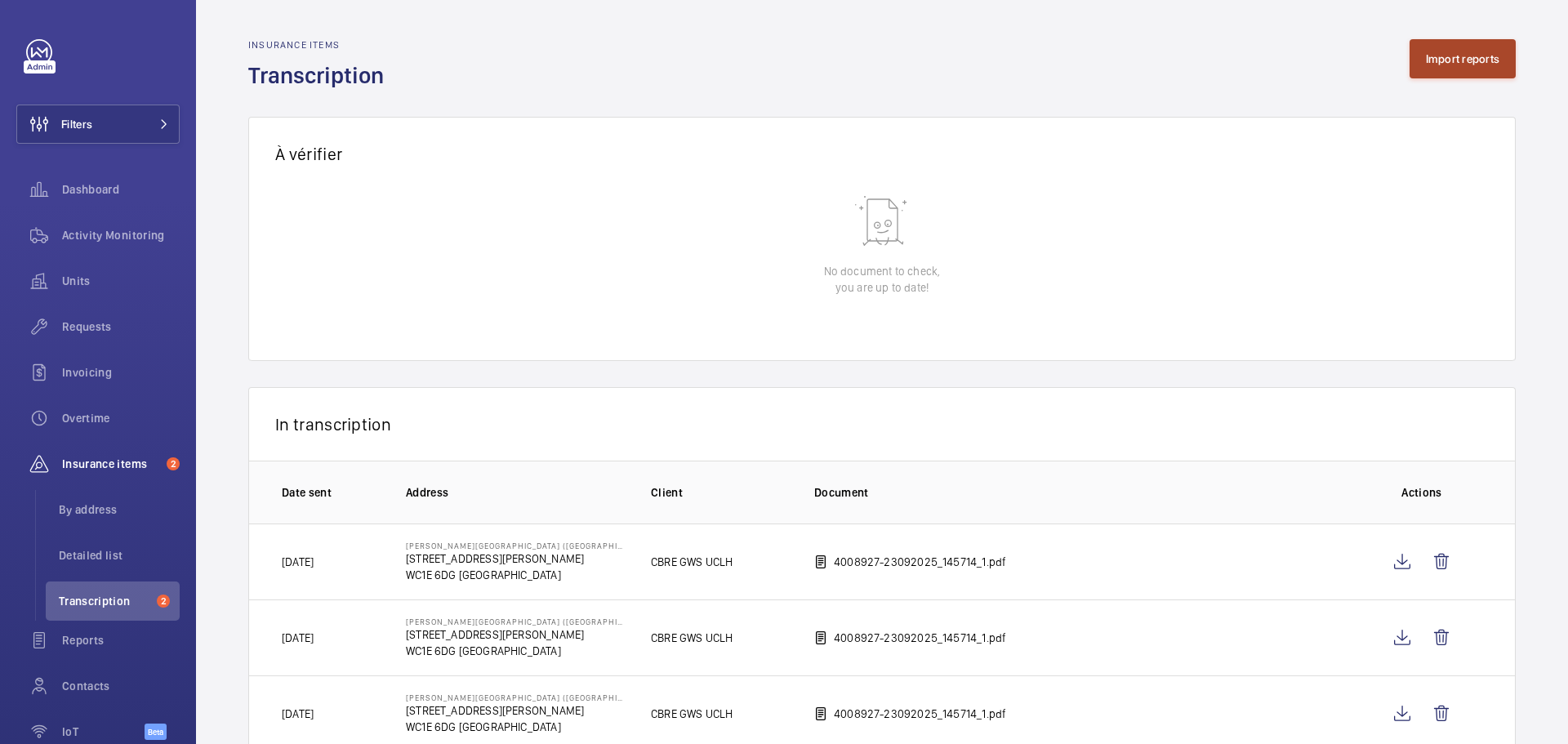
click at [1442, 50] on button "Import reports" at bounding box center [1462, 59] width 107 height 40
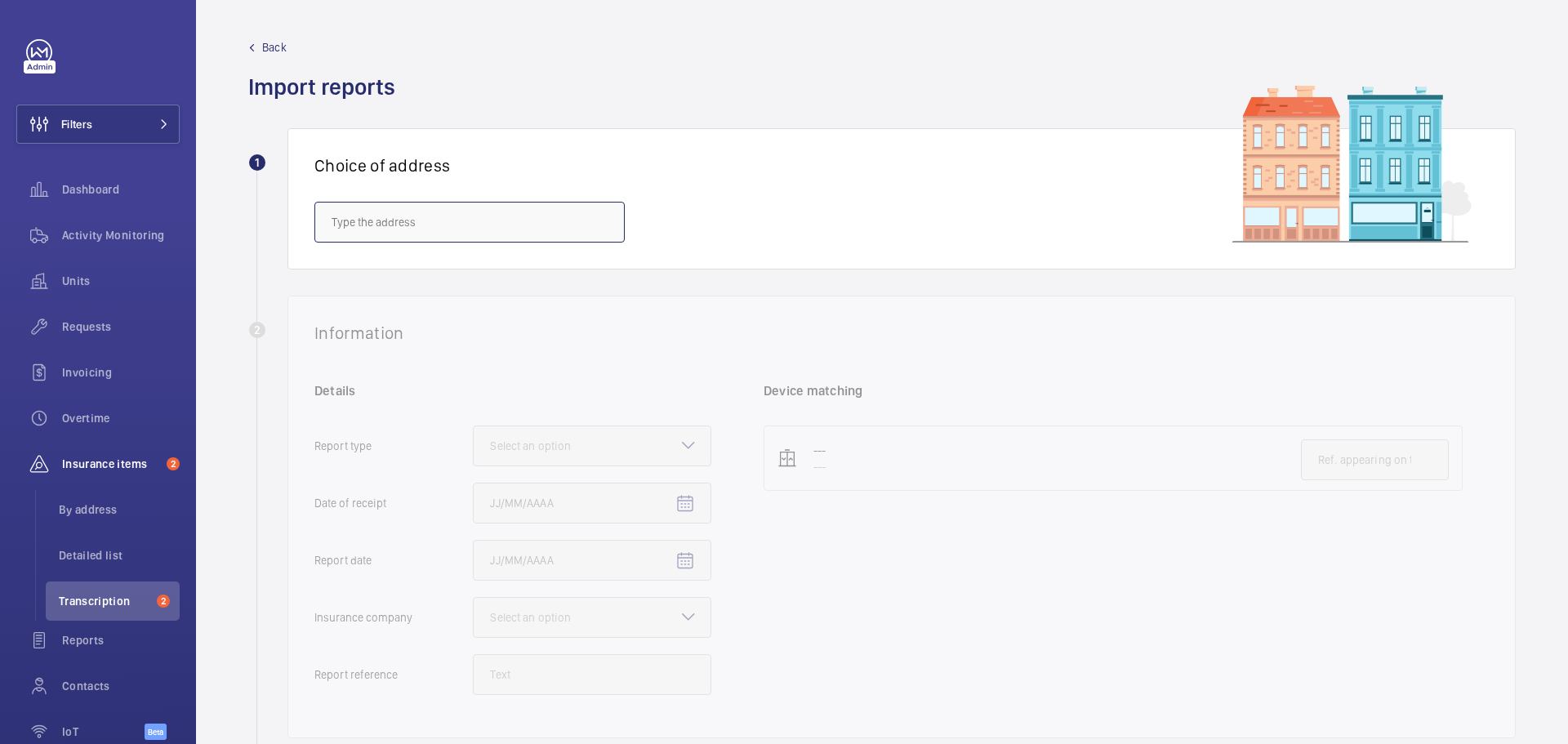
click at [376, 217] on input "text" at bounding box center [469, 222] width 310 height 41
type input "c"
click at [515, 272] on span "PI London, St Pancras Station - Clifton House, 88 Euston Road, EUSTON NW1 2RA" at bounding box center [470, 271] width 276 height 16
type input "PI London, St Pancras Station - Clifton House, 88 Euston Road, EUSTON NW1 2RA"
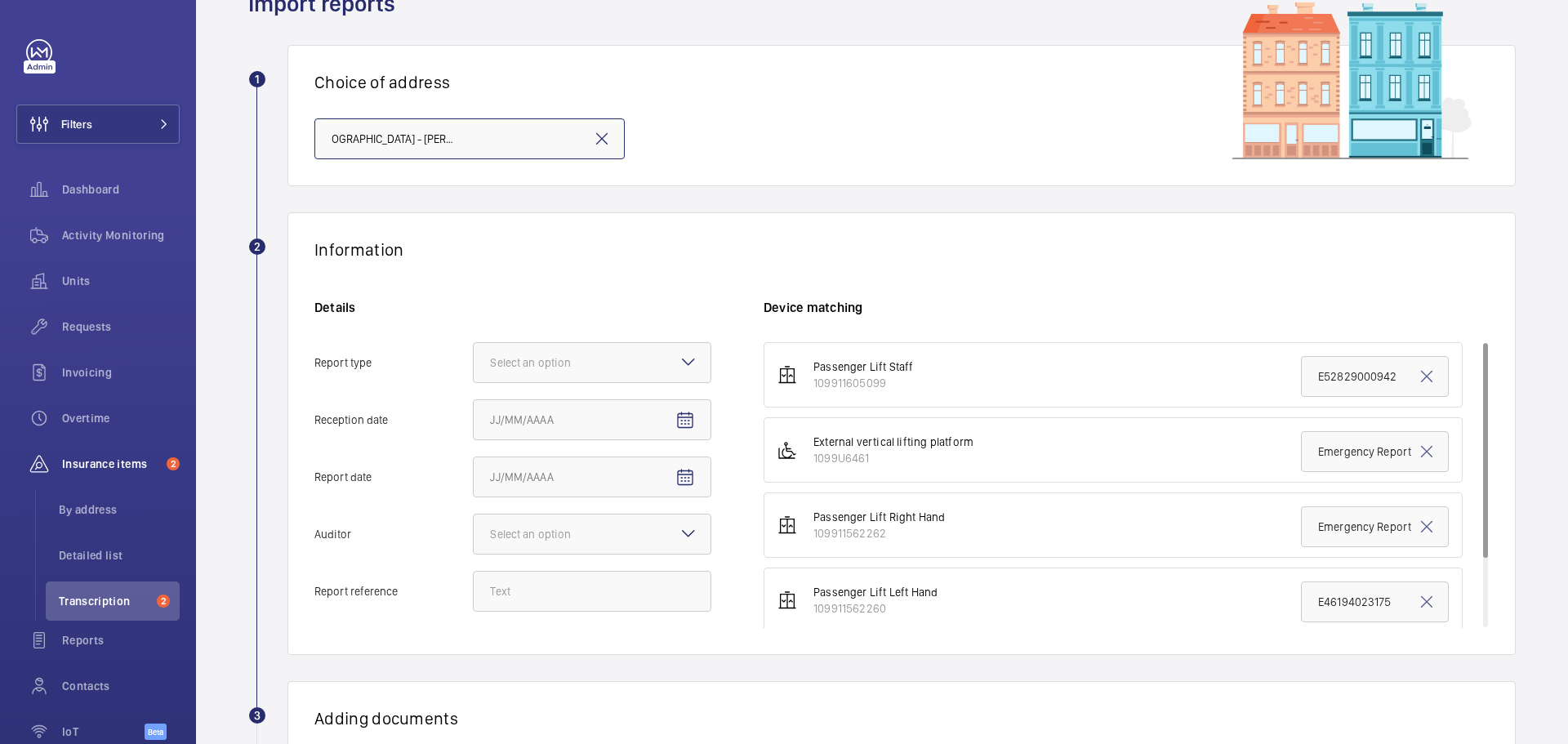
scroll to position [163, 0]
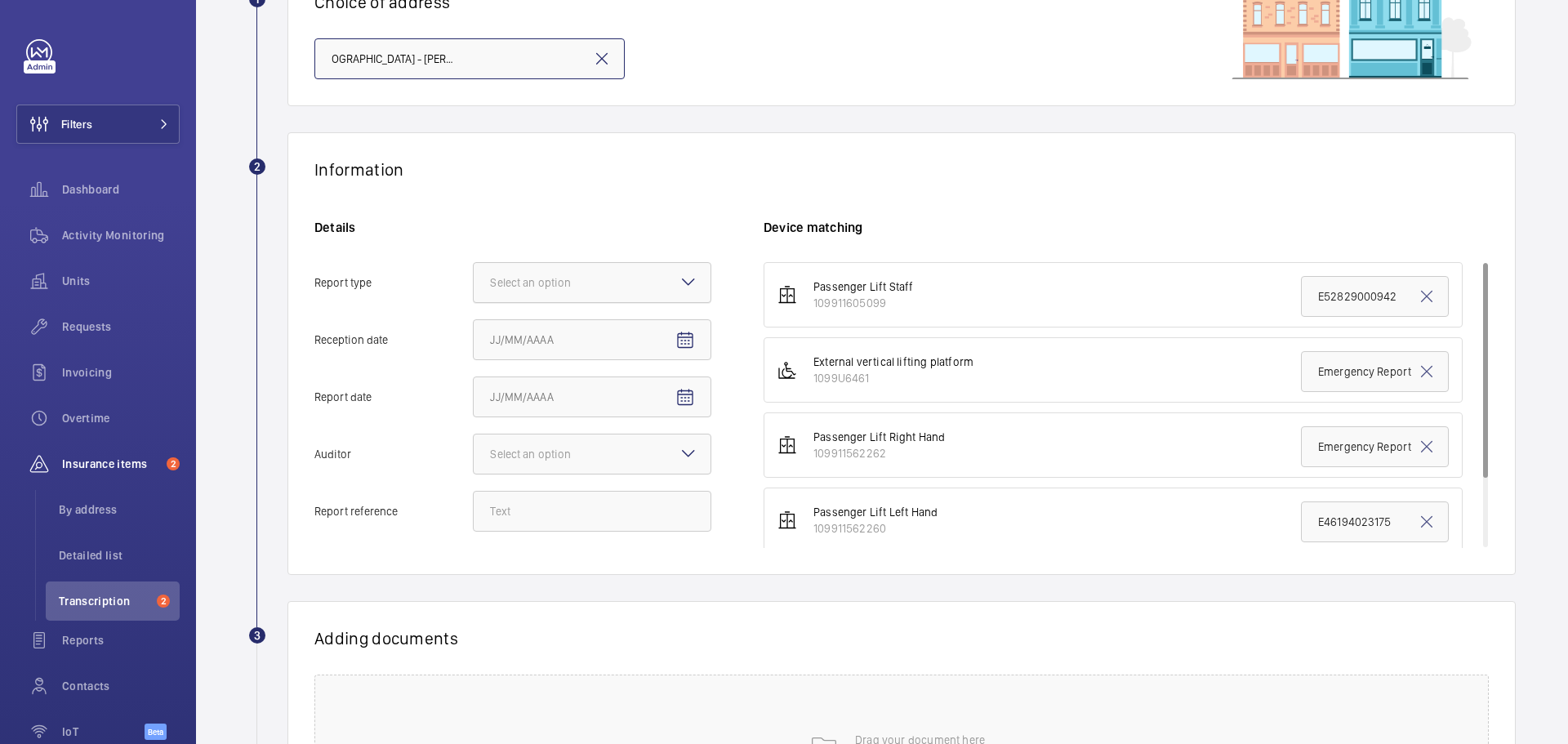
click at [643, 276] on div at bounding box center [591, 283] width 237 height 40
click at [473, 276] on input "Report type Select an option" at bounding box center [473, 283] width 0 height 40
click at [583, 327] on span "Insurance company" at bounding box center [592, 332] width 204 height 16
click at [473, 302] on input "Report type Select an option Insurance company Consultant" at bounding box center [473, 283] width 0 height 40
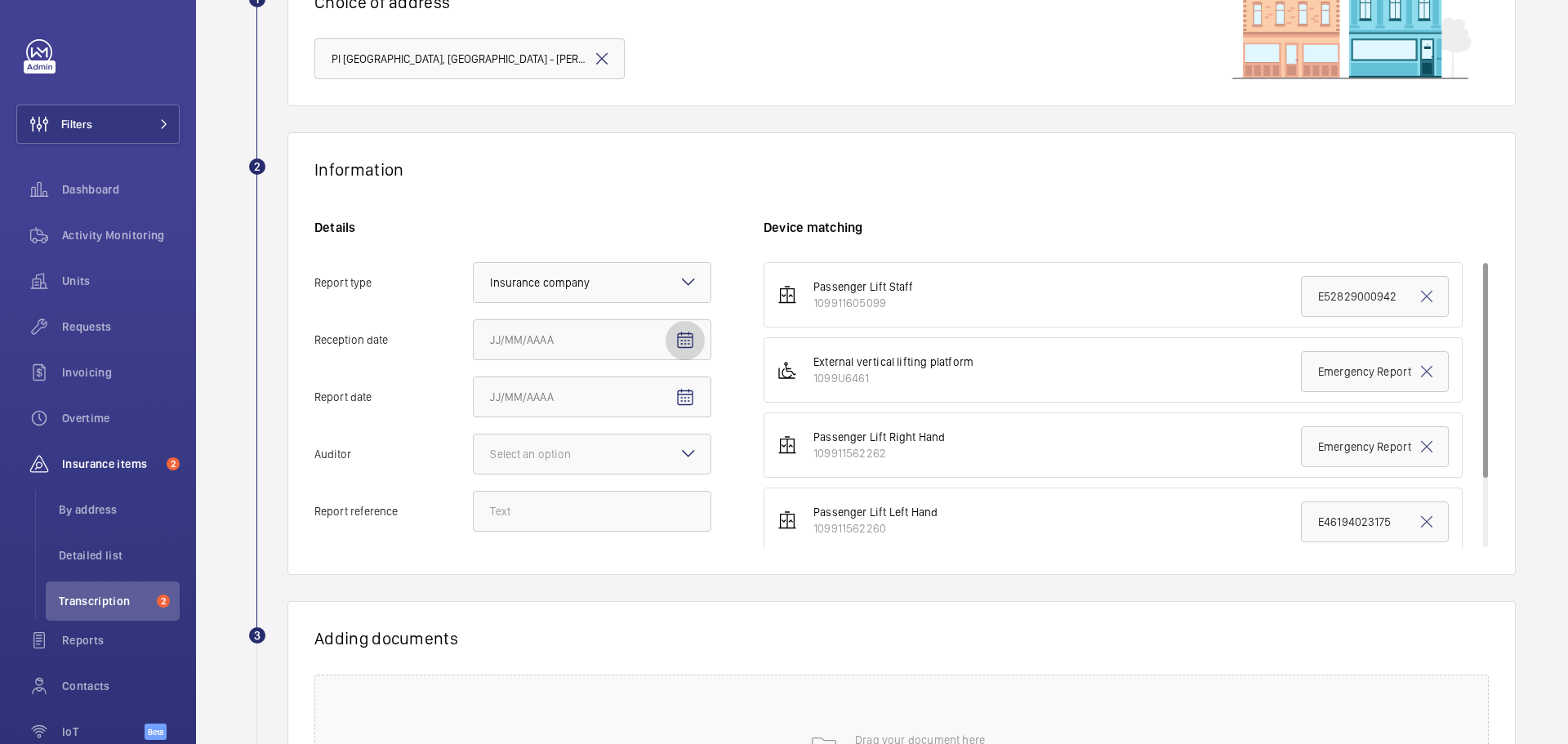
click at [685, 339] on mat-icon "Open calendar" at bounding box center [685, 340] width 20 height 20
click at [553, 568] on span "23" at bounding box center [561, 570] width 29 height 29
type input "9/23/2025"
click at [681, 392] on mat-icon "Open calendar" at bounding box center [685, 397] width 20 height 20
click at [665, 598] on span "19" at bounding box center [659, 595] width 29 height 29
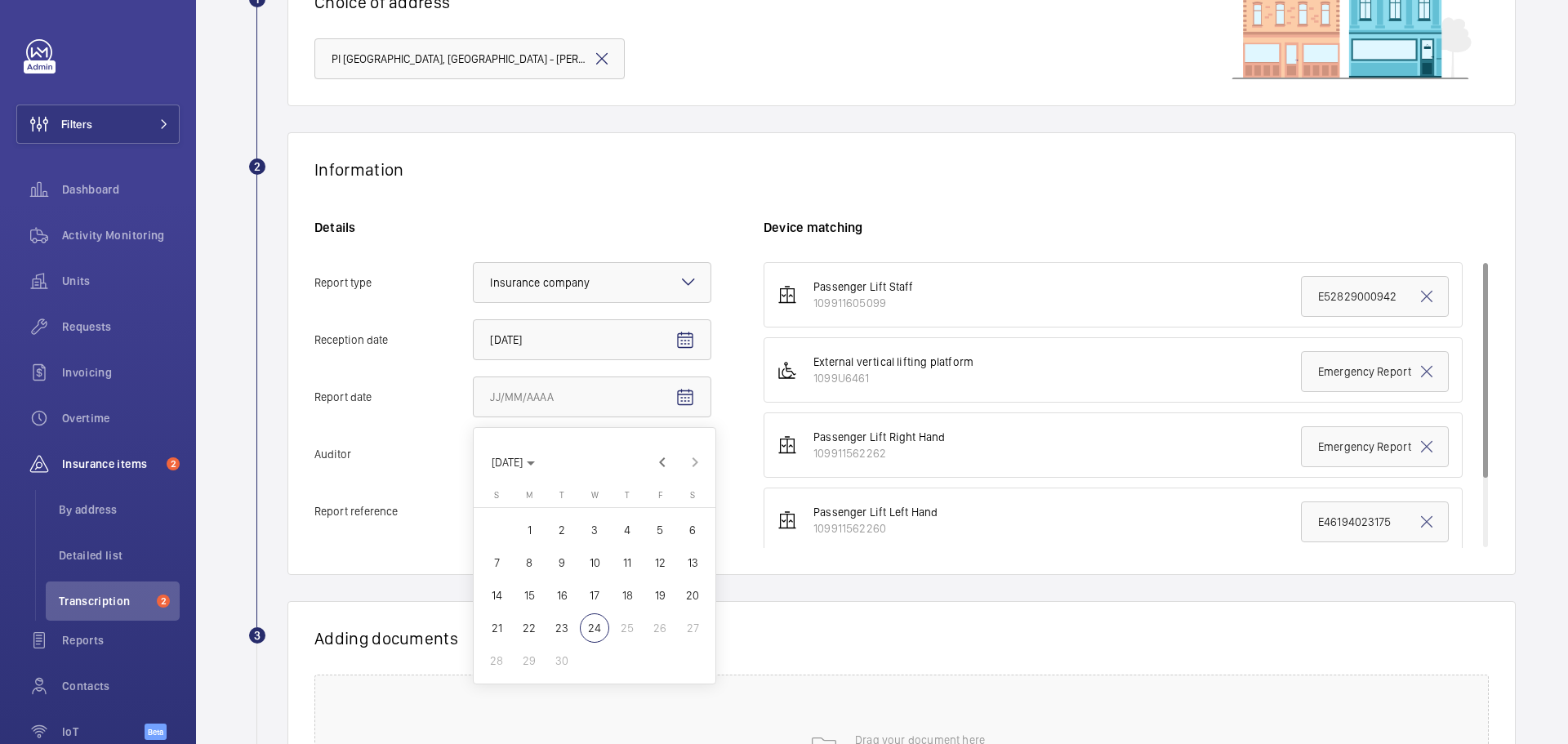
type input "9/19/2025"
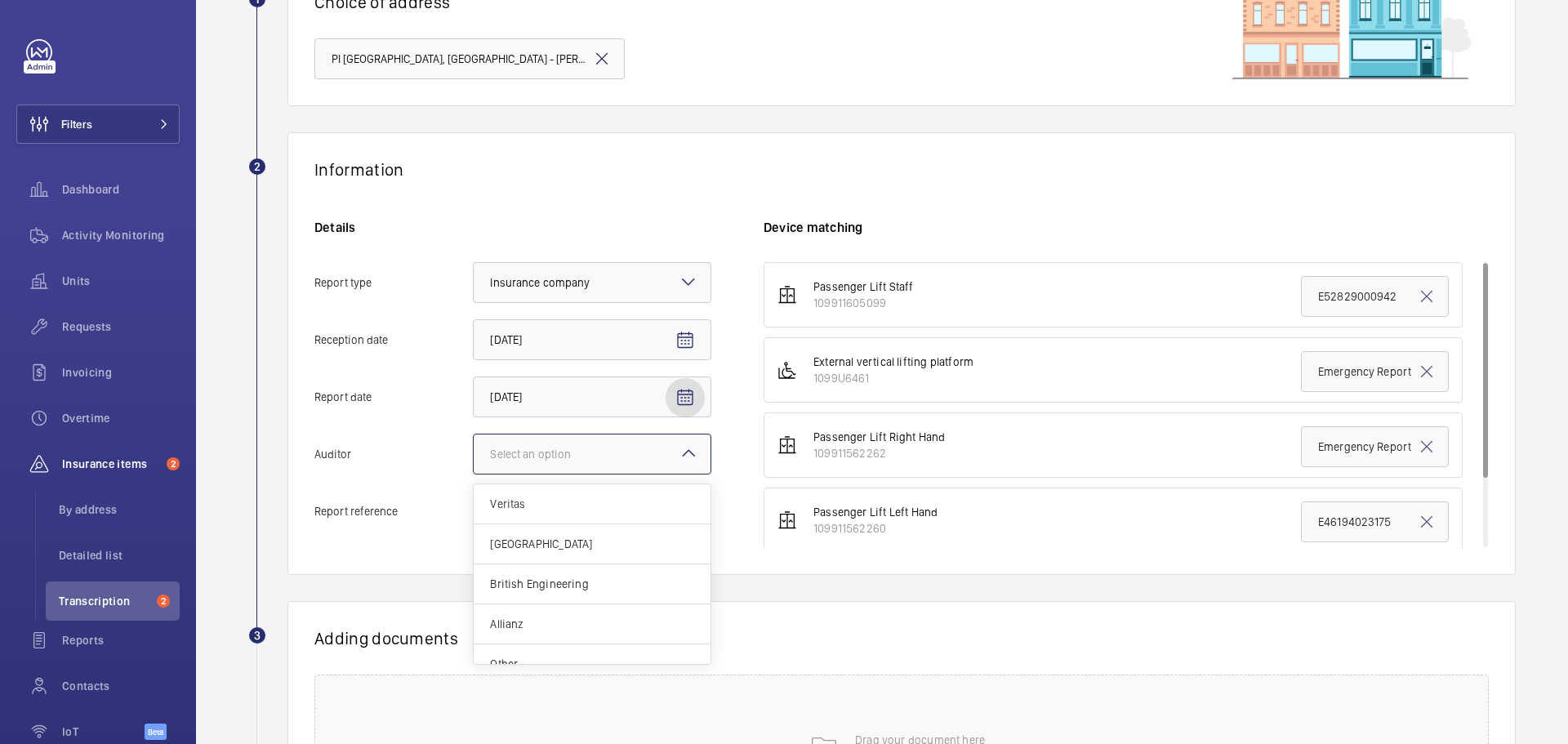
click at [675, 452] on div "Select an option Veritas Zurich British Engineering Allianz Other" at bounding box center [591, 454] width 239 height 41
click at [473, 452] on input "Auditor Select an option Veritas Zurich British Engineering Allianz Other" at bounding box center [473, 455] width 0 height 40
click at [535, 624] on span "Allianz" at bounding box center [592, 623] width 204 height 16
click at [473, 473] on input "Auditor Select an option Veritas Zurich British Engineering Allianz Other" at bounding box center [473, 455] width 0 height 40
click at [539, 521] on input "Report reference" at bounding box center [591, 510] width 239 height 41
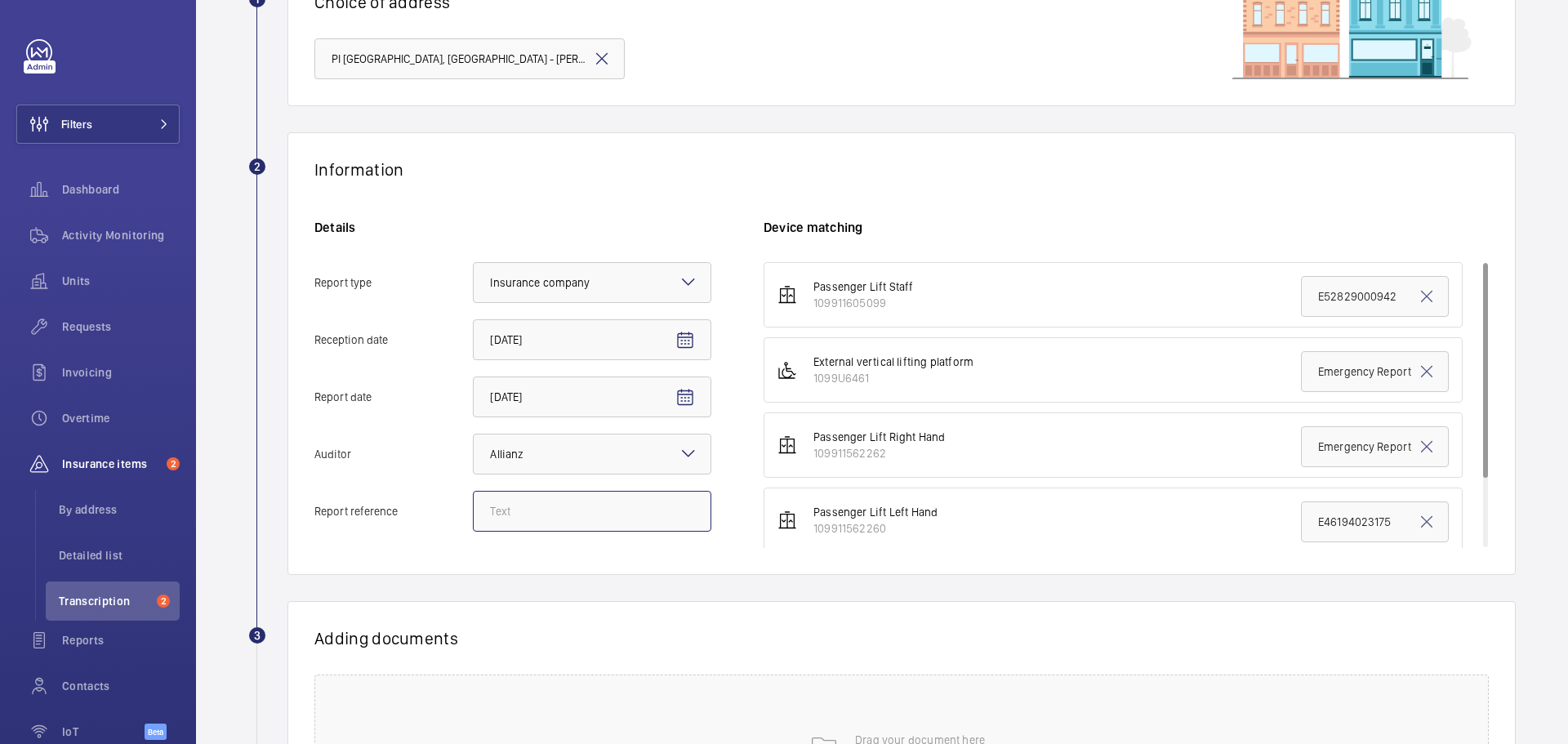
paste input "E52829002182"
type input "E52829002182"
drag, startPoint x: 1391, startPoint y: 524, endPoint x: 1313, endPoint y: 516, distance: 78.4
click at [1308, 521] on input "E46194023175" at bounding box center [1375, 521] width 148 height 41
paste input "52829002182"
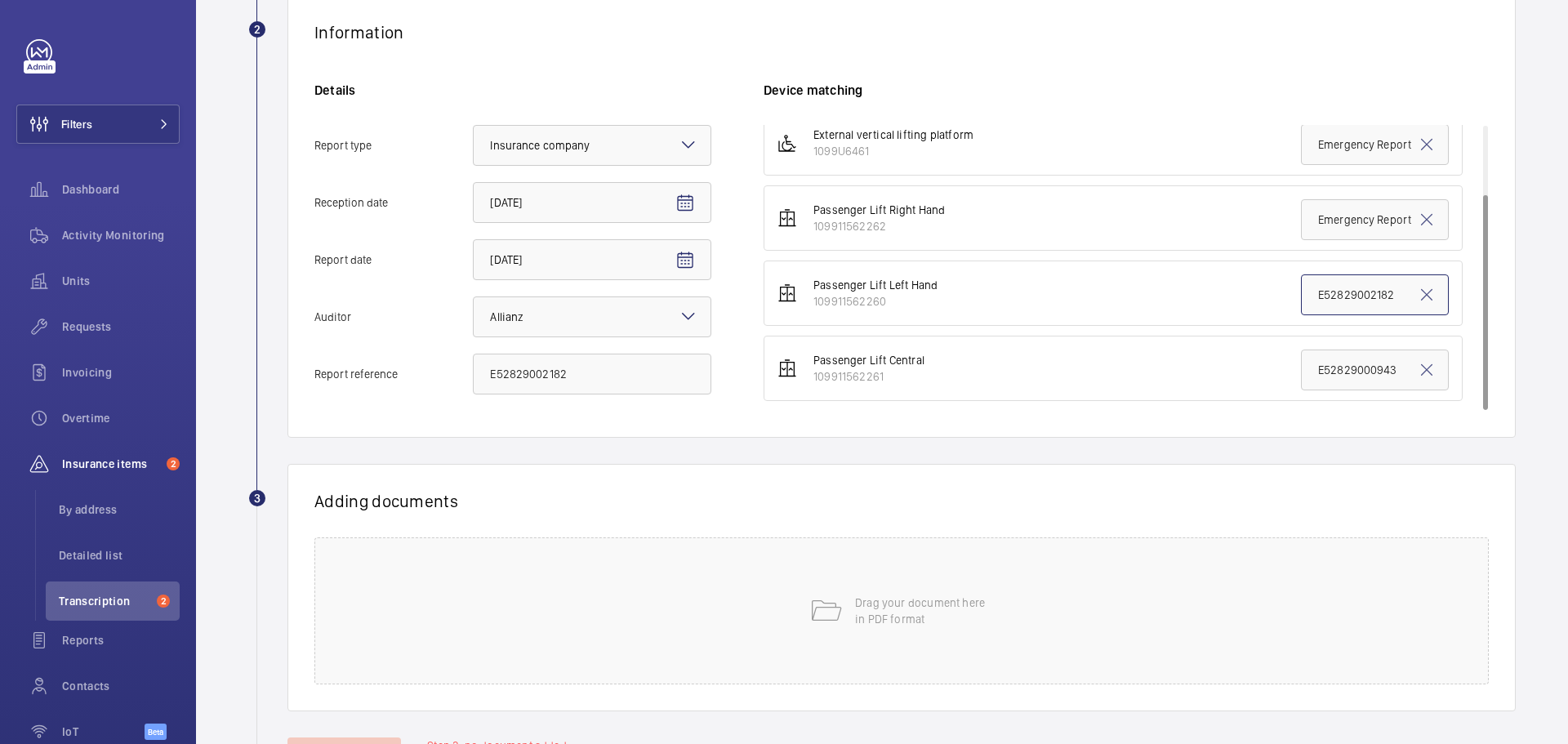
scroll to position [372, 0]
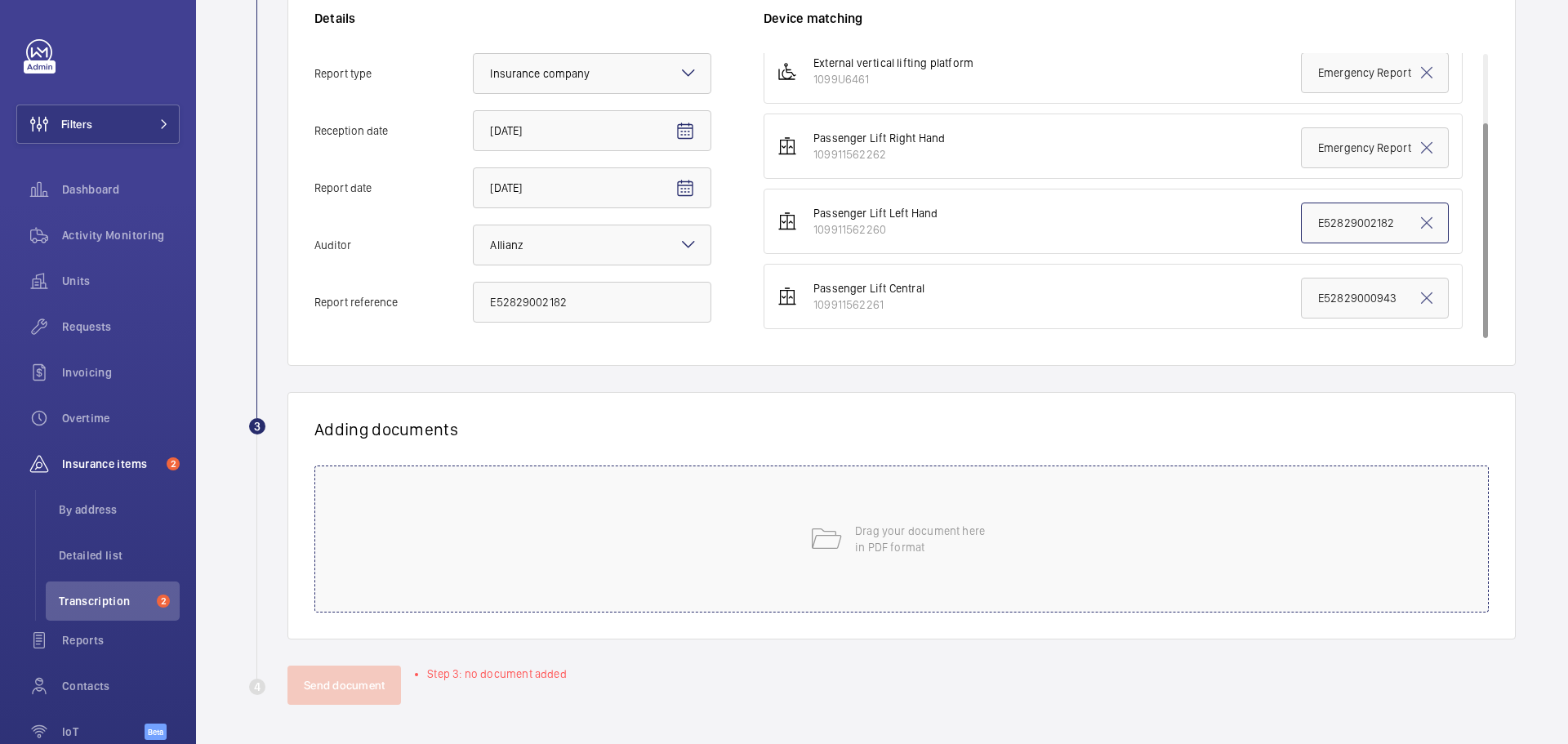
type input "E52829002182"
click at [1004, 560] on div "Drag your document here in PDF format" at bounding box center [900, 539] width 1174 height 147
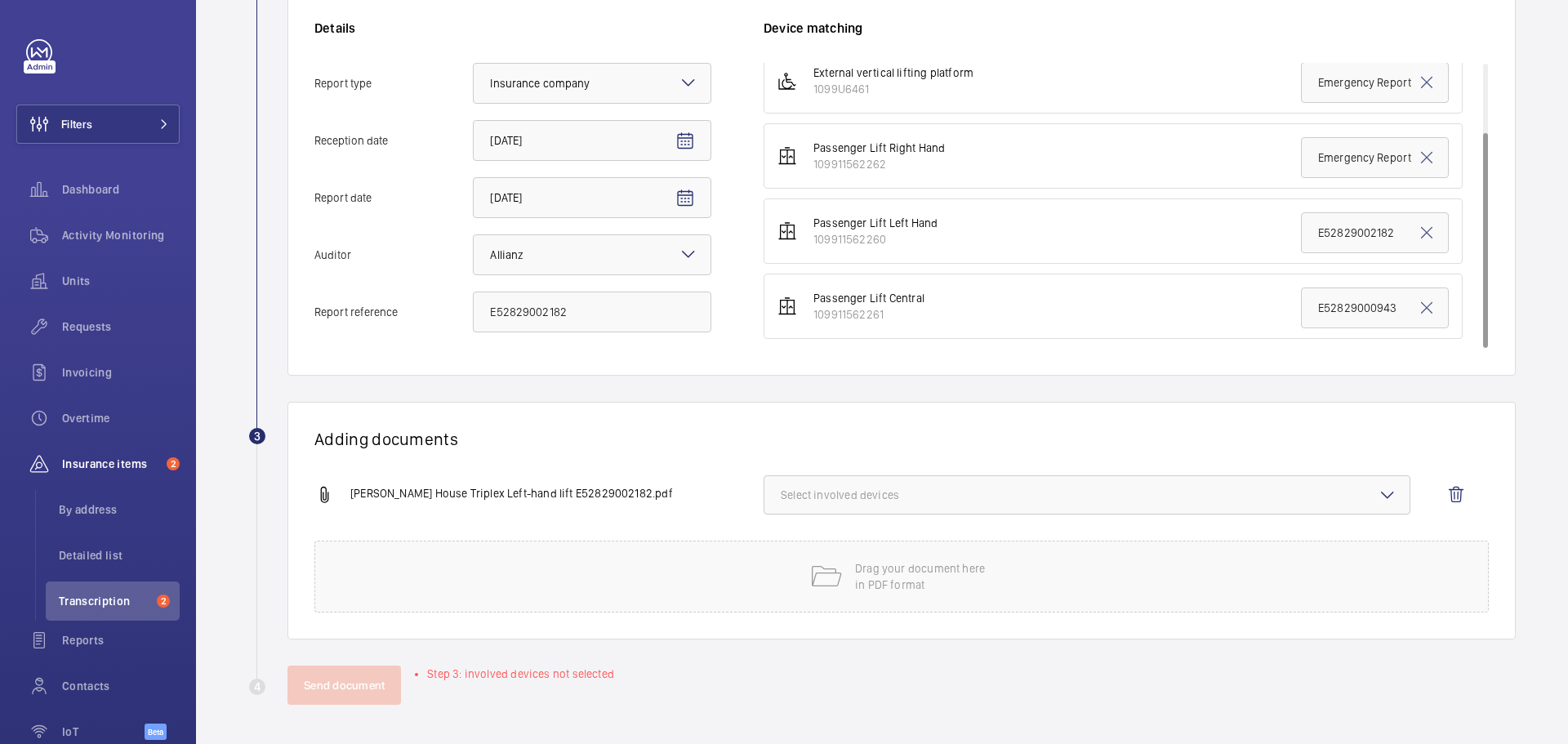
click at [915, 510] on button "Select involved devices" at bounding box center [1087, 495] width 647 height 40
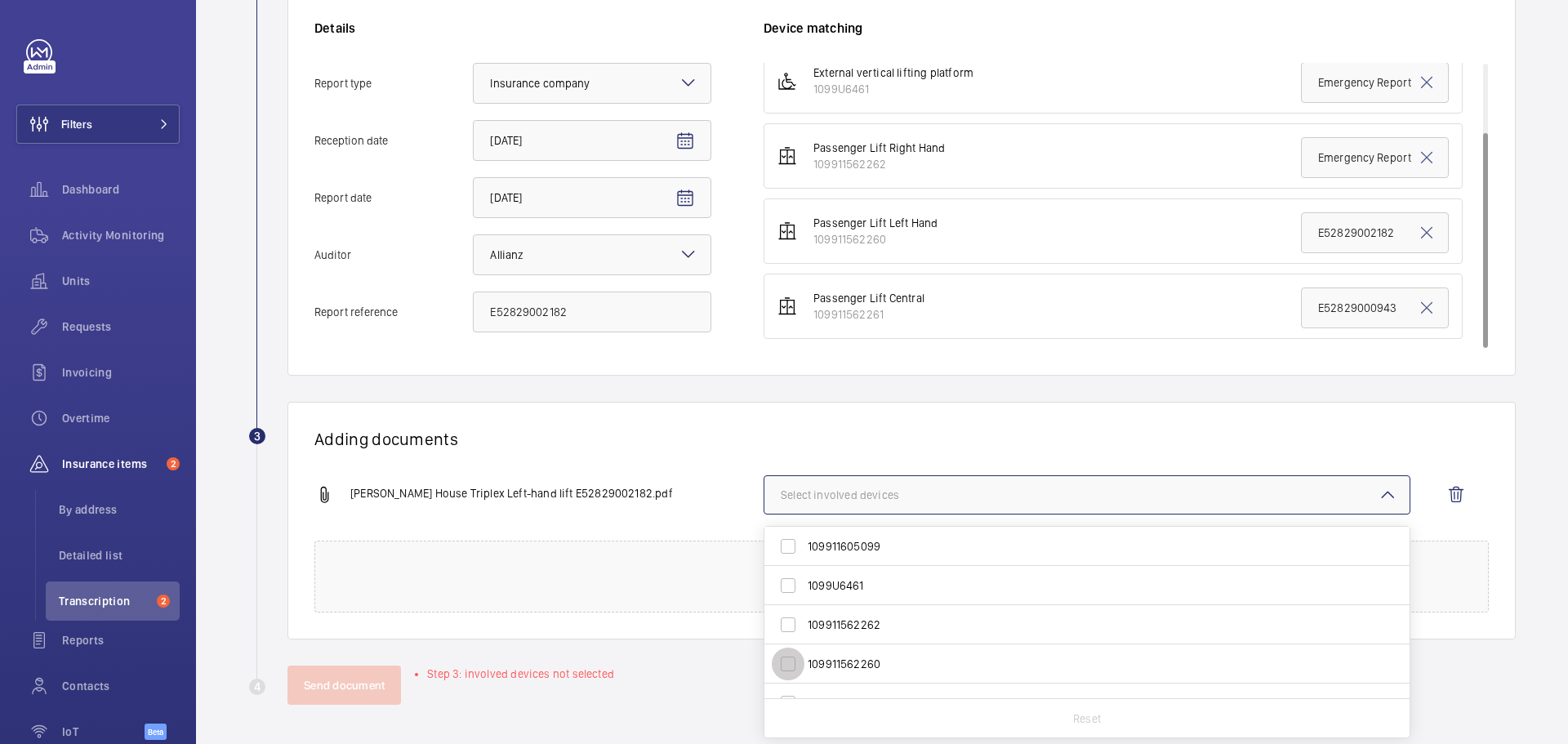
click at [787, 659] on input "109911562260" at bounding box center [787, 664] width 33 height 33
checkbox input "true"
click at [356, 683] on button "Send document" at bounding box center [344, 686] width 113 height 40
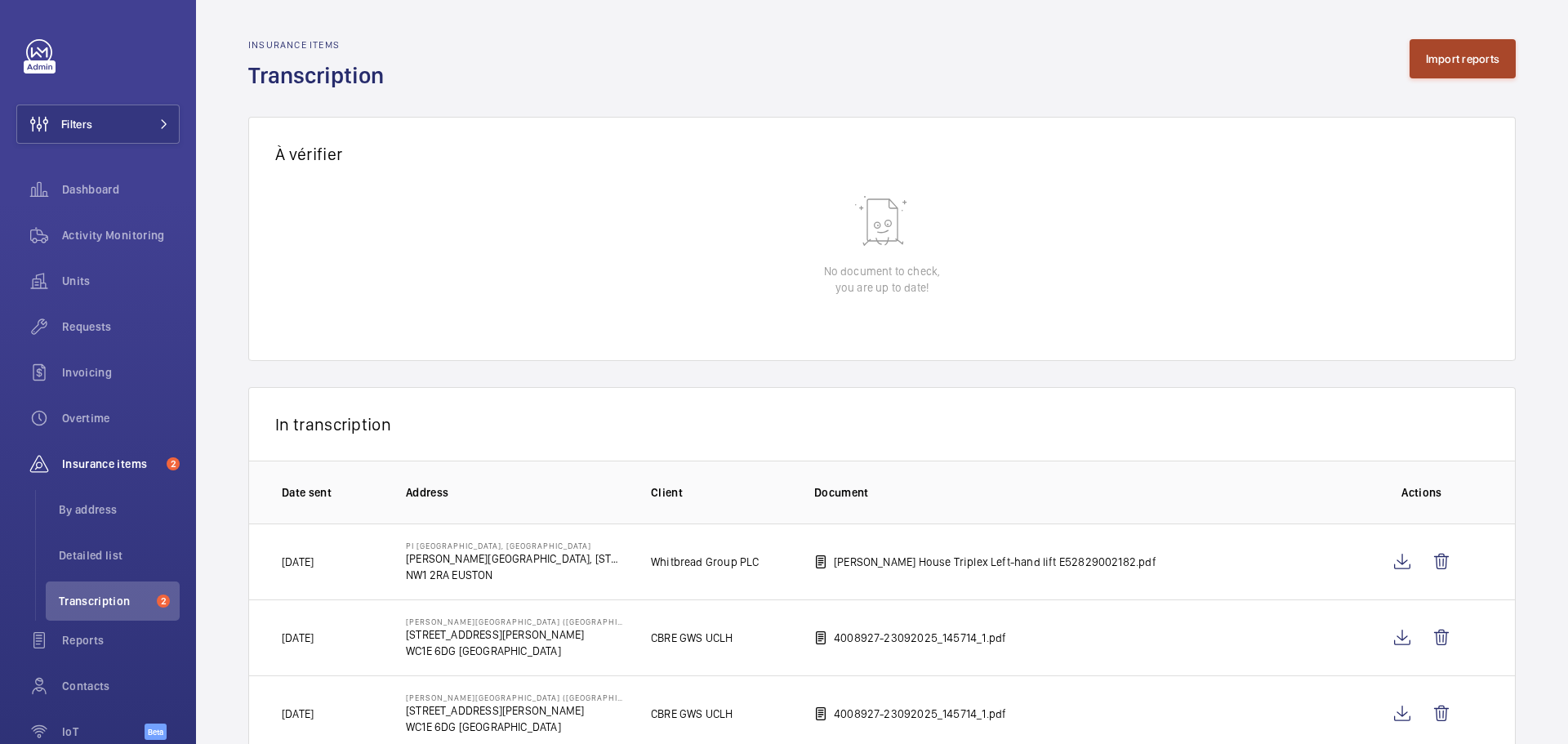
click at [1463, 52] on button "Import reports" at bounding box center [1462, 59] width 107 height 40
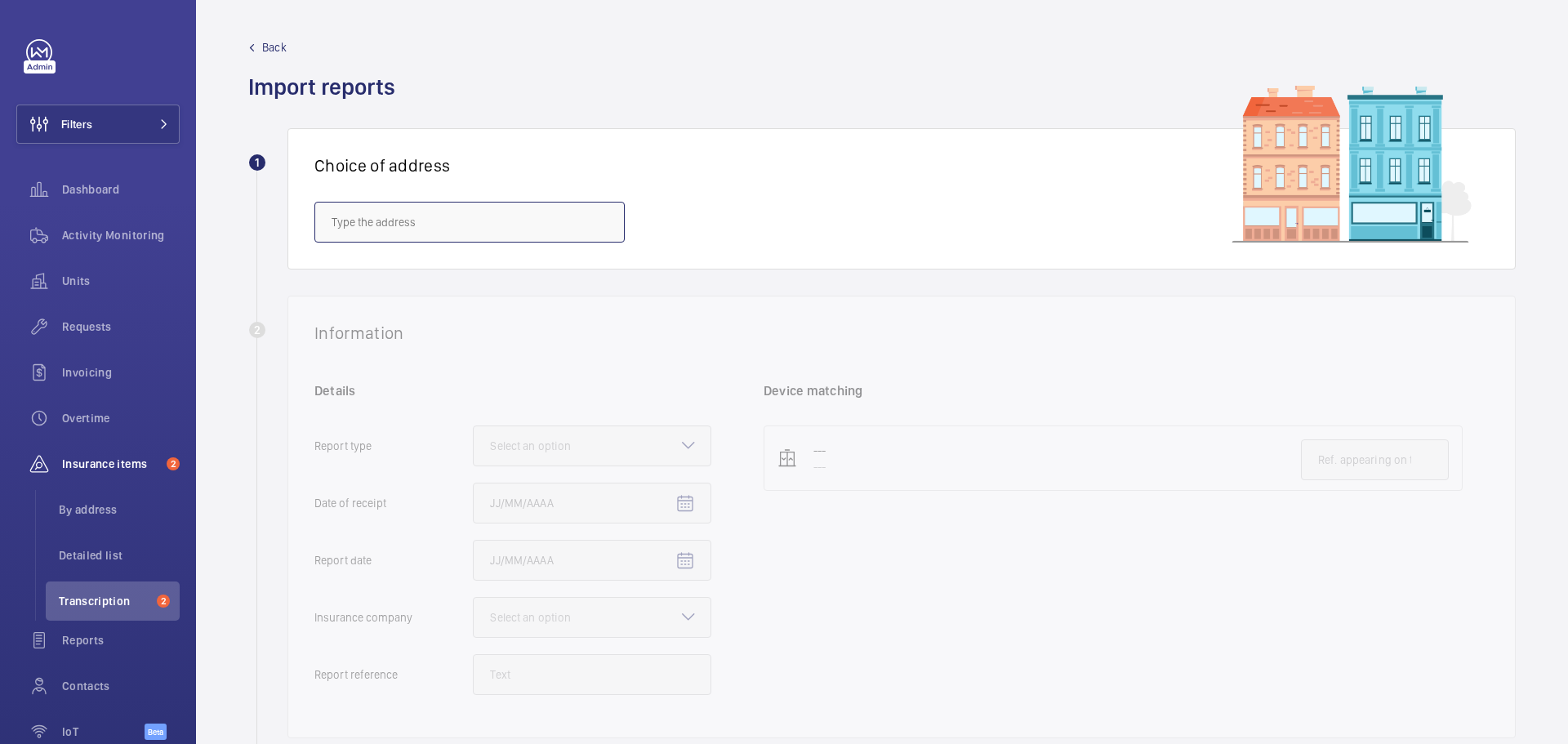
click at [501, 222] on input "text" at bounding box center [469, 222] width 310 height 41
click at [423, 272] on span "PI London, St Pancras Station - Clifton House, 88 Euston Road, EUSTON NW1 2RA" at bounding box center [470, 271] width 276 height 16
type input "PI London, St Pancras Station - Clifton House, 88 Euston Road, EUSTON NW1 2RA"
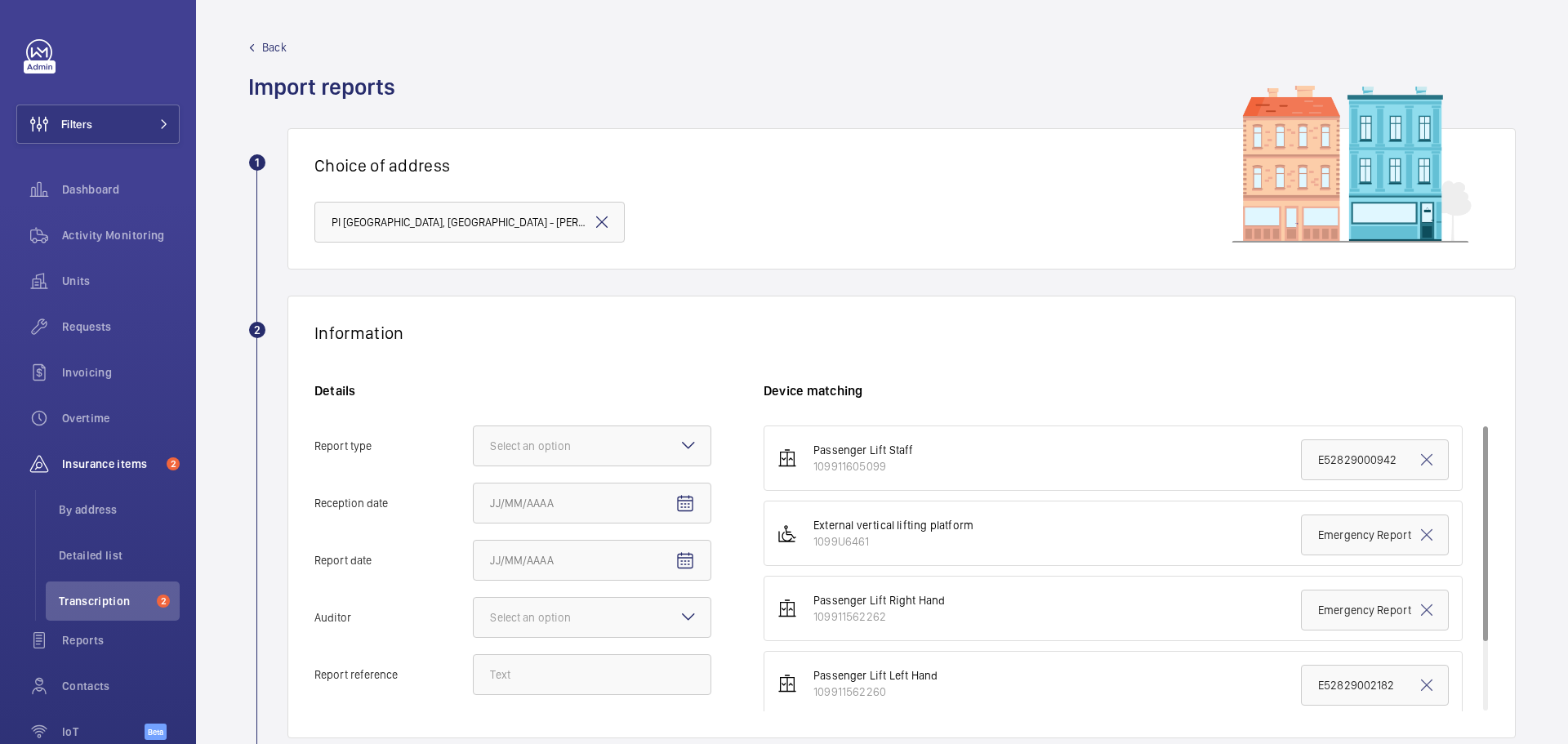
click at [604, 221] on mat-icon at bounding box center [602, 222] width 20 height 20
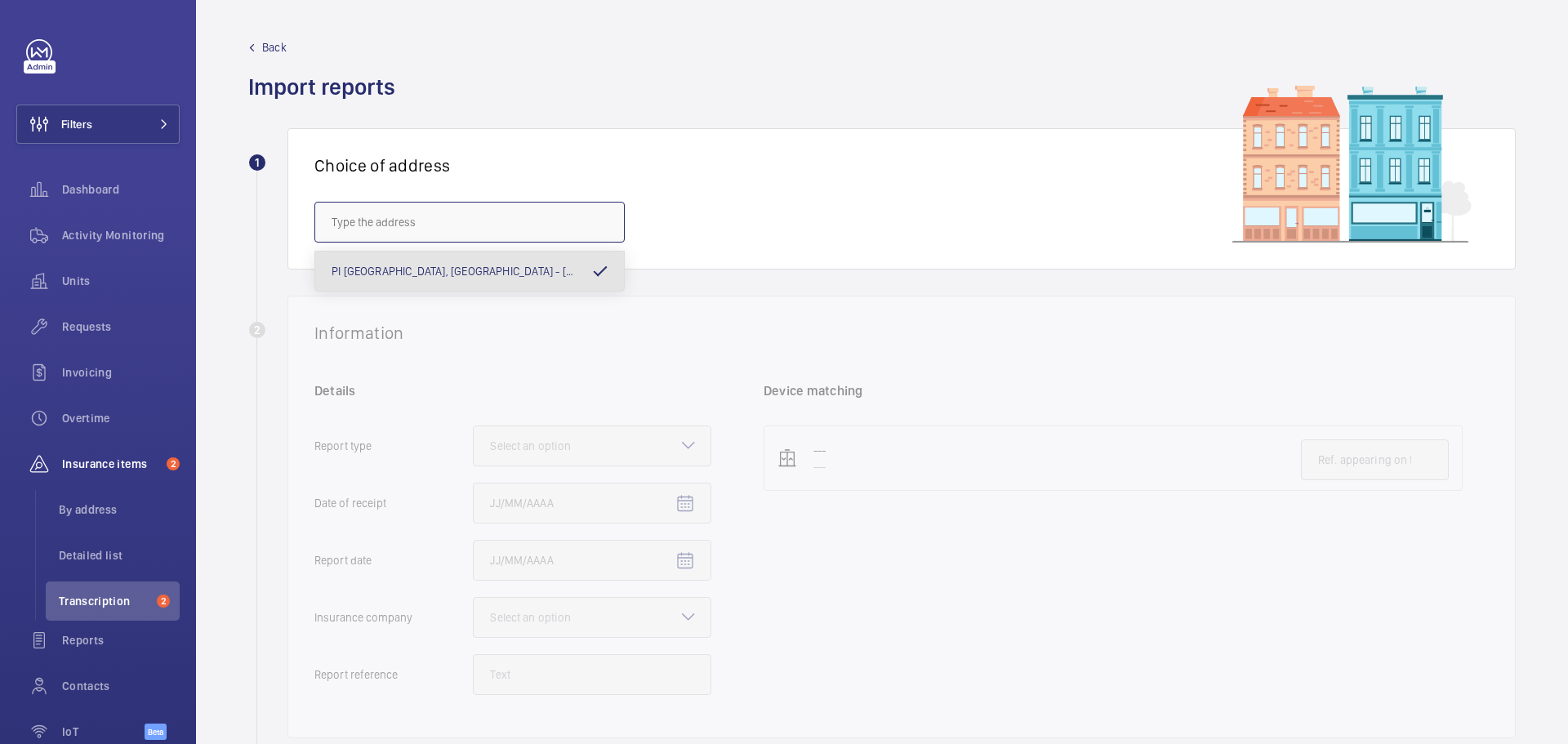
paste input "NW1 2RA"
type input "NW1 2RA"
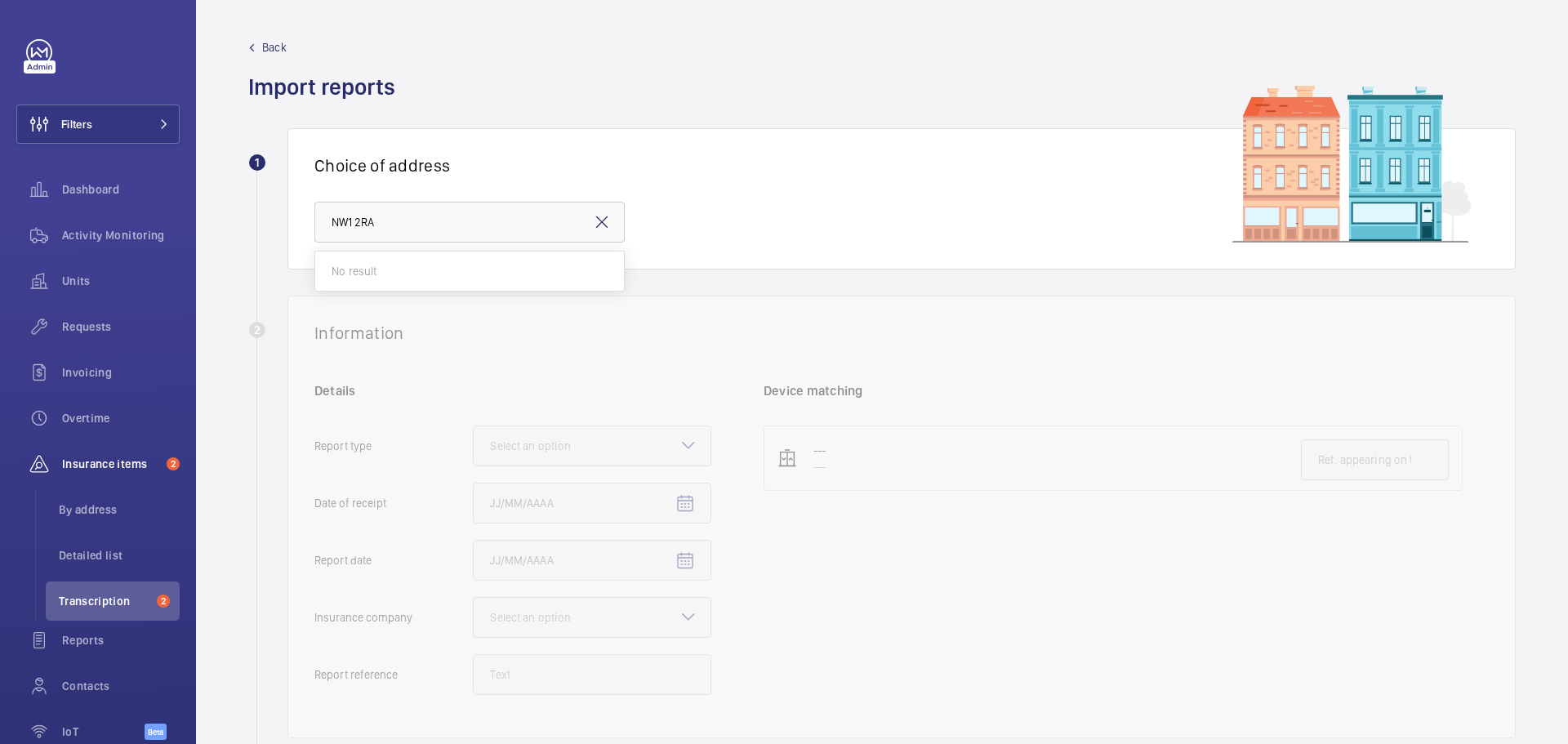
click at [767, 210] on div "Choice of address NW1 2RA" at bounding box center [901, 199] width 1228 height 141
click at [106, 597] on span "Transcription" at bounding box center [104, 601] width 91 height 16
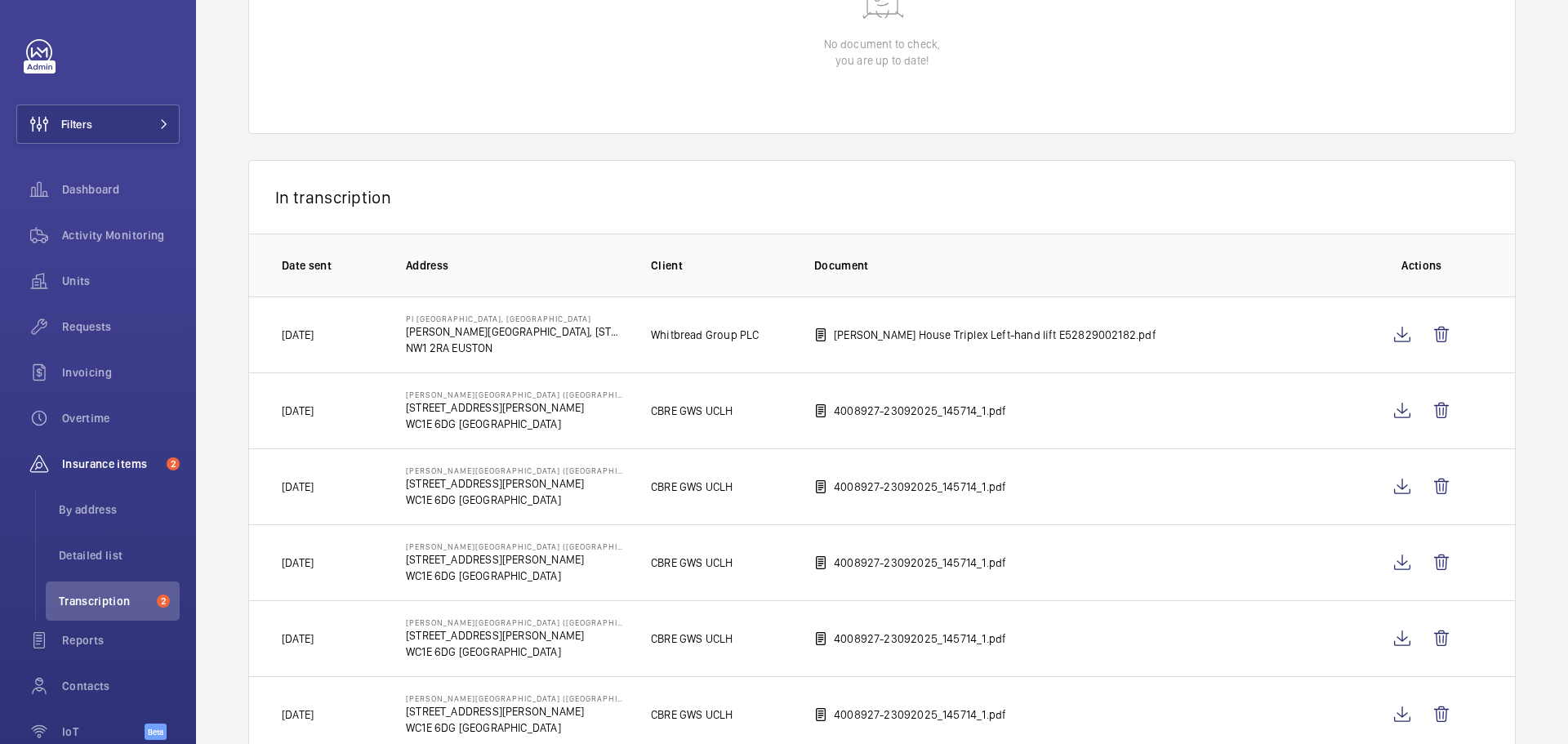
scroll to position [245, 0]
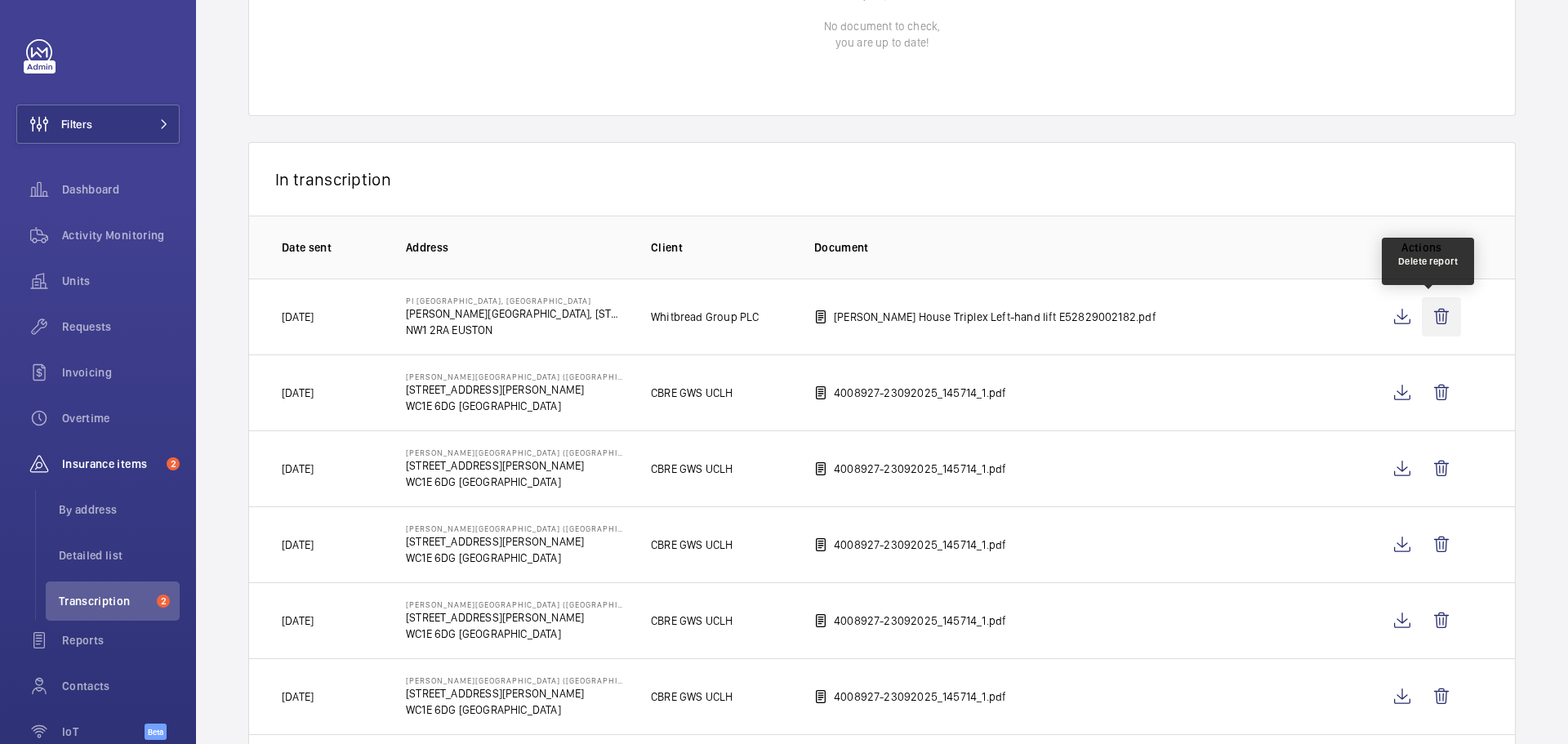
click at [1425, 307] on wm-front-icon-button at bounding box center [1442, 317] width 40 height 40
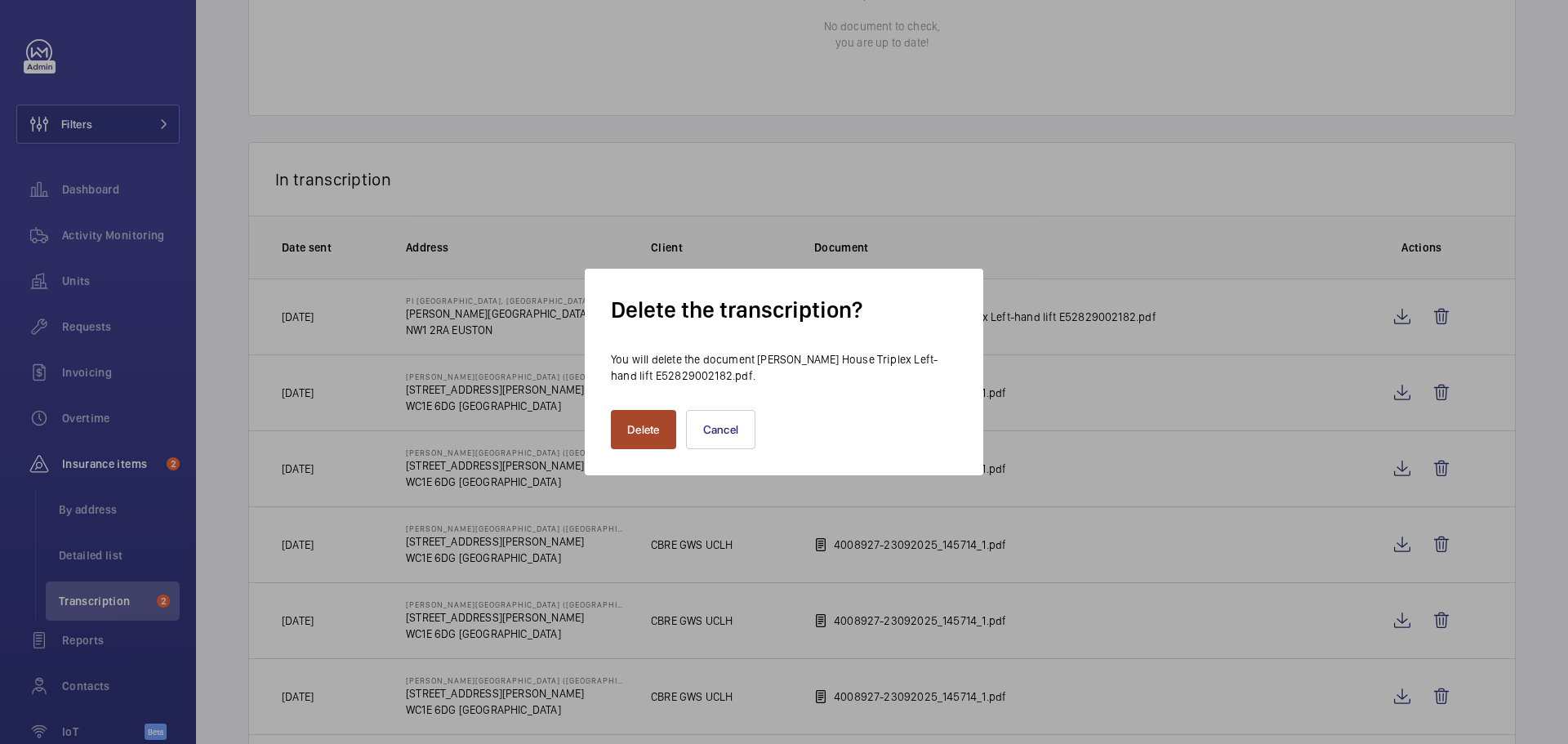
click at [652, 431] on button "Delete" at bounding box center [643, 430] width 65 height 40
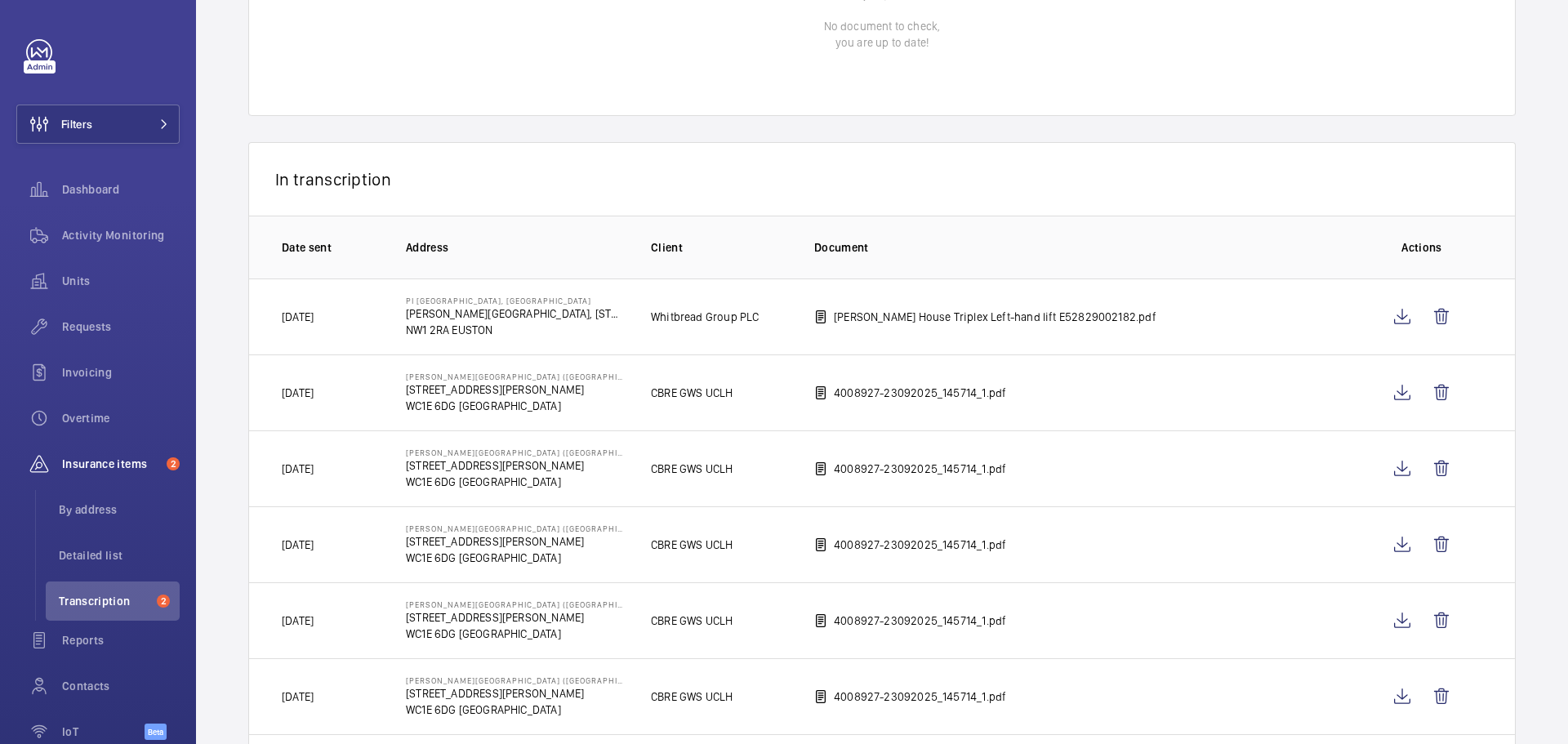
click at [949, 156] on div "In transcription" at bounding box center [882, 179] width 1267 height 74
click at [1426, 311] on wm-front-icon-button at bounding box center [1442, 317] width 40 height 40
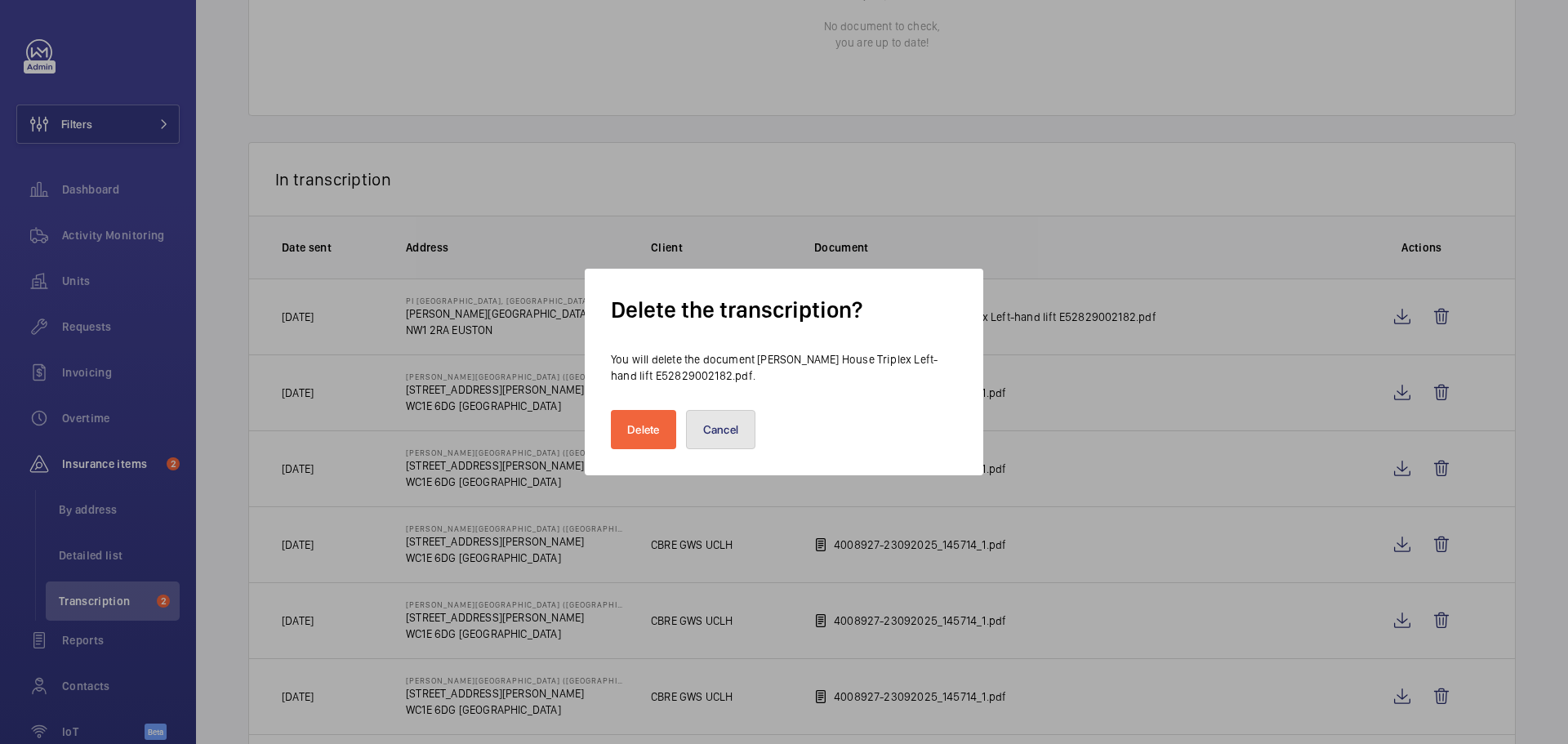
click at [734, 430] on button "Cancel" at bounding box center [720, 430] width 70 height 40
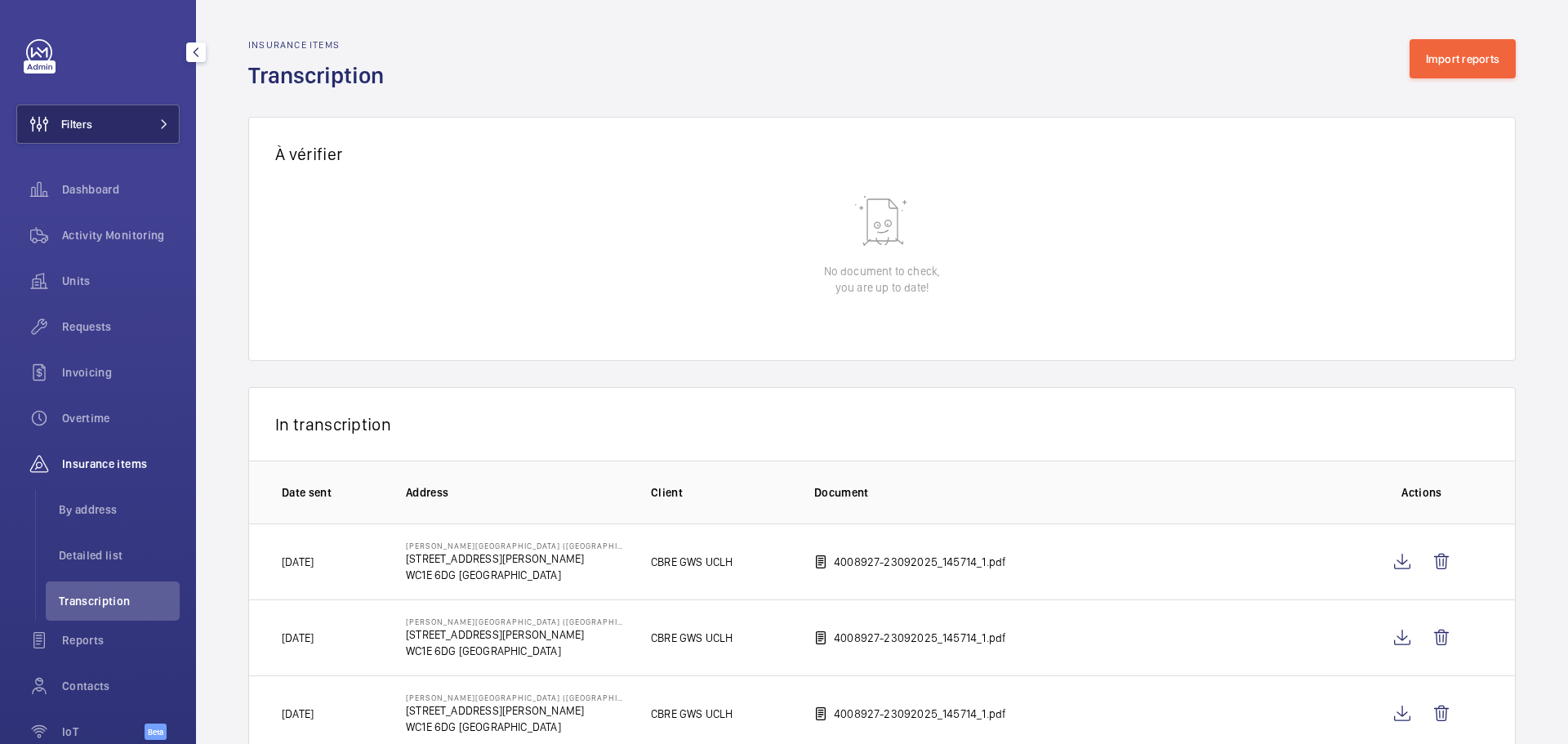
click at [100, 127] on button "Filters" at bounding box center [97, 124] width 163 height 40
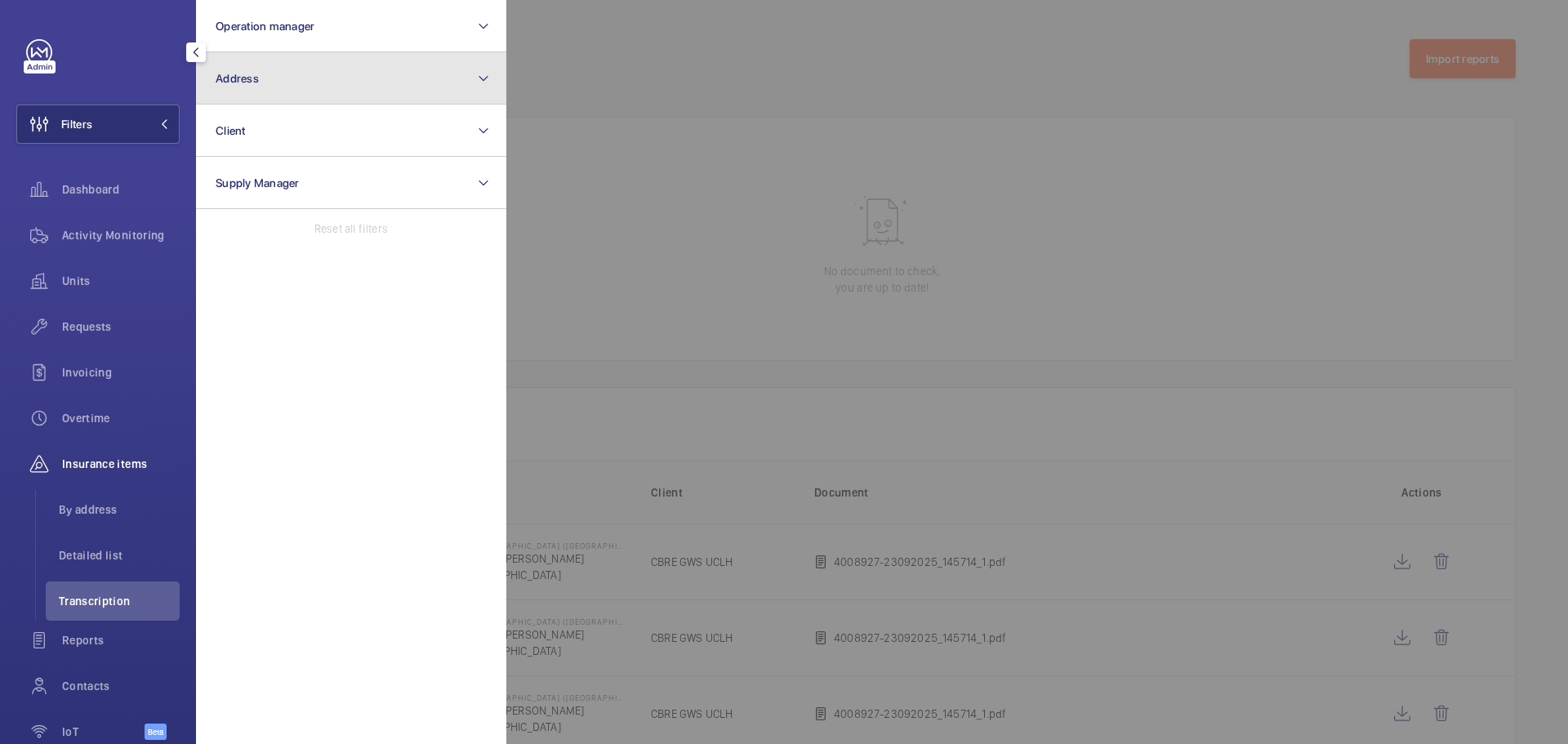
click at [280, 87] on button "Address" at bounding box center [351, 77] width 310 height 52
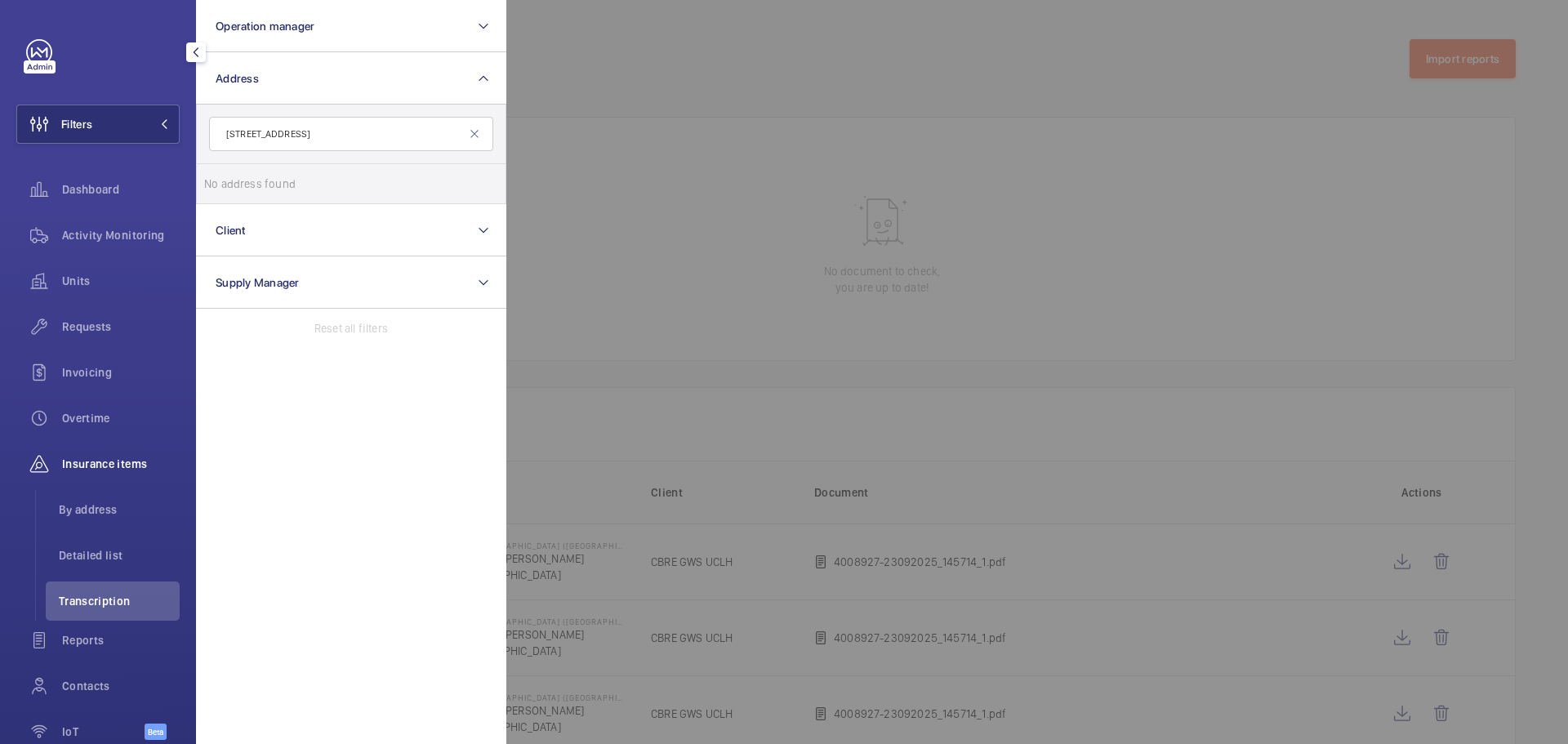
click at [239, 127] on input "83/117 EUSTON ROAD" at bounding box center [351, 134] width 284 height 34
click at [322, 130] on input "117 EUSTON ROAD" at bounding box center [351, 134] width 284 height 34
type input "117 EUSTON"
drag, startPoint x: 322, startPoint y: 130, endPoint x: 122, endPoint y: 89, distance: 204.2
click at [204, 126] on form "117 EUSTON" at bounding box center [351, 134] width 308 height 59
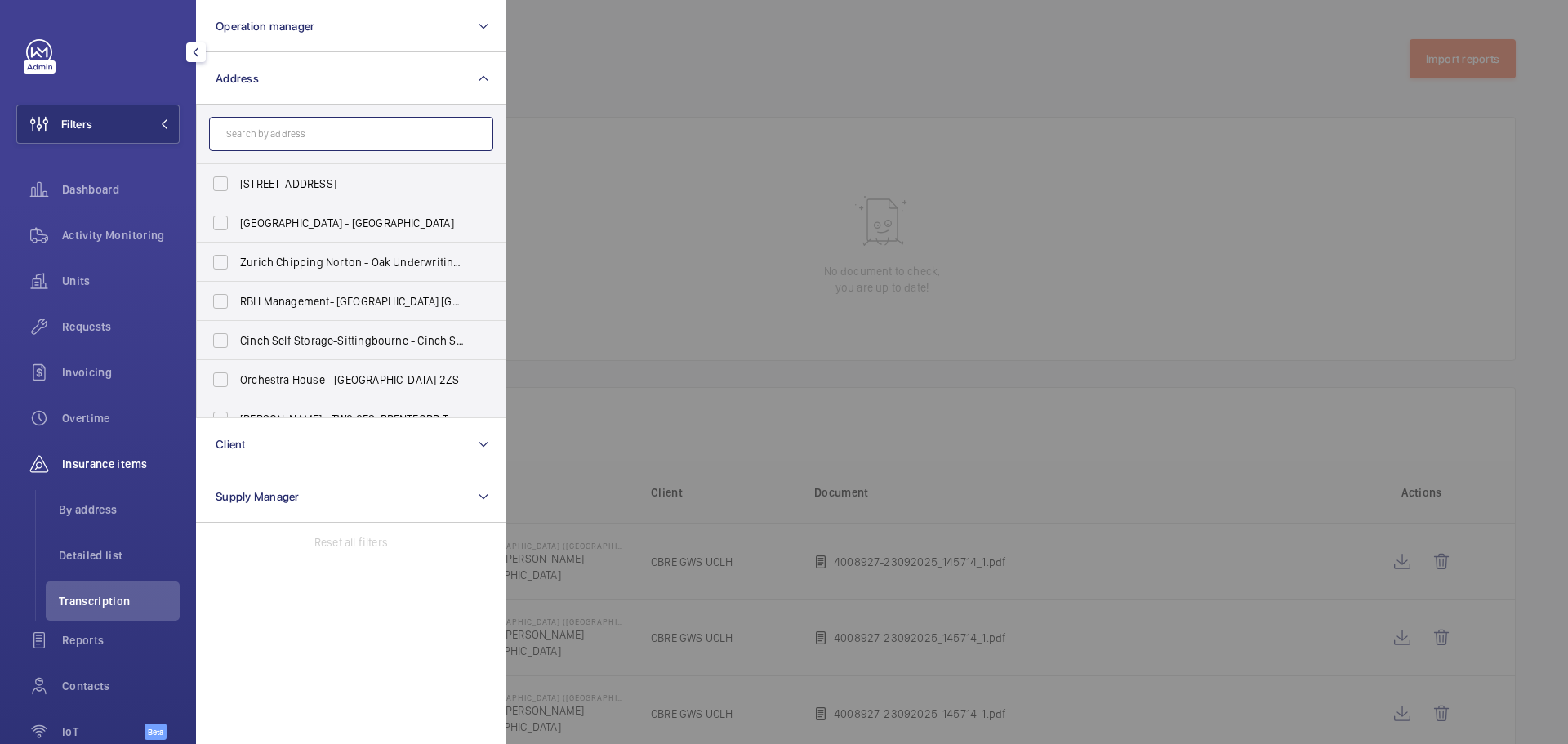
click at [356, 136] on input "text" at bounding box center [351, 134] width 284 height 34
paste input "ROMULUS CONSTRUCTION"
type input "ROMULUS CONSTRUCTION"
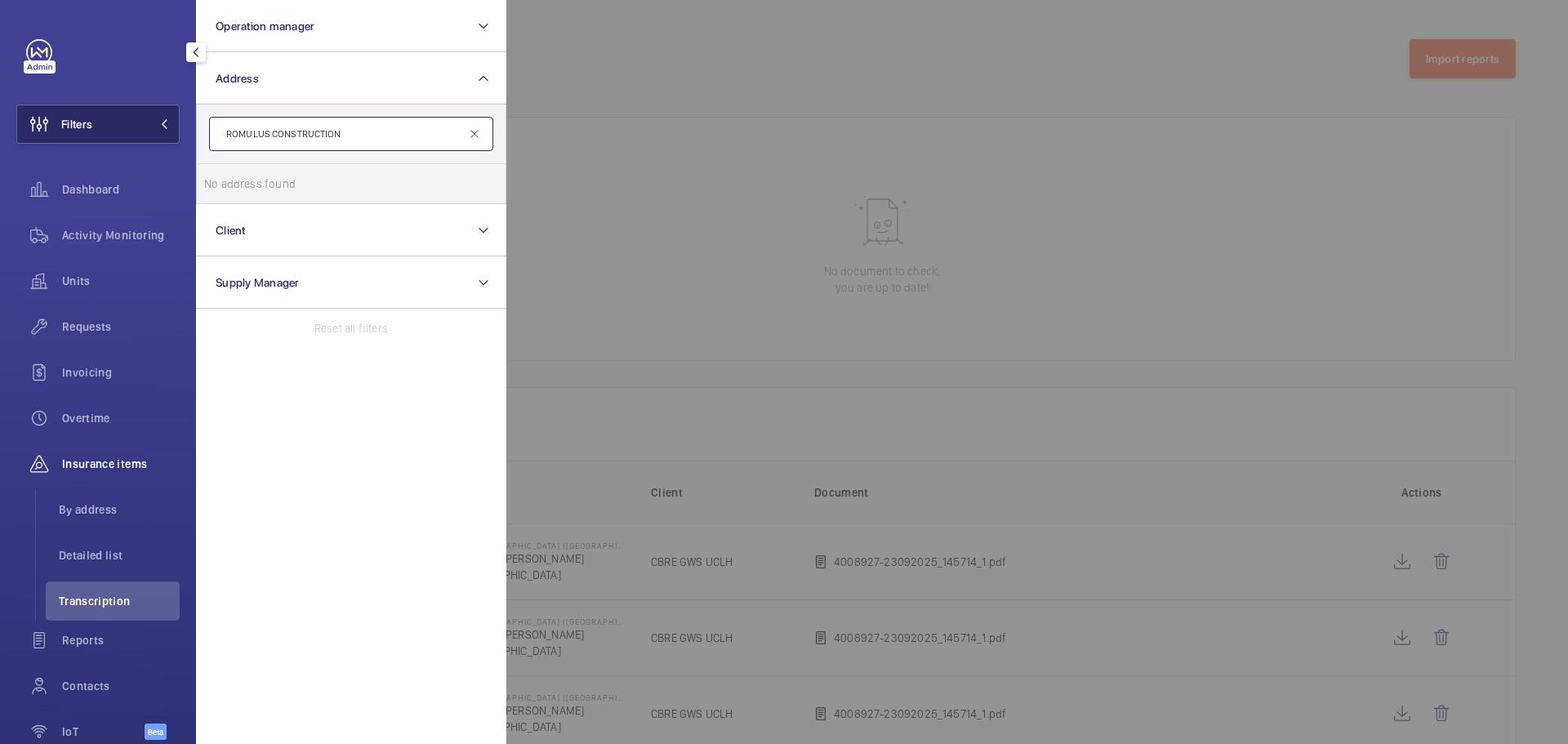
drag, startPoint x: 372, startPoint y: 130, endPoint x: 130, endPoint y: 137, distance: 242.1
click at [134, 140] on wm-front-sidebar-menu-filter "Filters Operation manager Address ROMULUS CONSTRUCTION No address found Reset C…" at bounding box center [97, 124] width 163 height 40
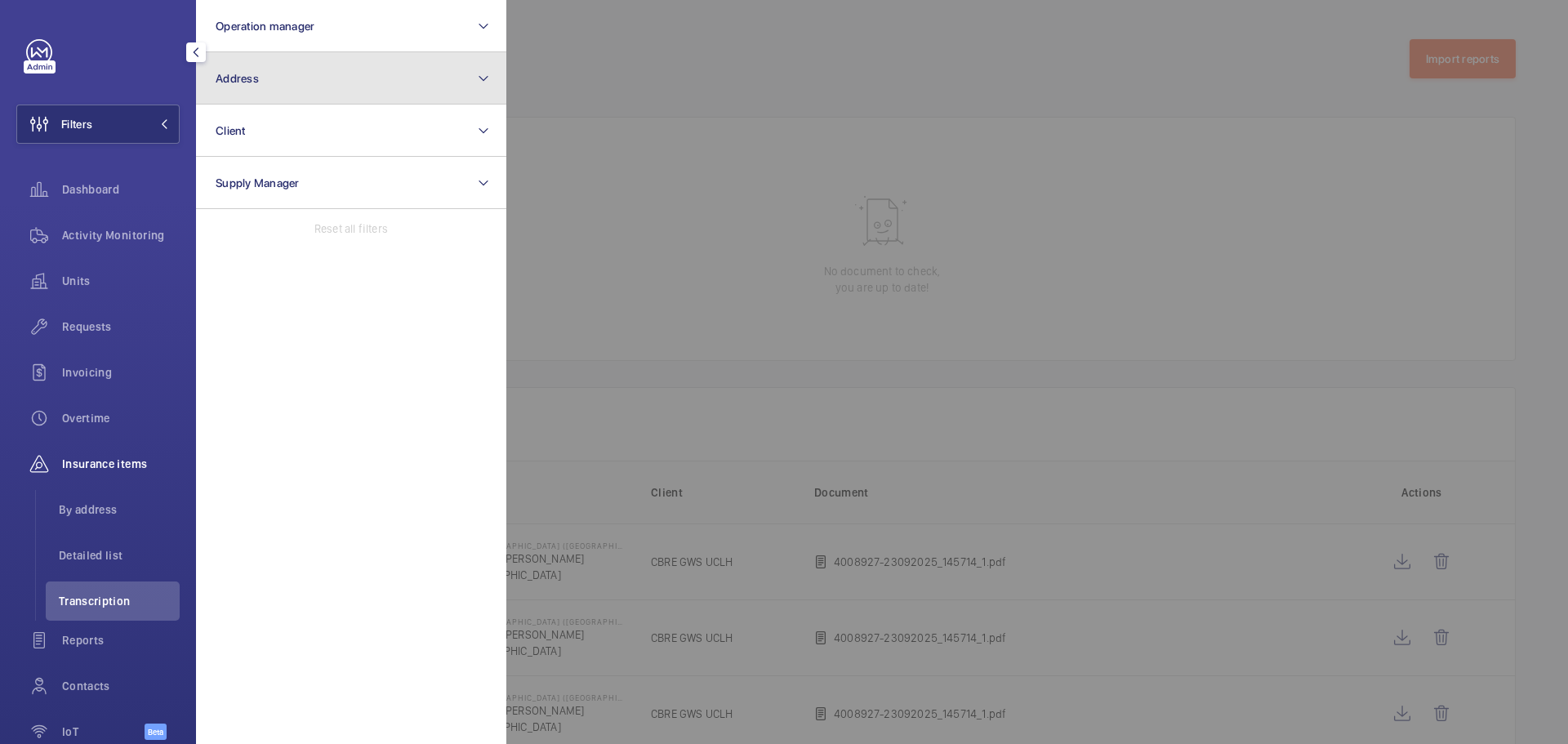
click at [335, 75] on button "Address" at bounding box center [351, 77] width 310 height 52
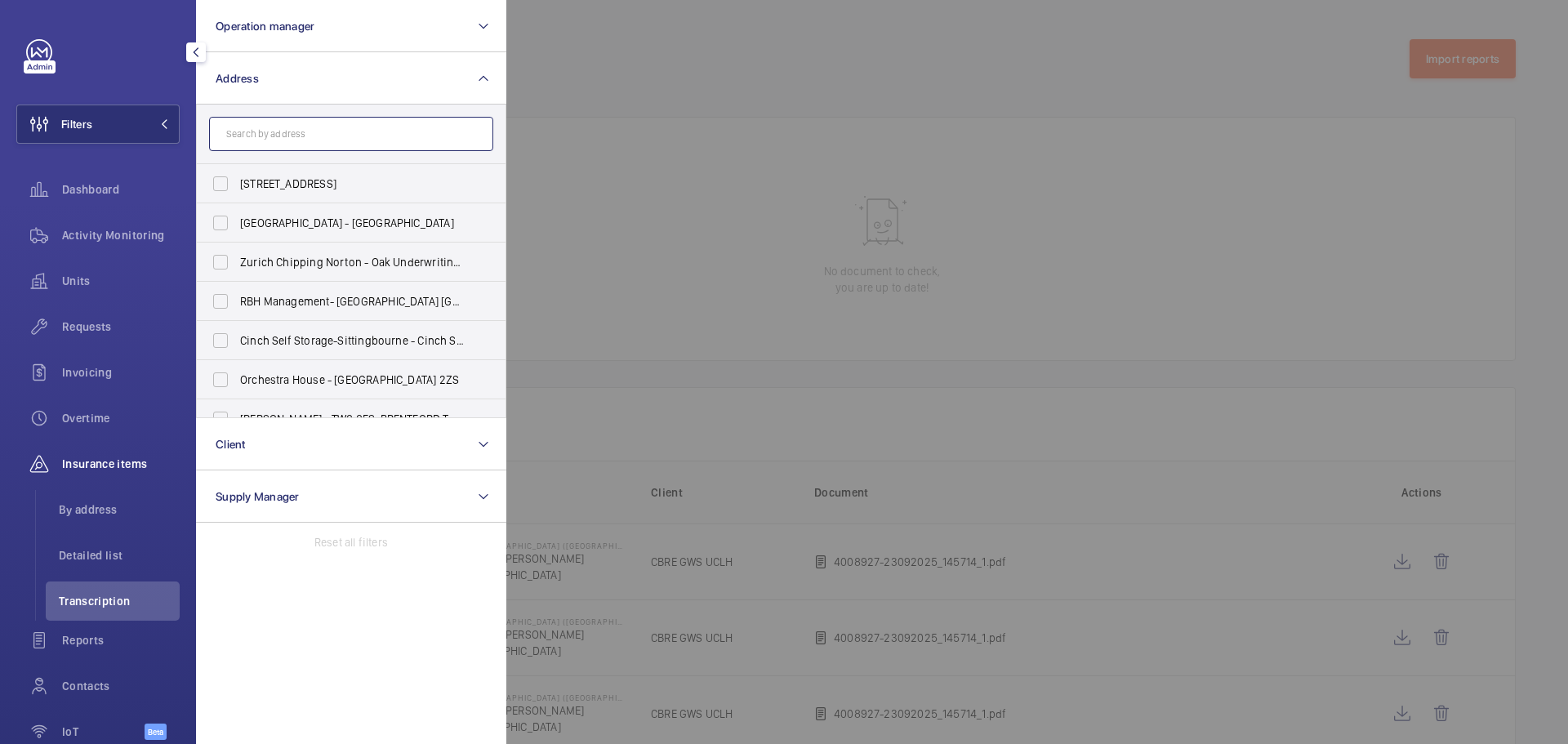
click at [298, 133] on input "text" at bounding box center [351, 134] width 284 height 34
paste input "NW1 2RA"
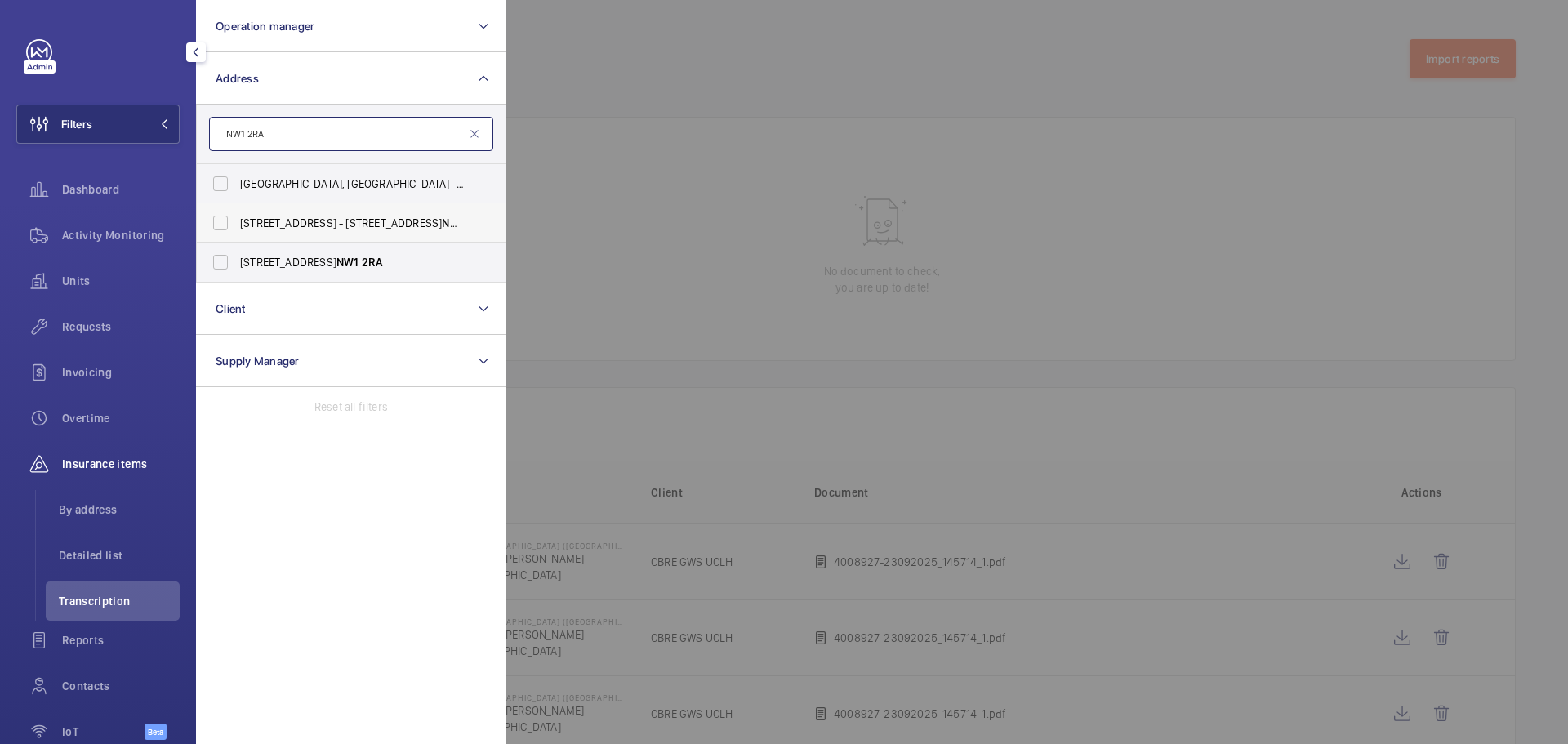
type input "NW1 2RA"
click at [262, 215] on span "101 Euston Road - 101 Euston Rd., LONDON NW1 2RA" at bounding box center [353, 223] width 224 height 16
click at [237, 215] on input "101 Euston Road - 101 Euston Rd., LONDON NW1 2RA" at bounding box center [220, 223] width 33 height 33
checkbox input "true"
click at [249, 259] on span "101 Euston Road - Euston Road, LONDON NW1 2RA" at bounding box center [353, 261] width 224 height 16
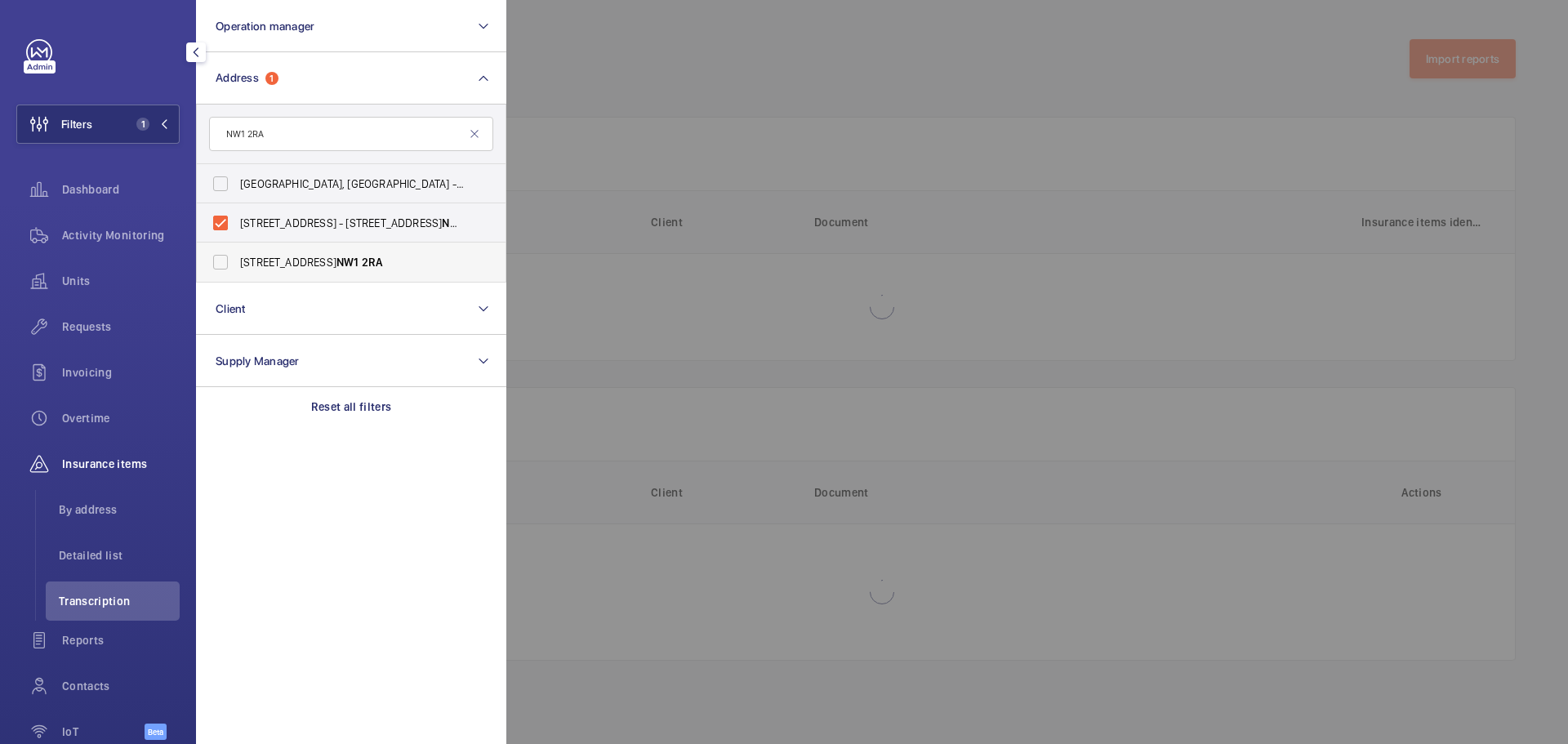
click at [237, 259] on input "101 Euston Road - Euston Road, LONDON NW1 2RA" at bounding box center [220, 262] width 33 height 33
checkbox input "true"
click at [781, 75] on div at bounding box center [1290, 372] width 1568 height 744
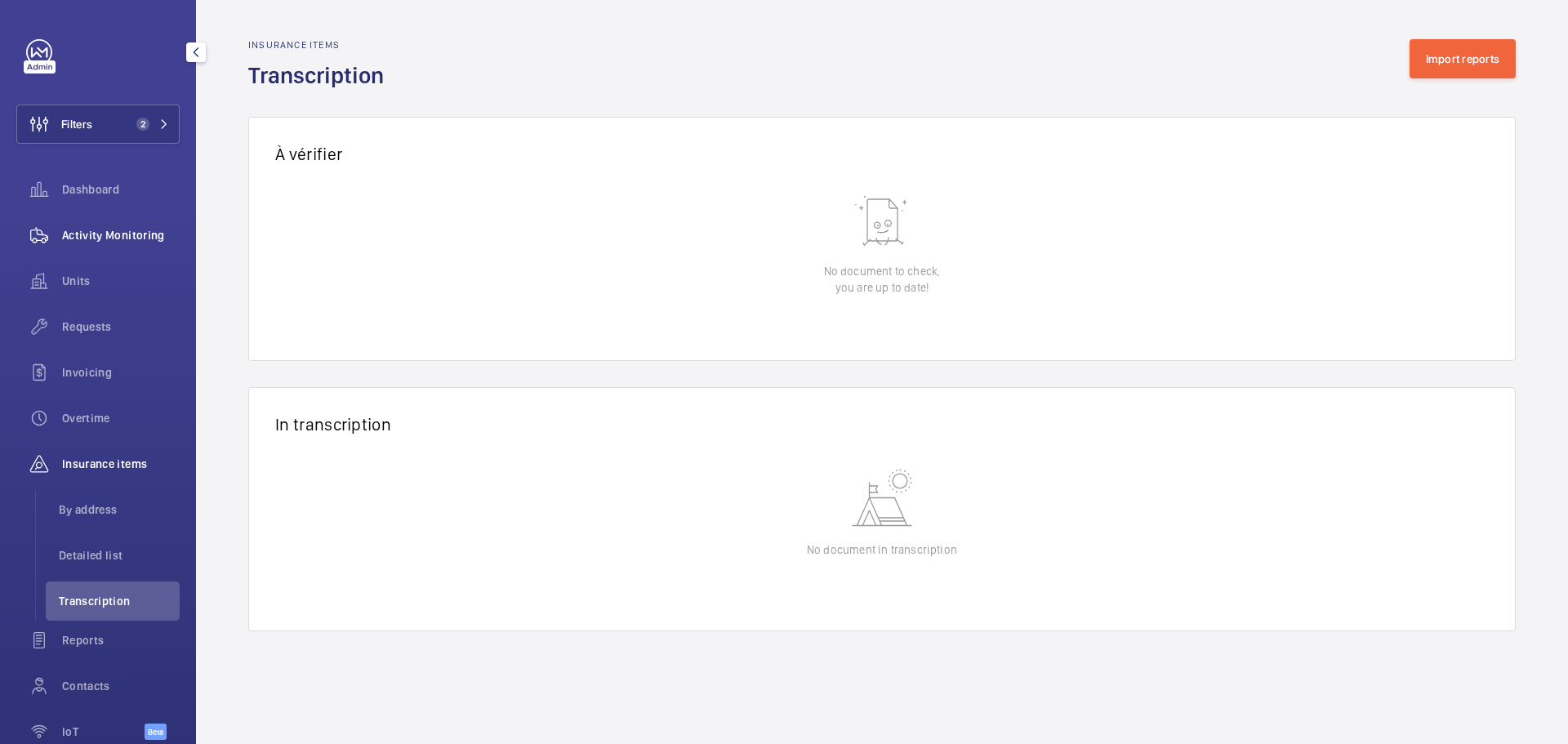
click at [113, 223] on div "Activity Monitoring" at bounding box center [97, 236] width 163 height 40
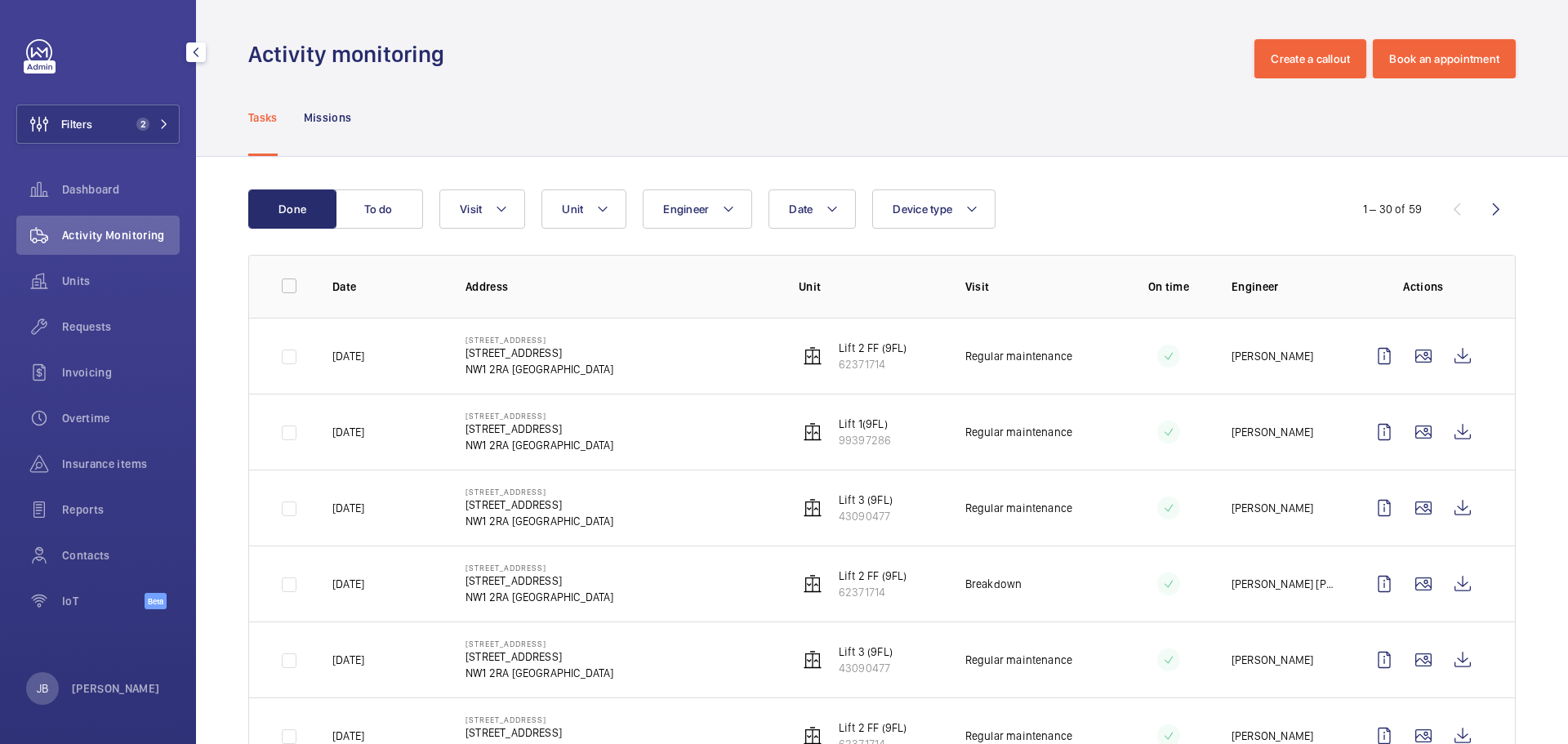
drag, startPoint x: 3, startPoint y: 143, endPoint x: 15, endPoint y: 131, distance: 17.0
click at [15, 131] on div "Filters 2 Dashboard Activity Monitoring Units Requests Invoicing Overtime Insur…" at bounding box center [98, 372] width 196 height 744
click at [67, 126] on span "Filters" at bounding box center [76, 124] width 31 height 16
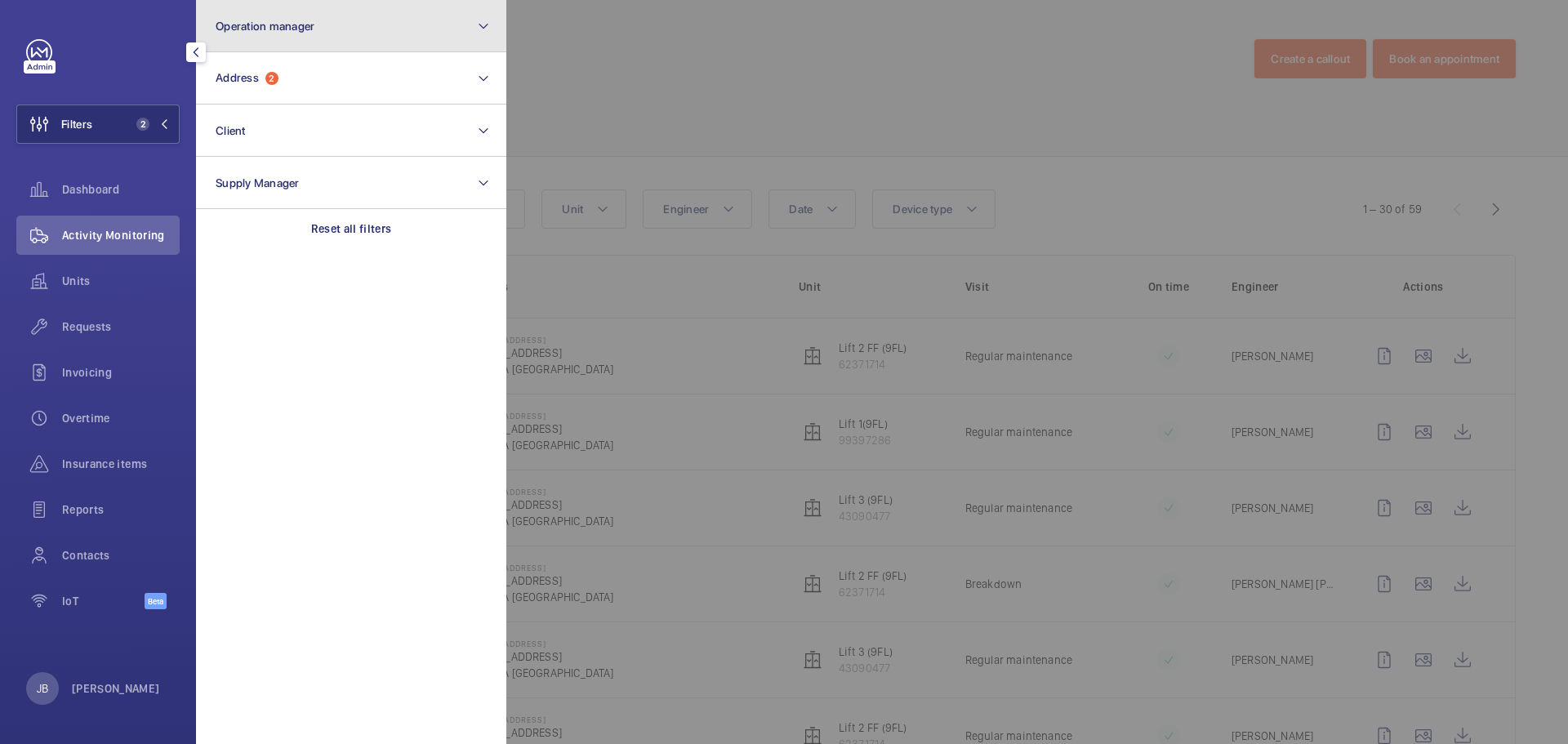
click at [313, 20] on span "Operation manager" at bounding box center [265, 26] width 99 height 13
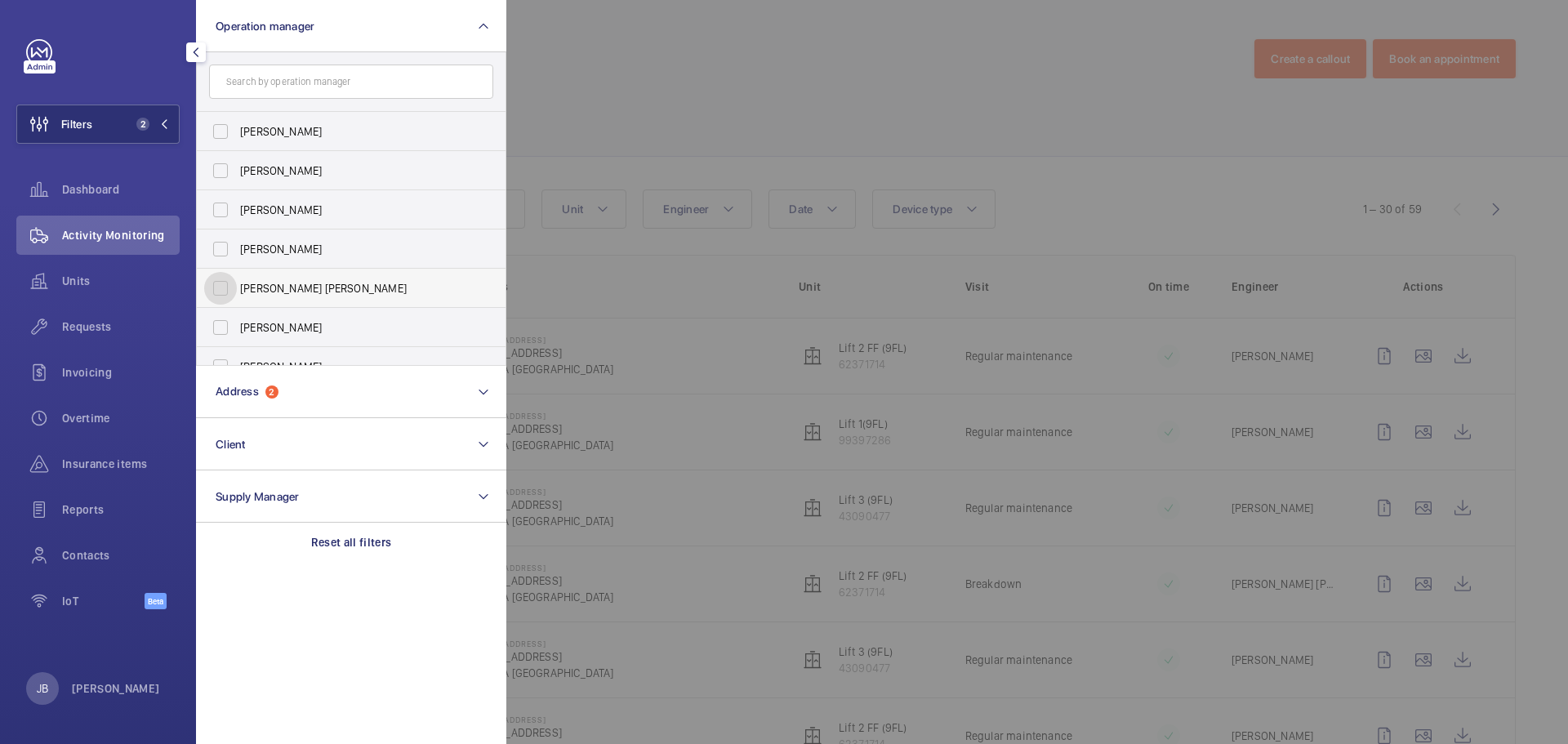
click at [228, 293] on input "Connor Tarpey" at bounding box center [220, 288] width 33 height 33
checkbox input "true"
click at [618, 113] on div at bounding box center [1290, 372] width 1568 height 744
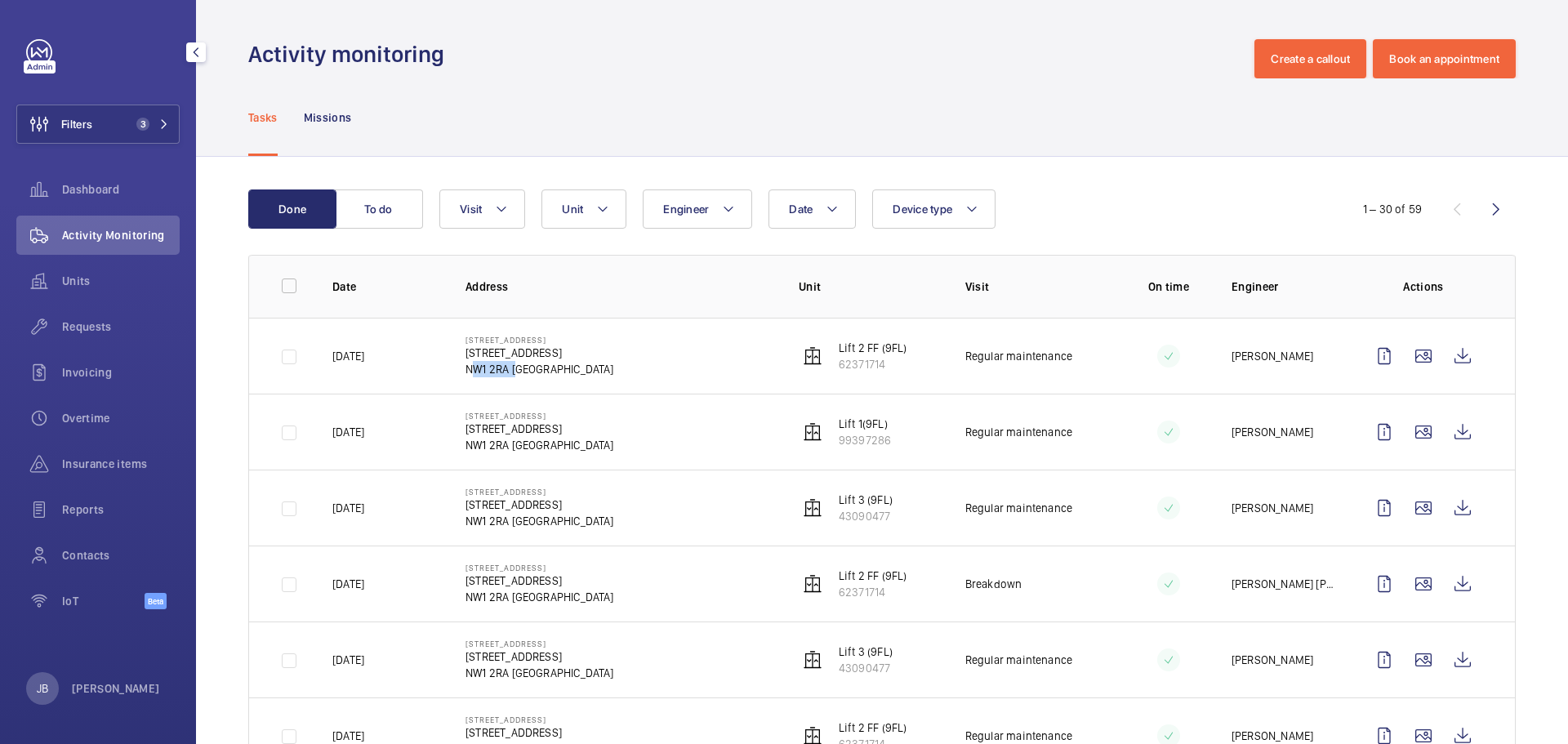
drag, startPoint x: 462, startPoint y: 366, endPoint x: 509, endPoint y: 369, distance: 47.1
click at [509, 369] on td "101 Euston Road 101 Euston Rd. NW1 2RA LONDON" at bounding box center [605, 355] width 333 height 76
copy p "NW1 2RA"
click at [113, 455] on div "Insurance items" at bounding box center [97, 464] width 163 height 40
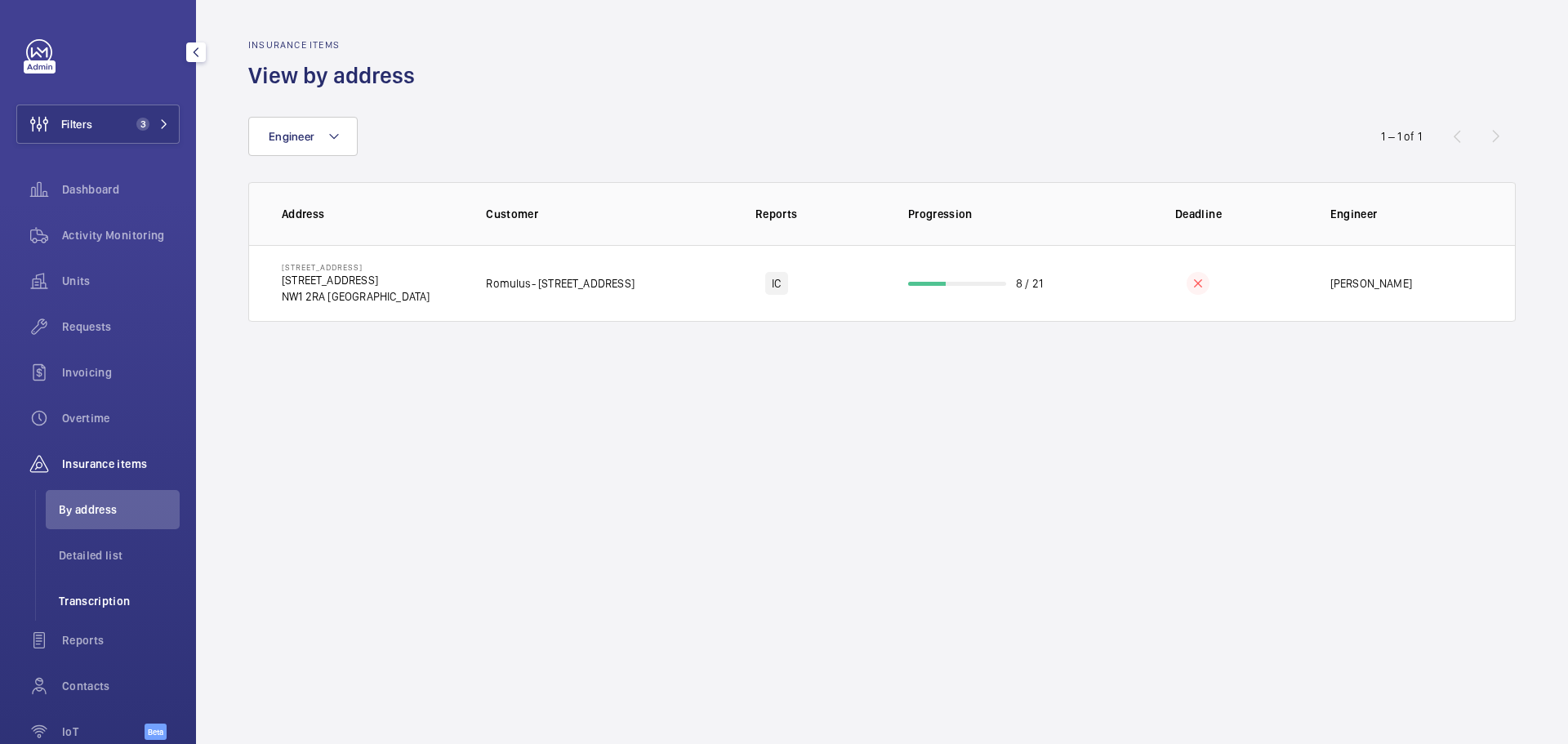
click at [91, 608] on li "Transcription" at bounding box center [112, 602] width 134 height 40
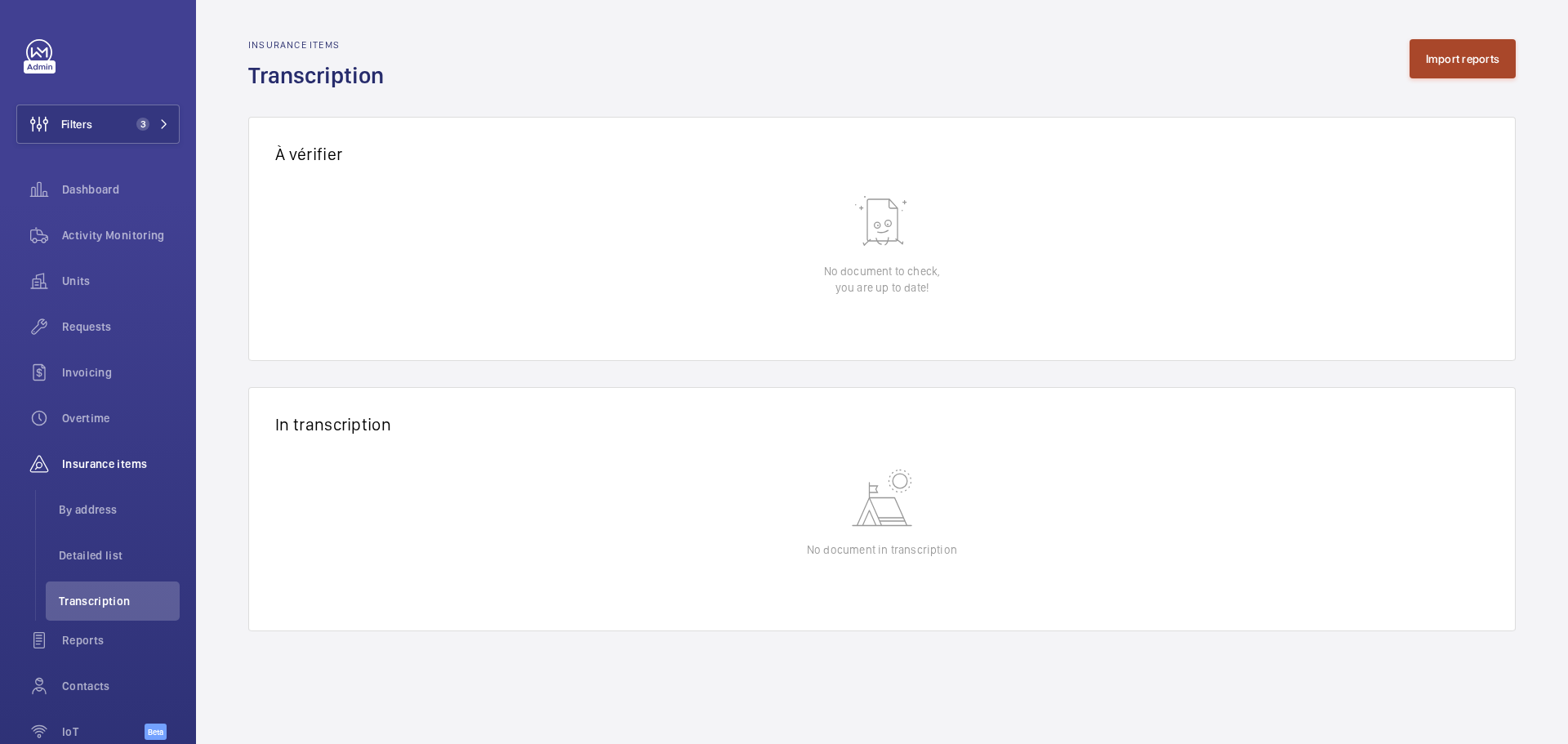
click at [1443, 63] on button "Import reports" at bounding box center [1462, 59] width 107 height 40
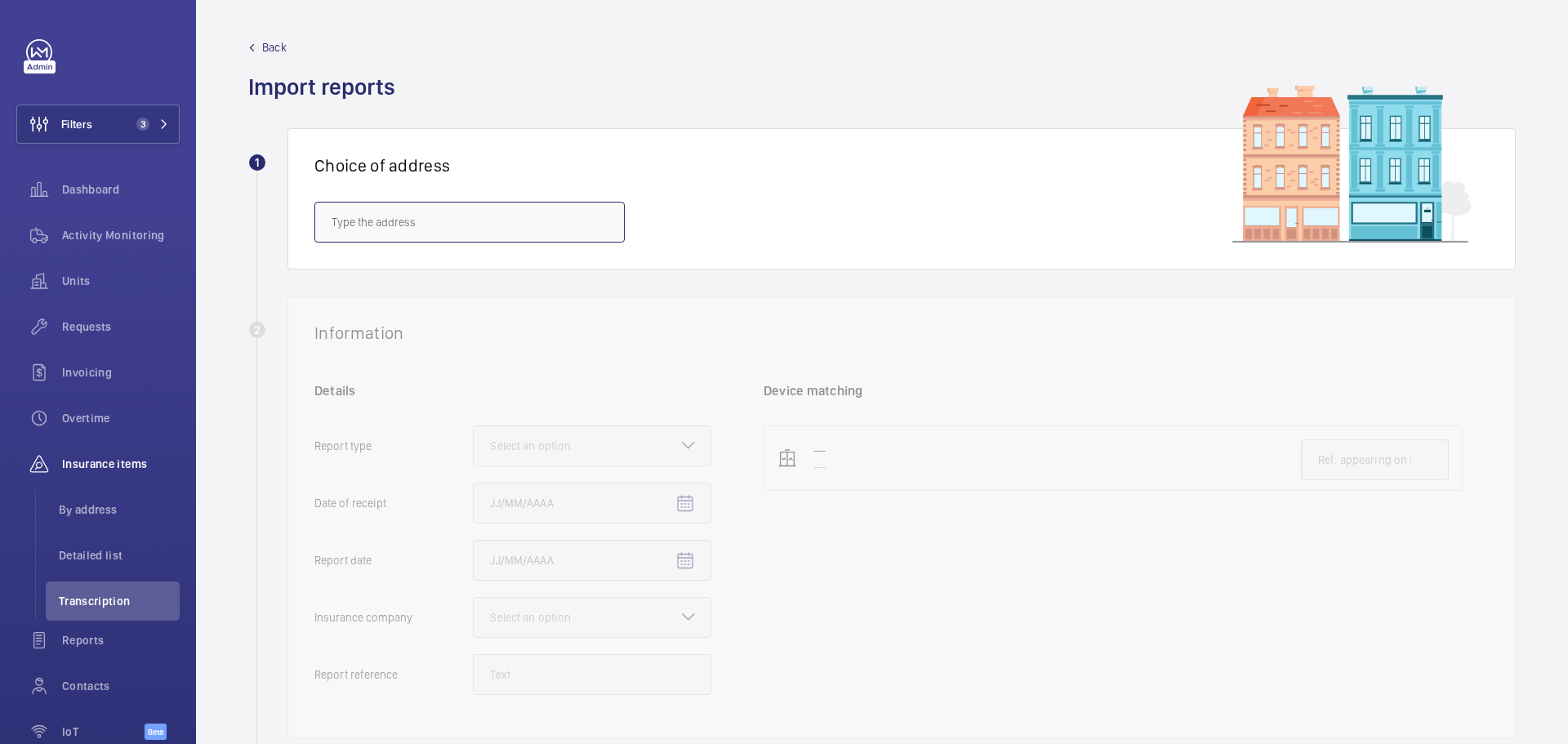
click at [405, 227] on input "text" at bounding box center [469, 222] width 310 height 41
paste input "NW1 2RA"
click at [435, 322] on mat-option "101 Euston Road - 101 Euston Rd., LONDON NW1 2RA" at bounding box center [469, 311] width 308 height 40
type input "101 Euston Road - 101 Euston Rd., LONDON NW1 2RA"
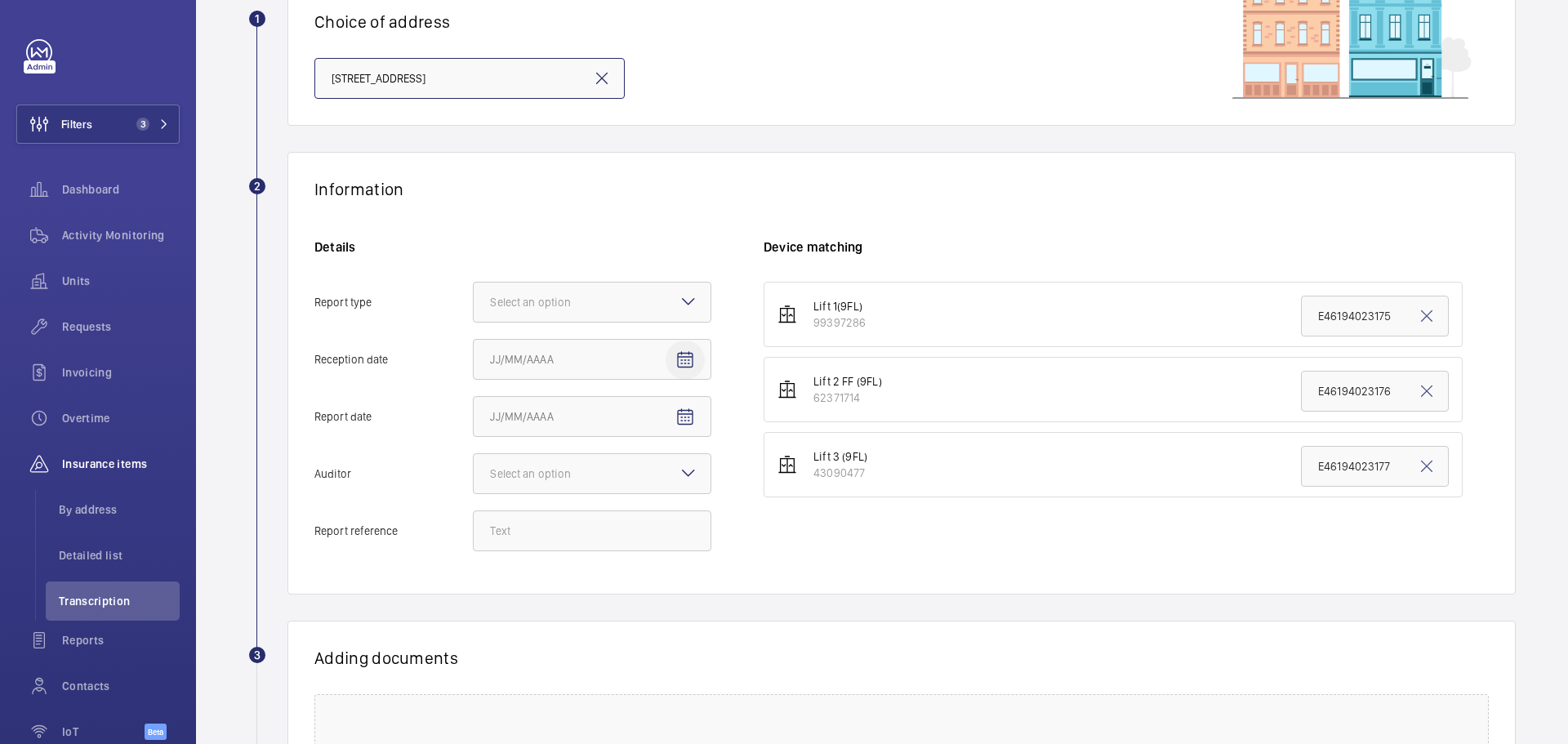
scroll to position [163, 0]
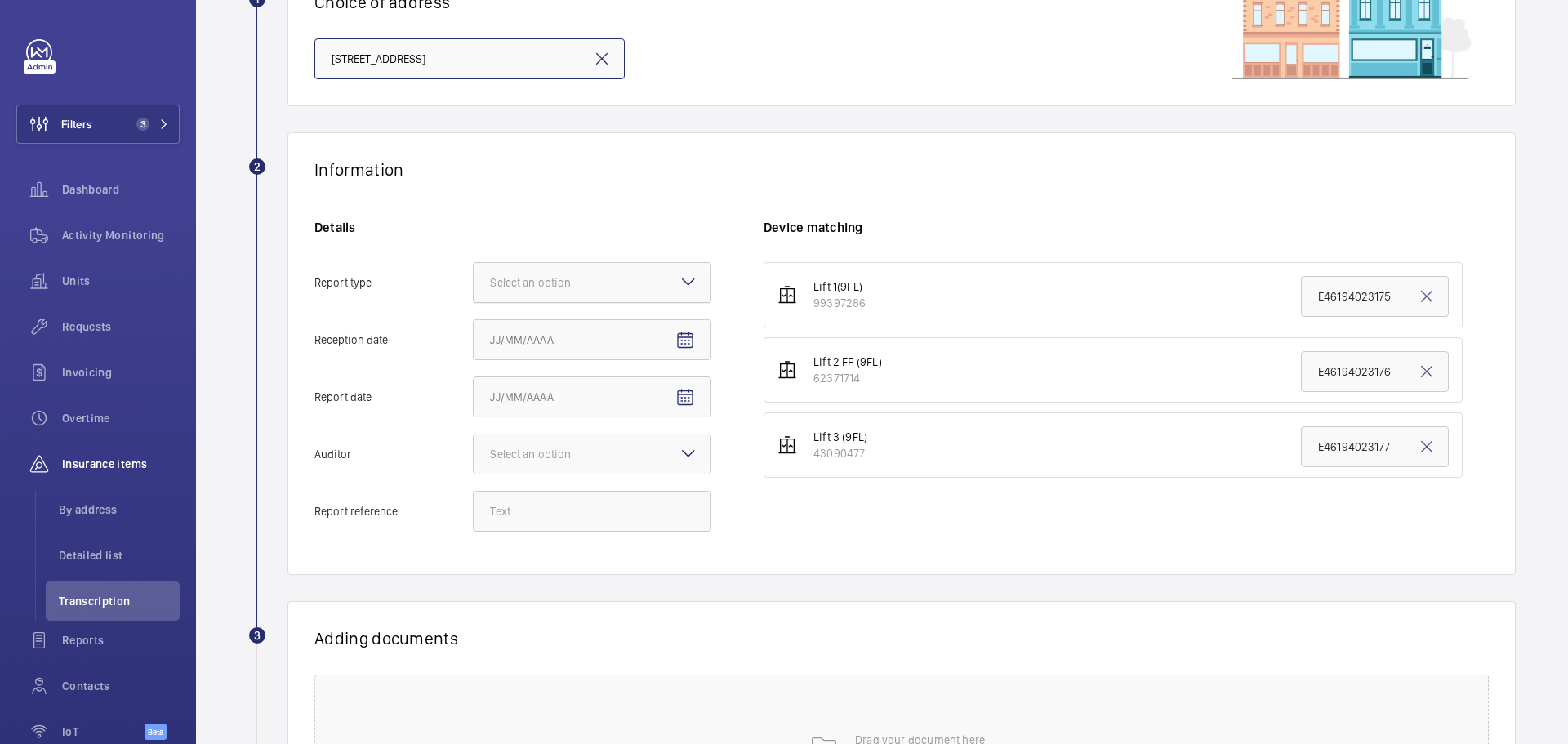
click at [651, 284] on div at bounding box center [591, 283] width 237 height 40
click at [473, 284] on input "Report type Select an option" at bounding box center [473, 283] width 0 height 40
click at [619, 340] on div "Insurance company" at bounding box center [591, 333] width 237 height 40
click at [473, 302] on input "Report type Select an option Insurance company Consultant" at bounding box center [473, 283] width 0 height 40
click at [710, 339] on input "Reception date" at bounding box center [591, 339] width 239 height 41
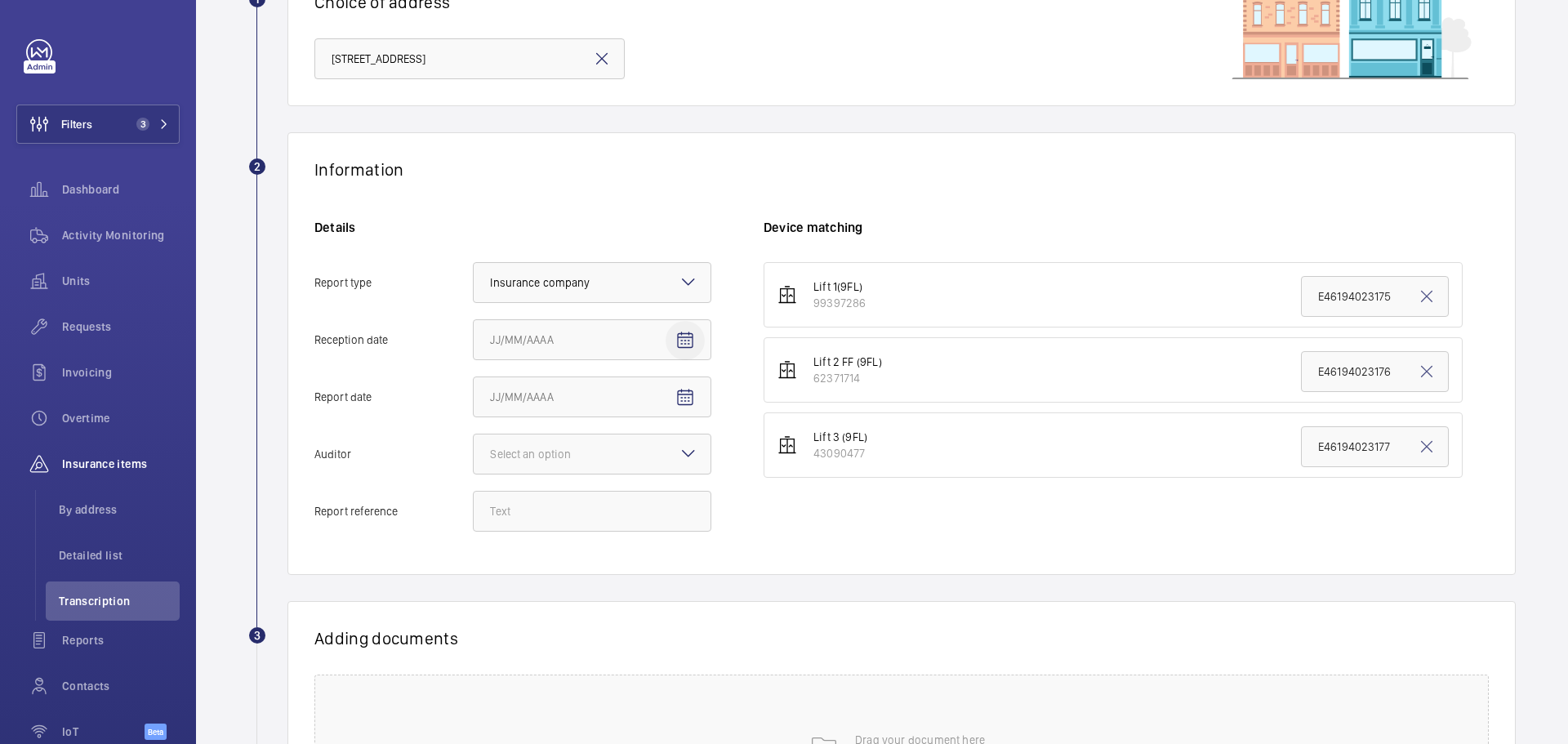
click at [687, 342] on mat-icon "Open calendar" at bounding box center [685, 340] width 20 height 20
click at [100, 594] on div at bounding box center [784, 372] width 1568 height 744
click at [682, 343] on mat-icon "Open calendar" at bounding box center [685, 340] width 20 height 20
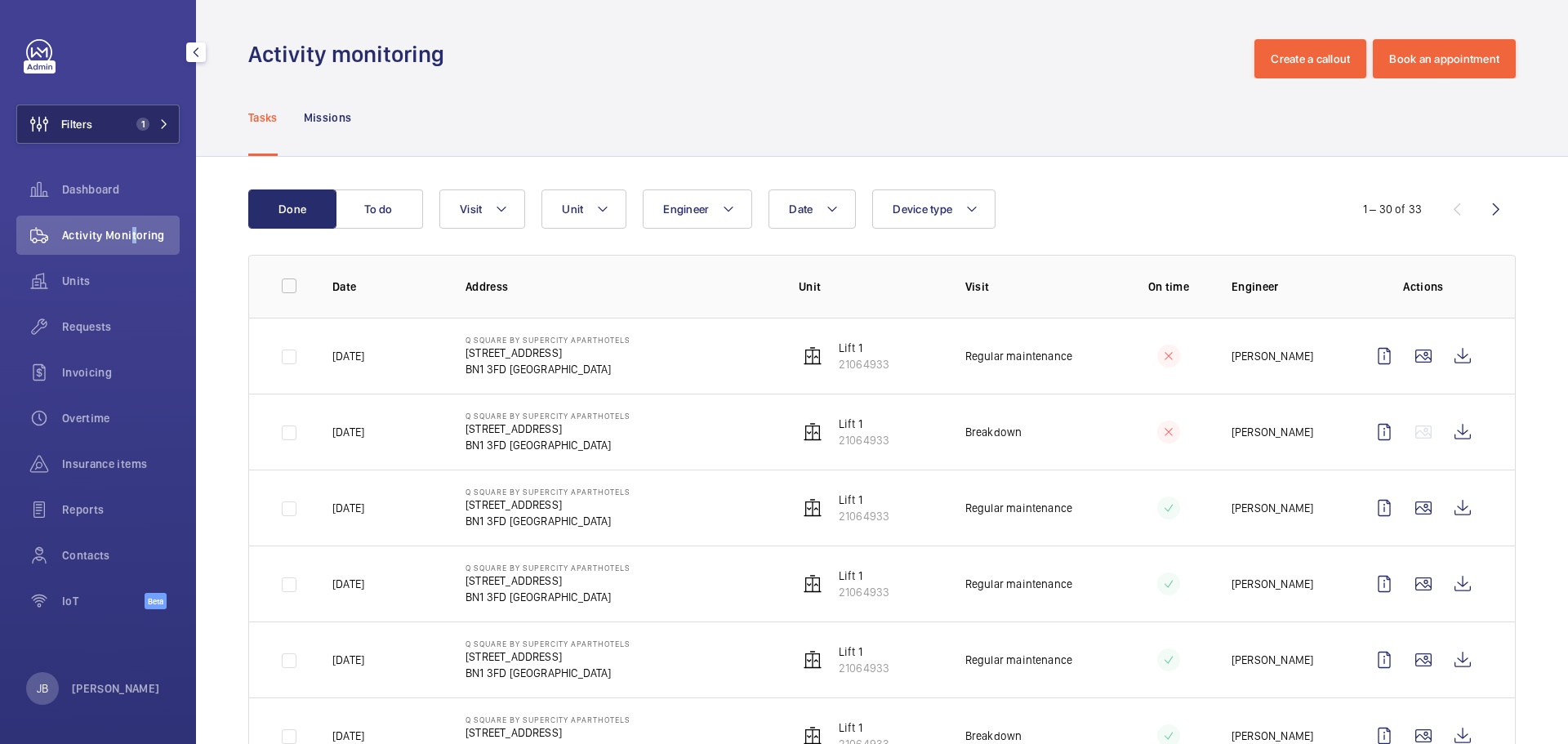
click at [66, 129] on span "Filters" at bounding box center [76, 124] width 31 height 16
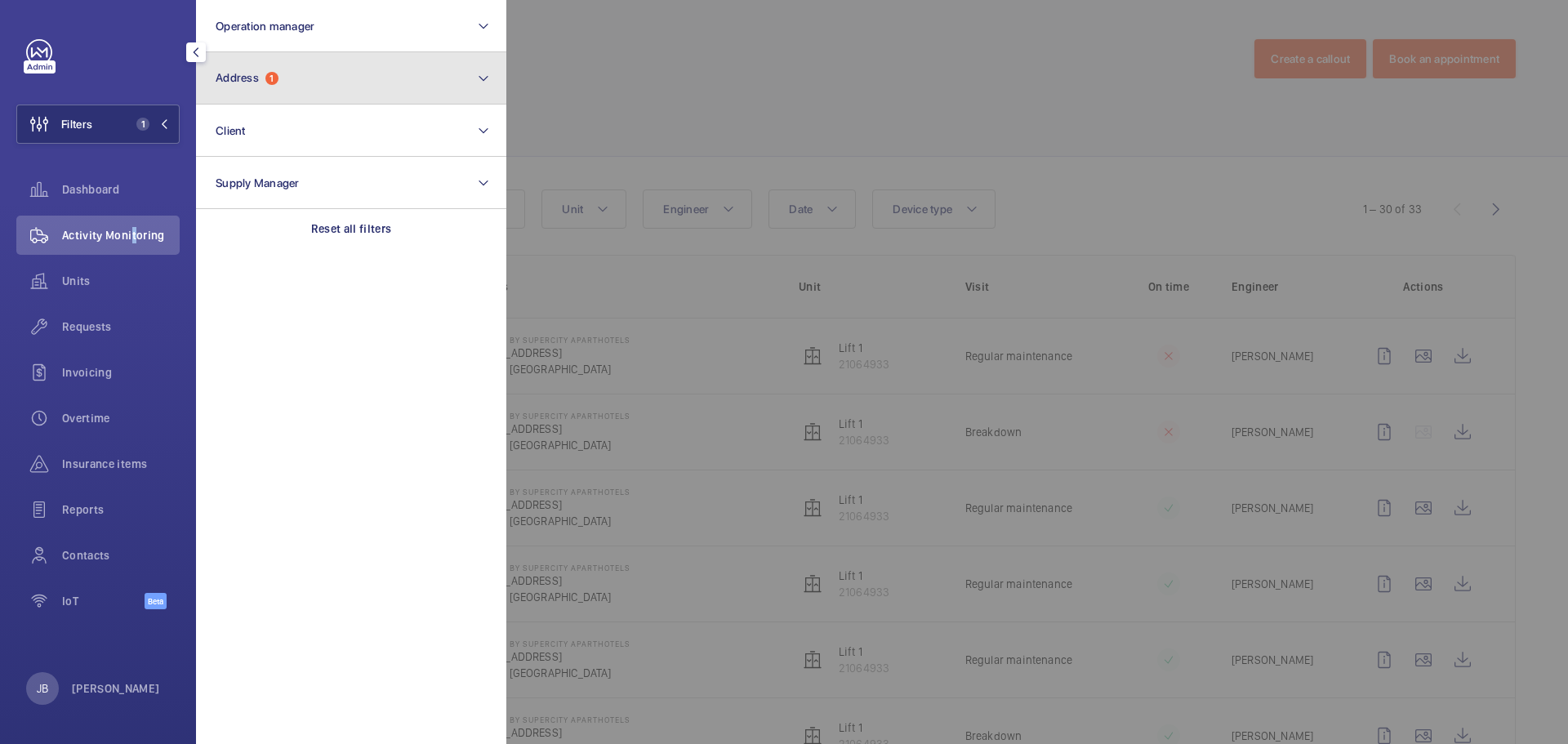
click at [294, 82] on button "Address 1" at bounding box center [351, 77] width 310 height 52
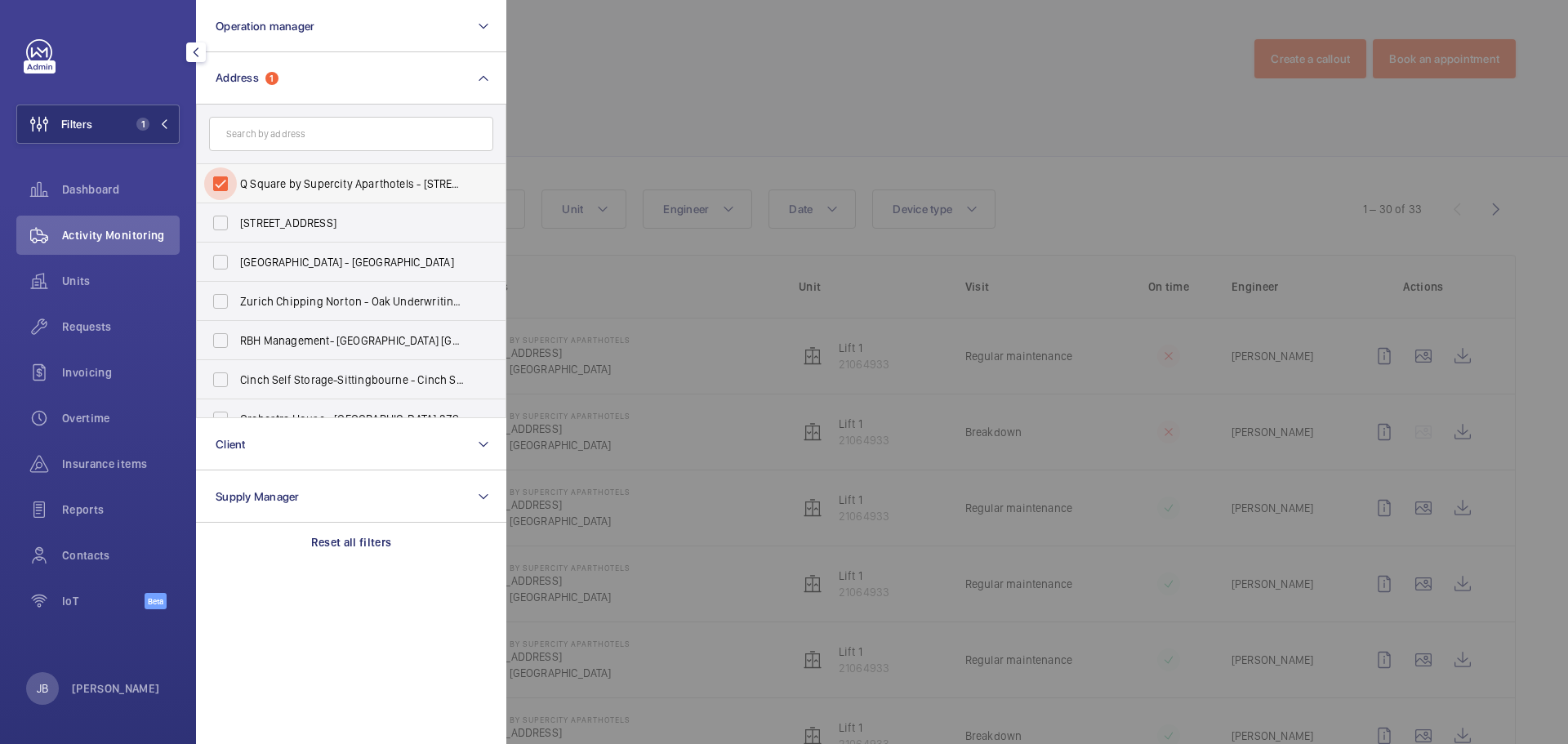
click at [217, 184] on input "Q Square by Supercity Aparthotels - [STREET_ADDRESS]" at bounding box center [220, 184] width 33 height 33
checkbox input "false"
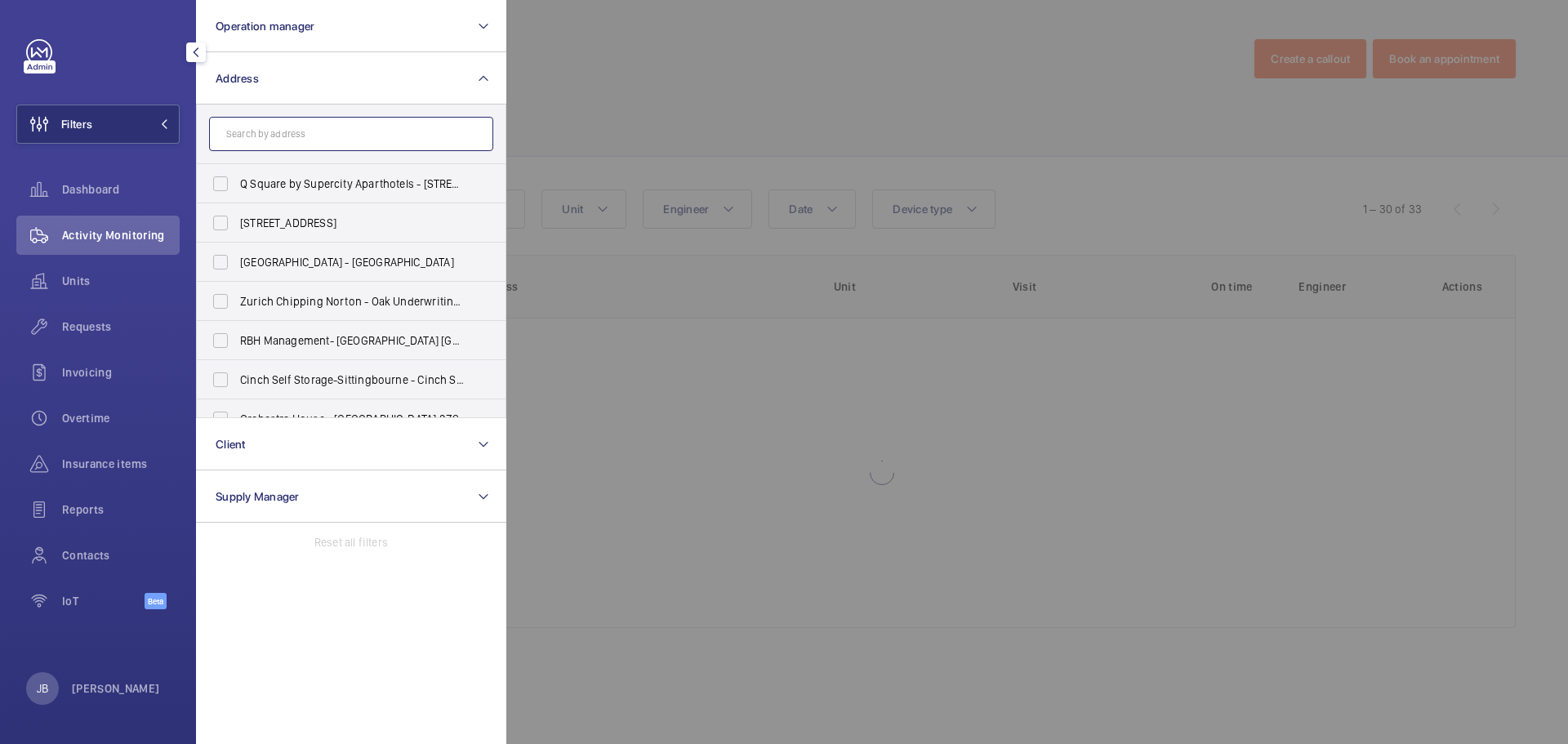
click at [284, 128] on input "text" at bounding box center [351, 134] width 284 height 34
